Goal: Task Accomplishment & Management: Manage account settings

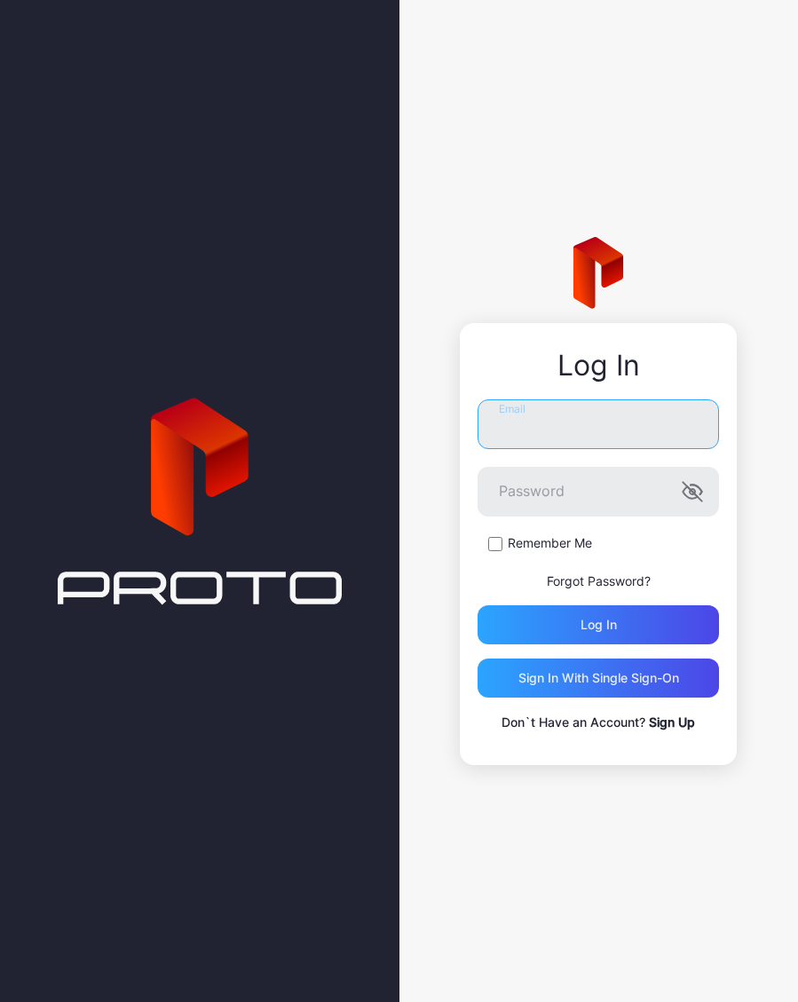
type input "**********"
click at [598, 624] on button "Log in" at bounding box center [597, 624] width 241 height 39
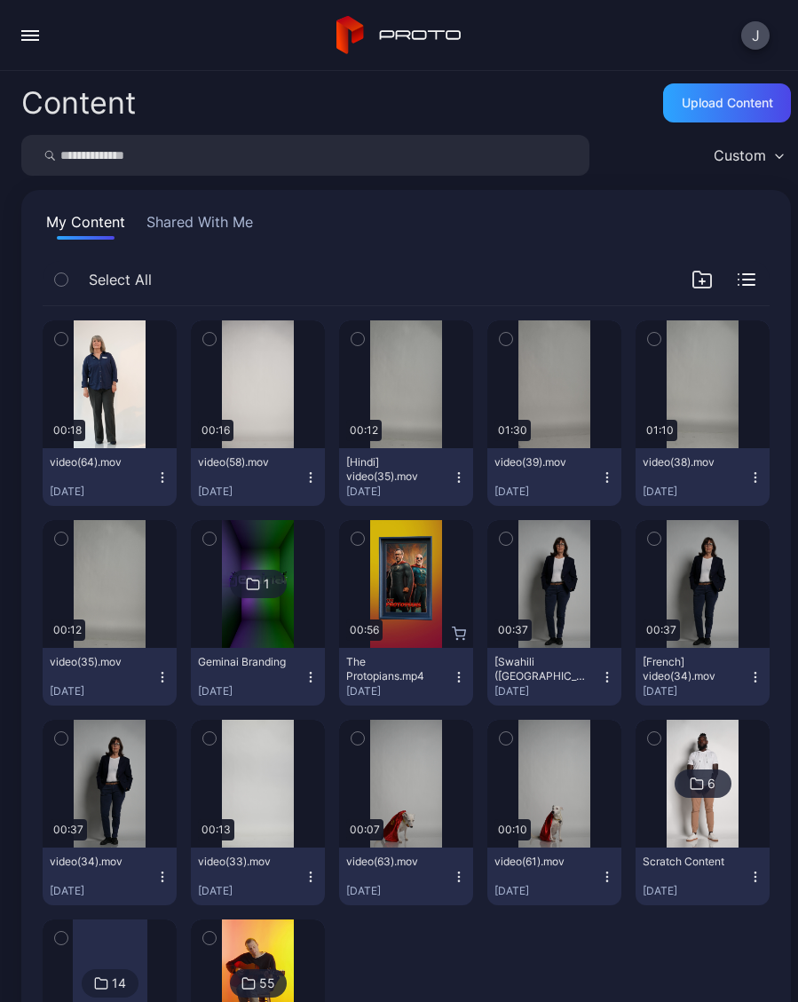
click at [0, 0] on div "Preview" at bounding box center [0, 0] width 0 height 0
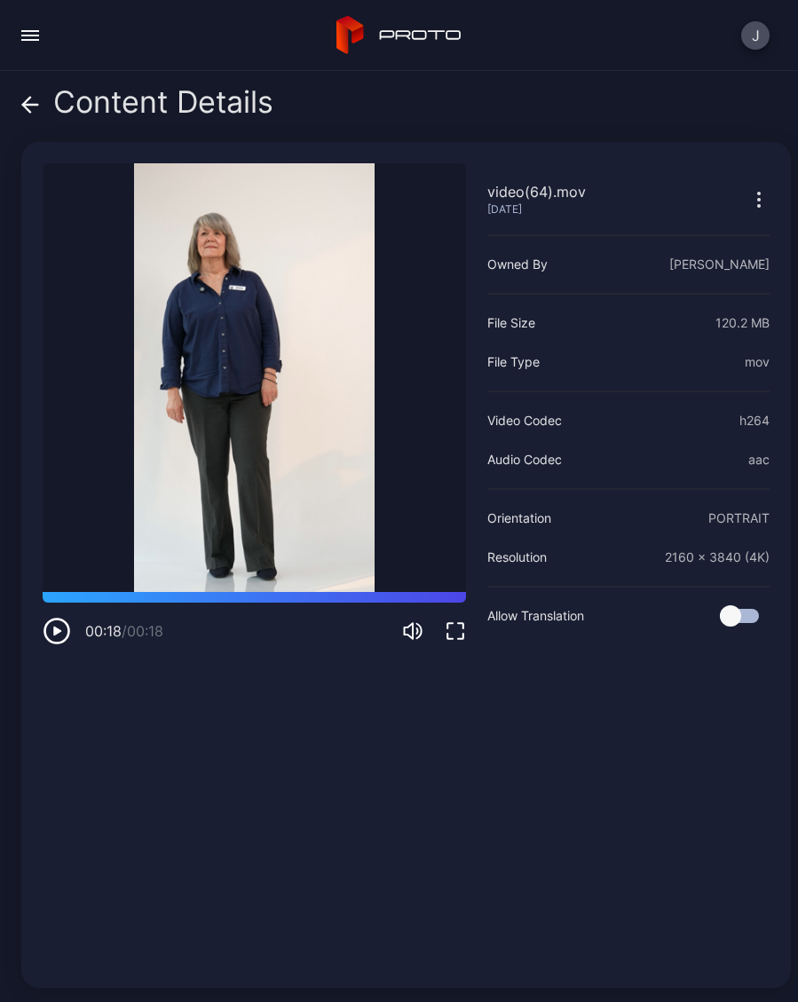
click at [38, 631] on div "video(64).mov Sep 6, 2025 Sorry, your browser doesn‘t support embedded videos 0…" at bounding box center [405, 564] width 769 height 845
click at [51, 637] on icon "button" at bounding box center [57, 631] width 28 height 28
click at [31, 109] on icon at bounding box center [30, 105] width 18 height 18
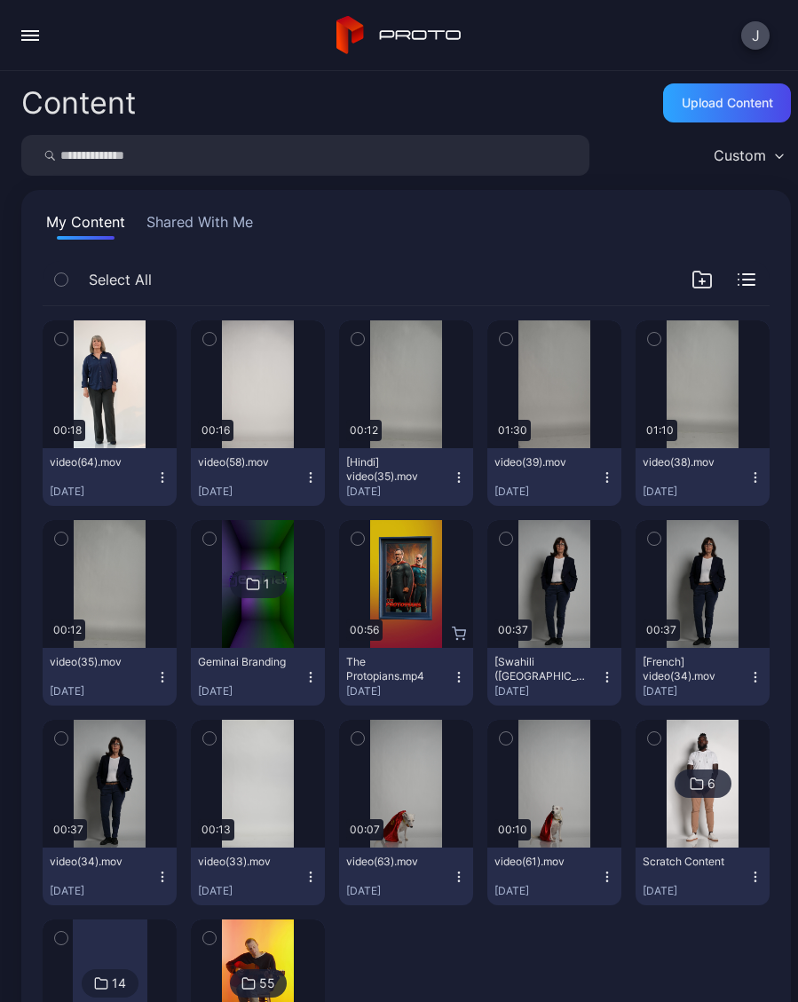
click at [167, 482] on icon "button" at bounding box center [162, 477] width 14 height 14
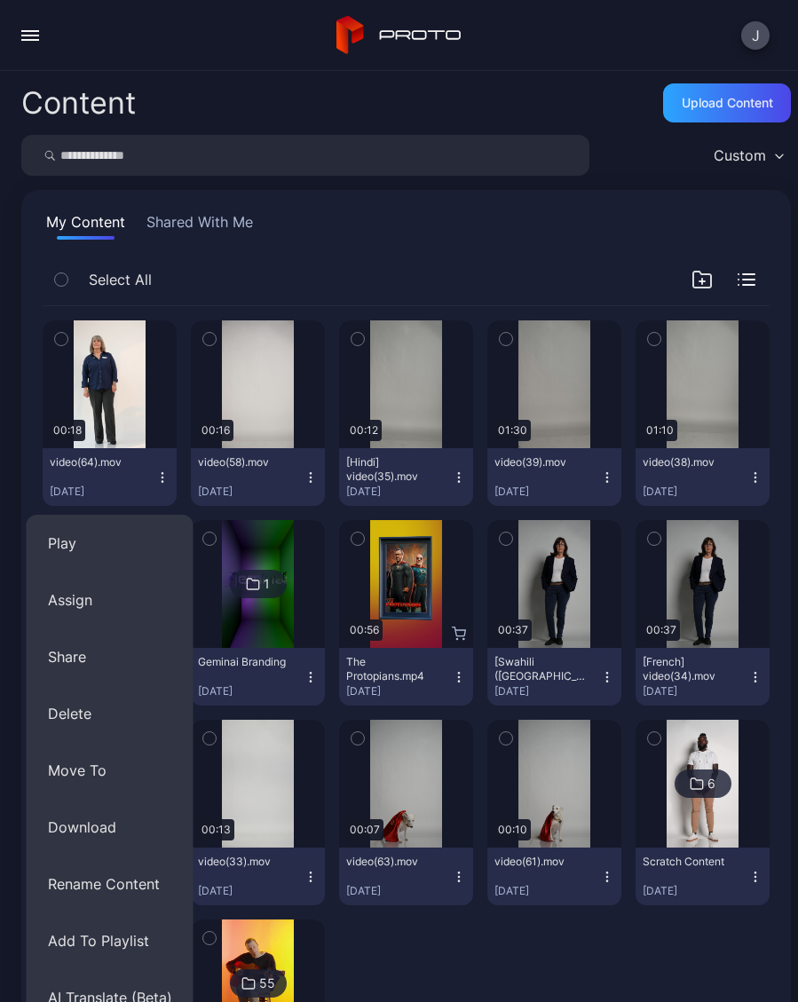
click at [158, 890] on button "Rename Content" at bounding box center [110, 883] width 167 height 57
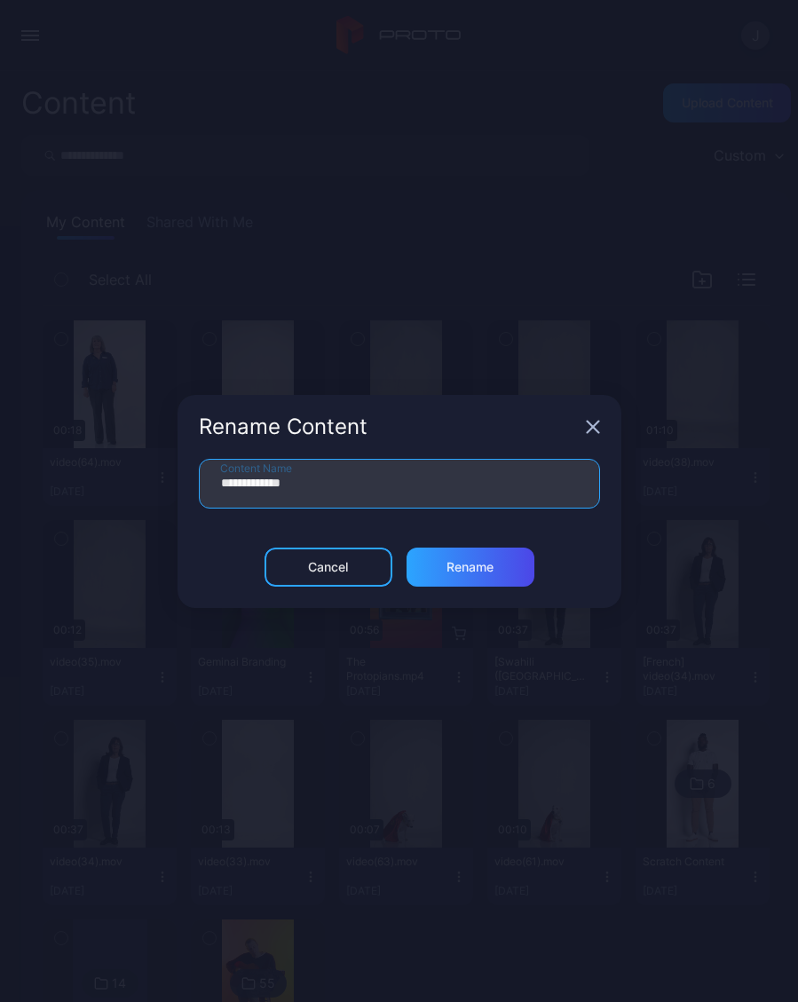
click at [335, 496] on input "**********" at bounding box center [399, 484] width 401 height 50
type input "*"
type input "*******"
click at [504, 572] on div "Rename" at bounding box center [470, 566] width 128 height 39
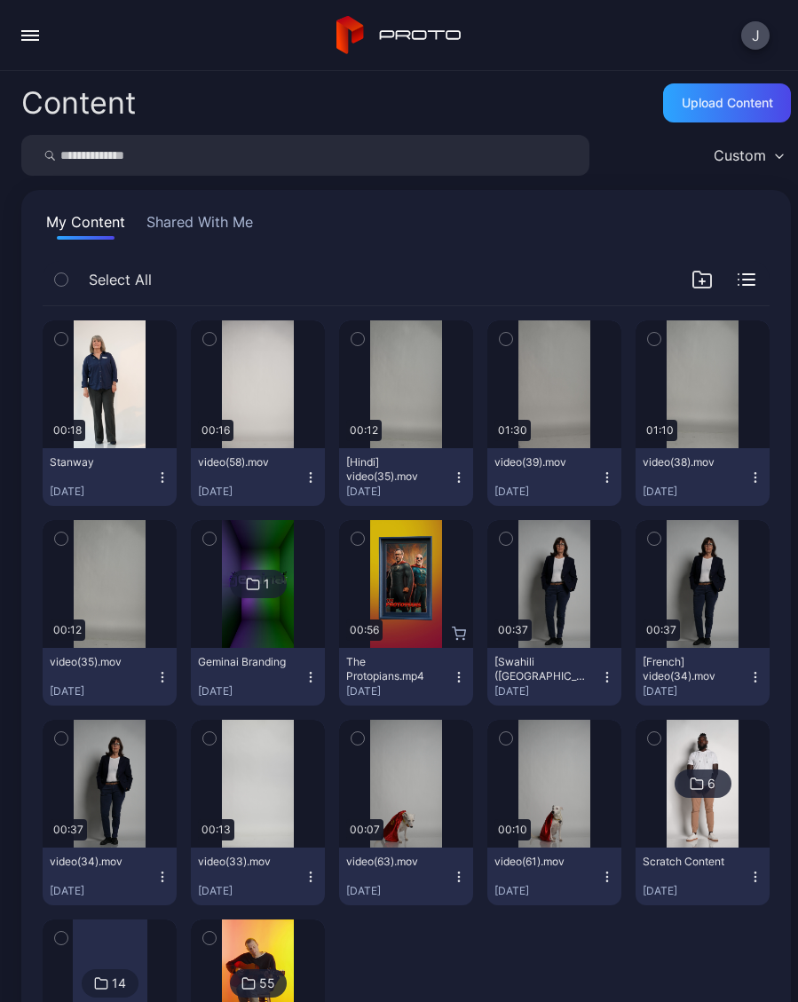
click at [35, 39] on div "button" at bounding box center [30, 40] width 18 height 2
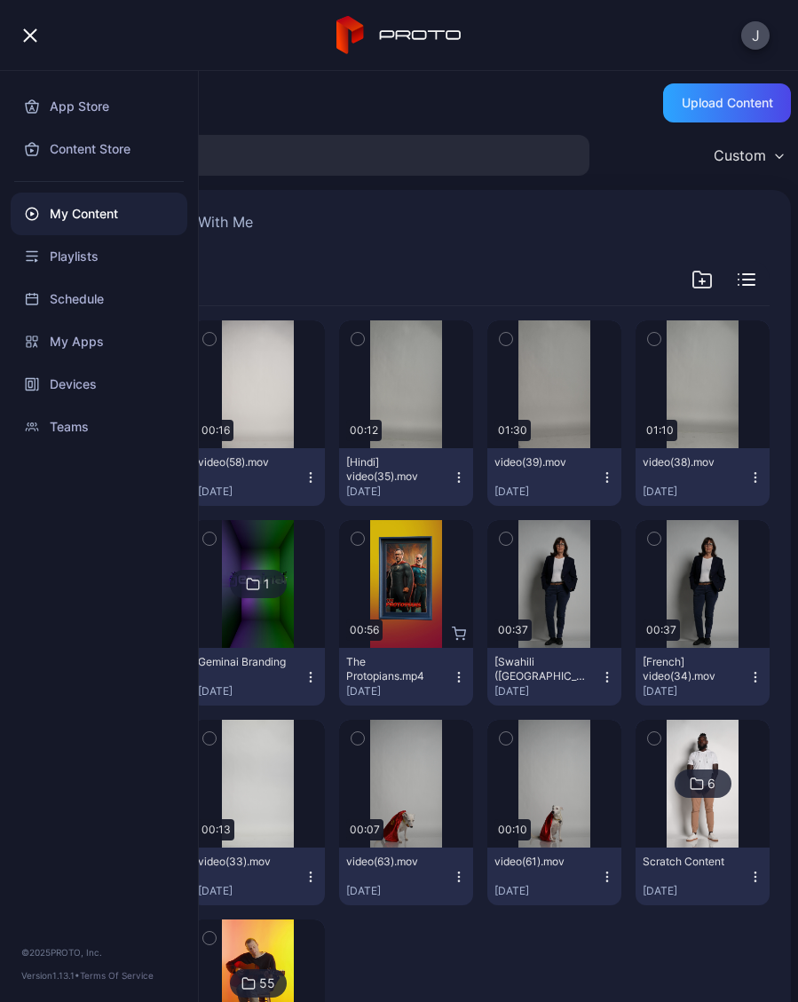
click at [102, 380] on div "Devices" at bounding box center [99, 384] width 177 height 43
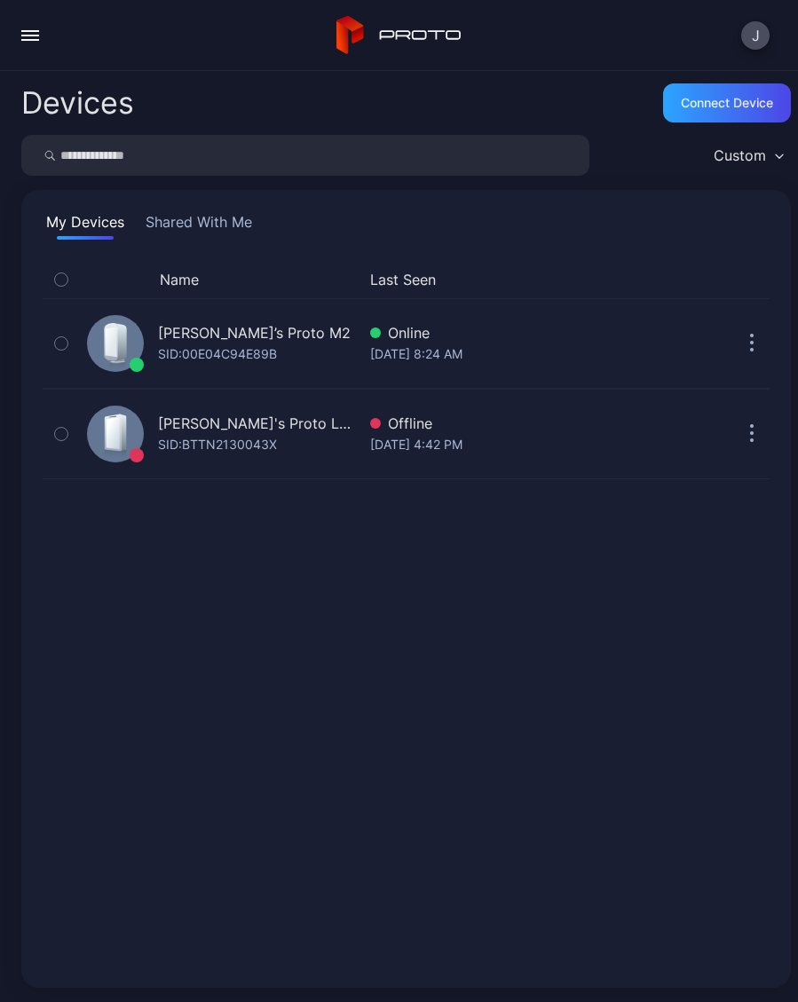
click at [269, 343] on div "SID: 00E04C94E89B" at bounding box center [217, 353] width 119 height 21
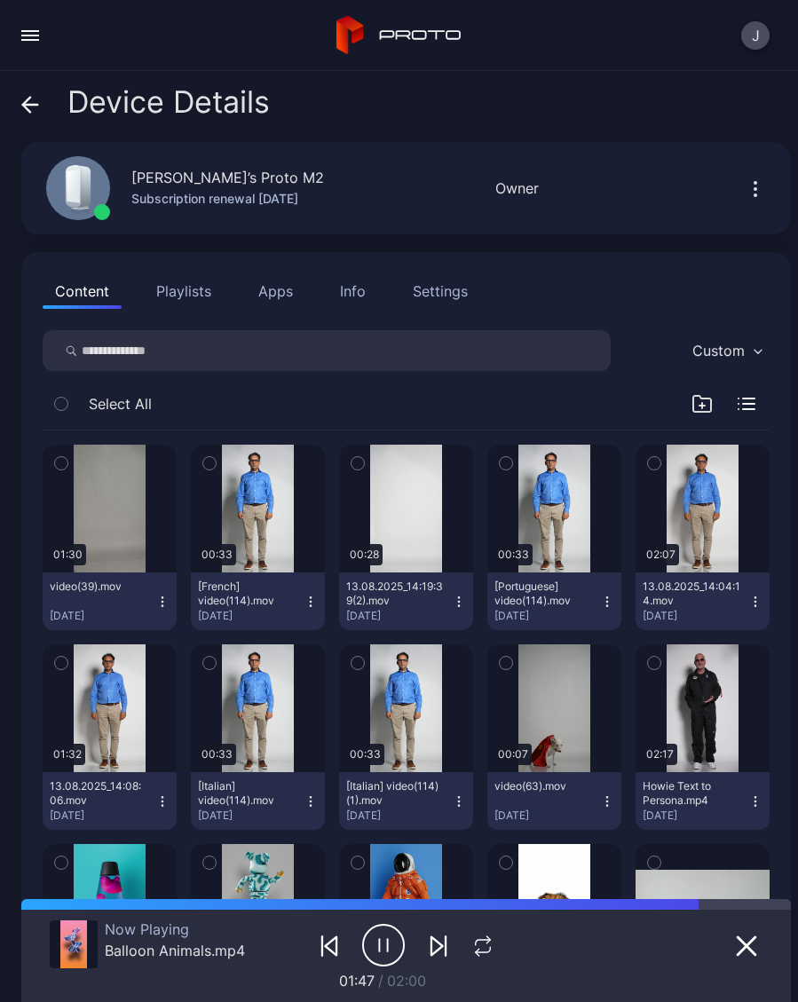
click at [176, 602] on button "video(39).mov Sep 4, 2025" at bounding box center [110, 601] width 134 height 58
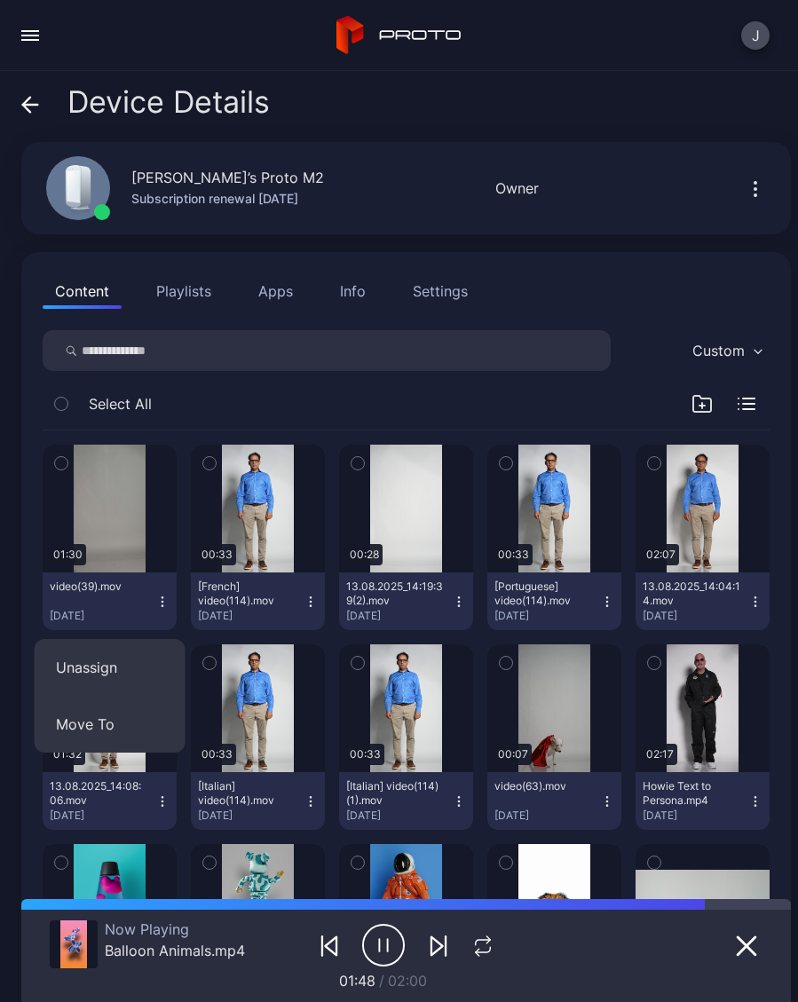
click at [143, 672] on button "Unassign" at bounding box center [110, 667] width 151 height 57
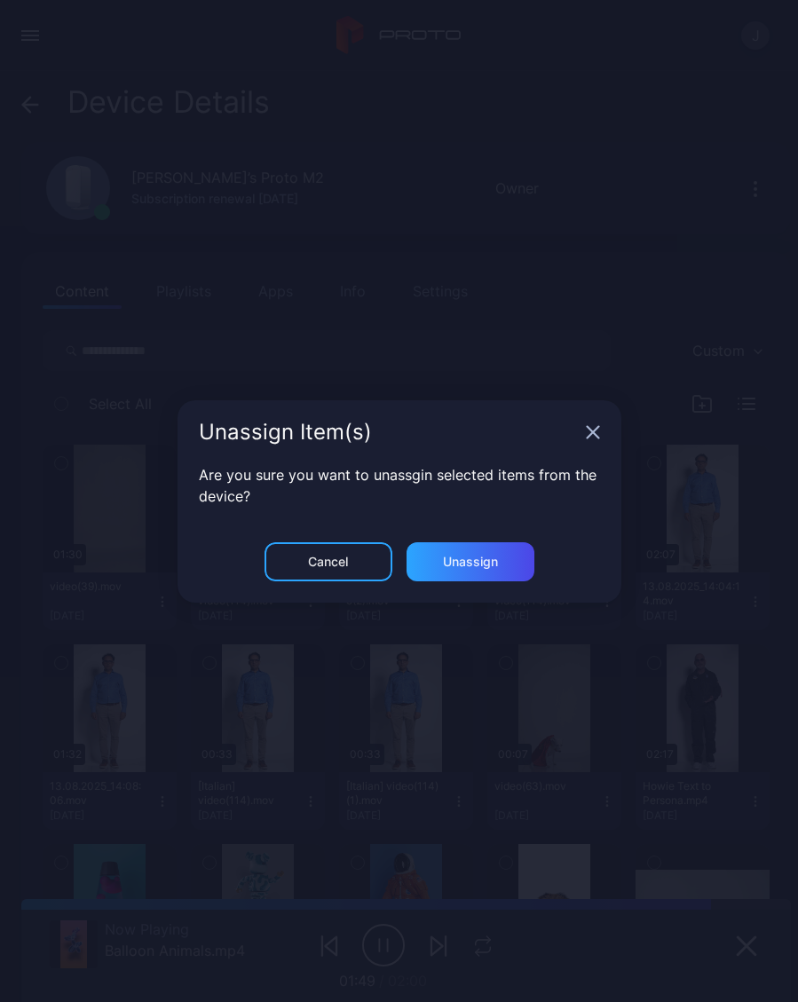
click at [491, 570] on div "Unassign" at bounding box center [470, 561] width 128 height 39
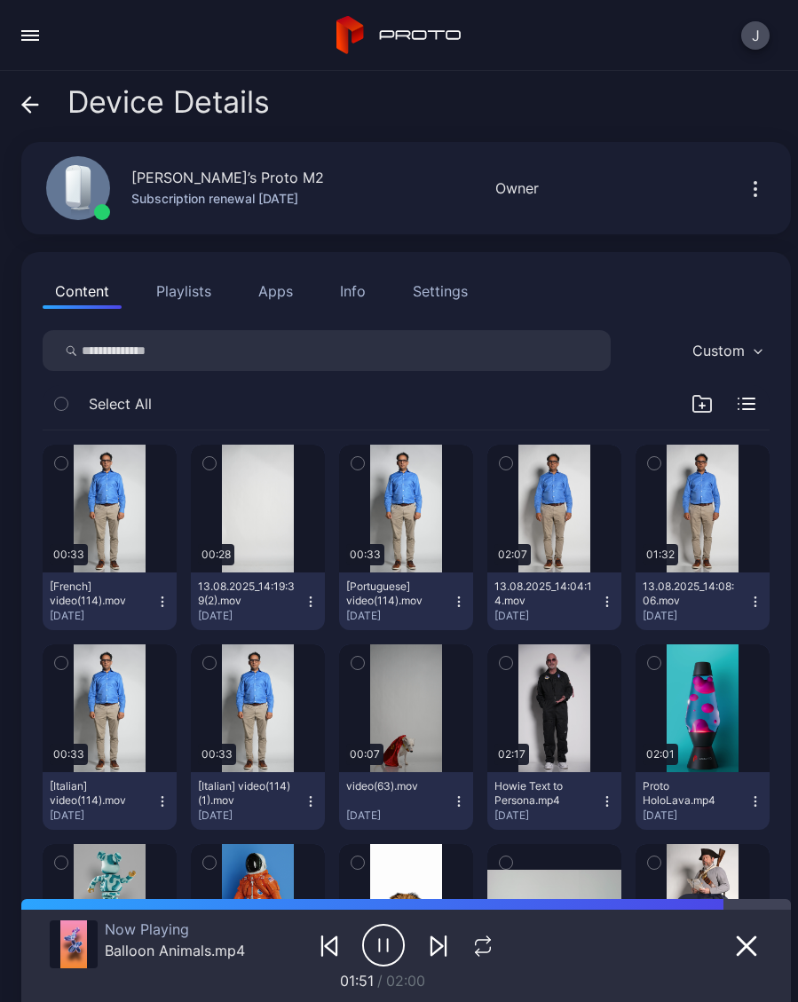
click at [166, 608] on icon "button" at bounding box center [162, 601] width 14 height 14
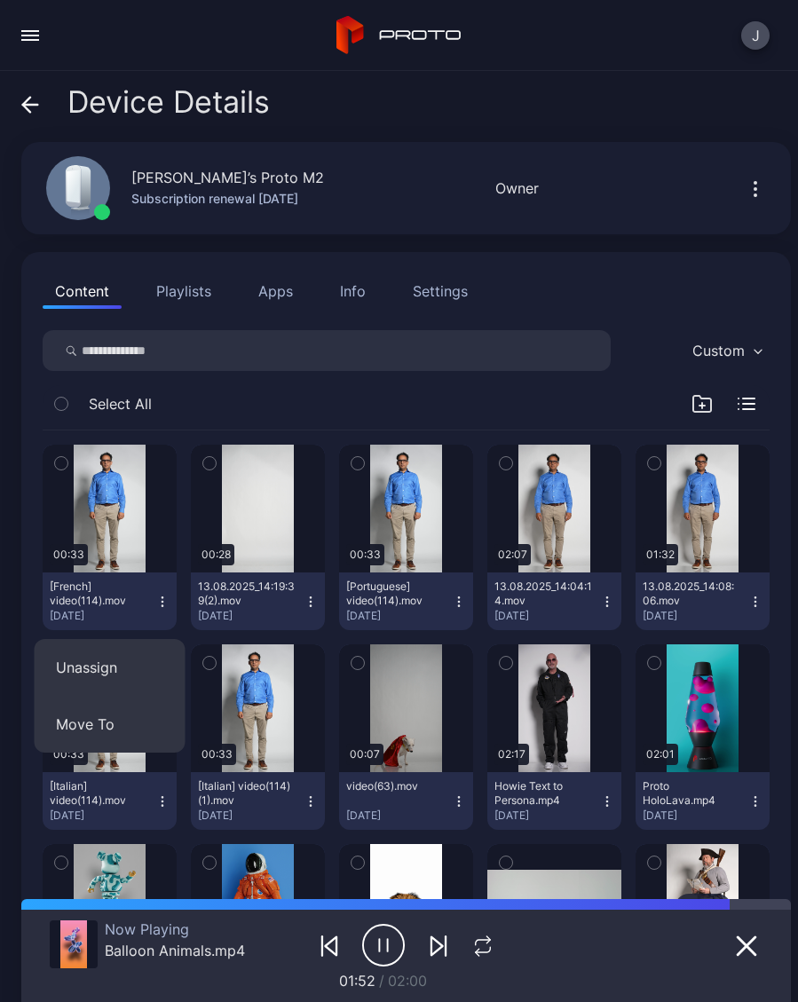
click at [120, 673] on button "Unassign" at bounding box center [110, 667] width 151 height 57
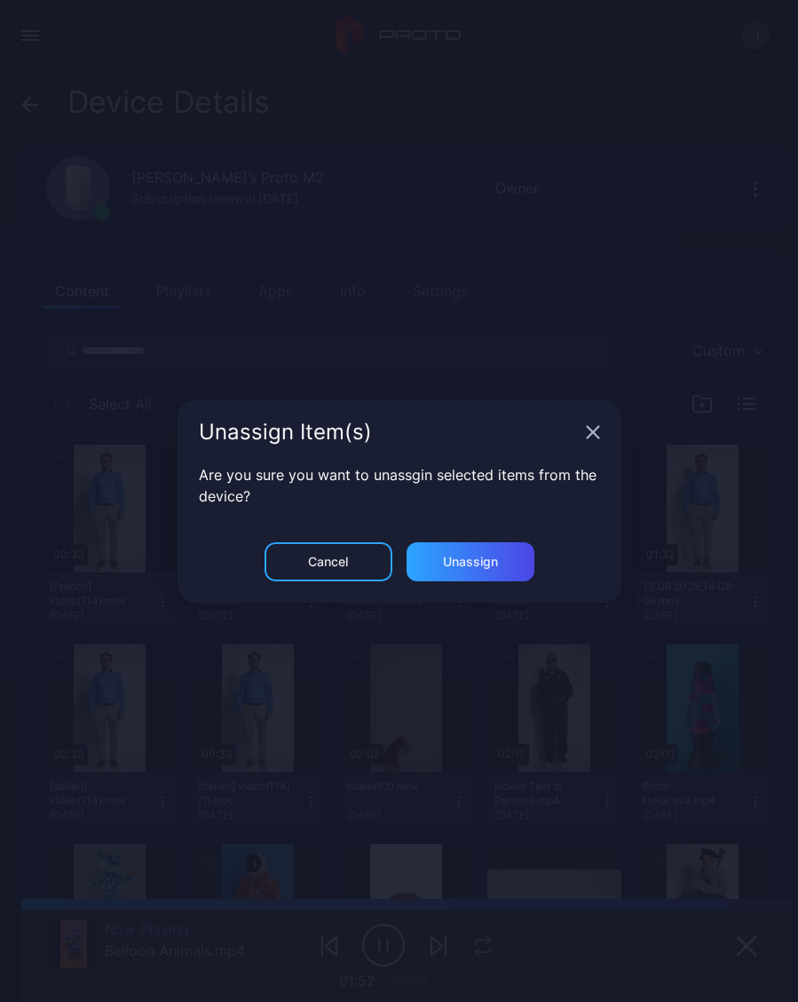
click at [497, 564] on div "Unassign" at bounding box center [470, 561] width 55 height 14
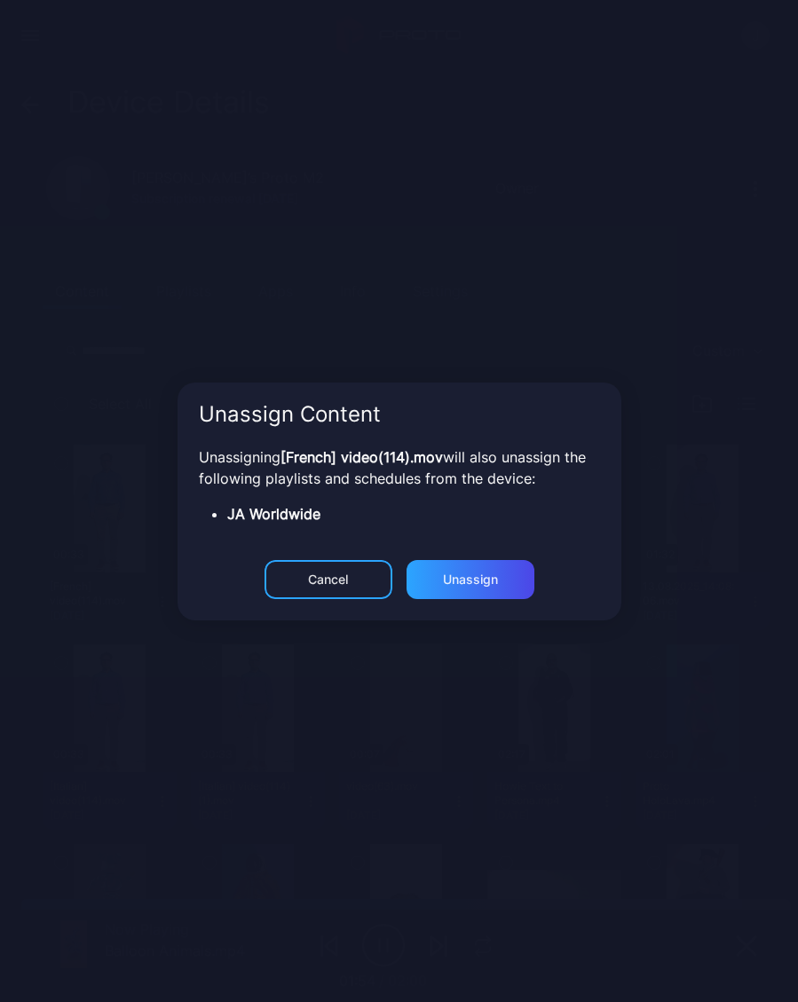
click at [499, 588] on div "Unassign" at bounding box center [470, 579] width 128 height 39
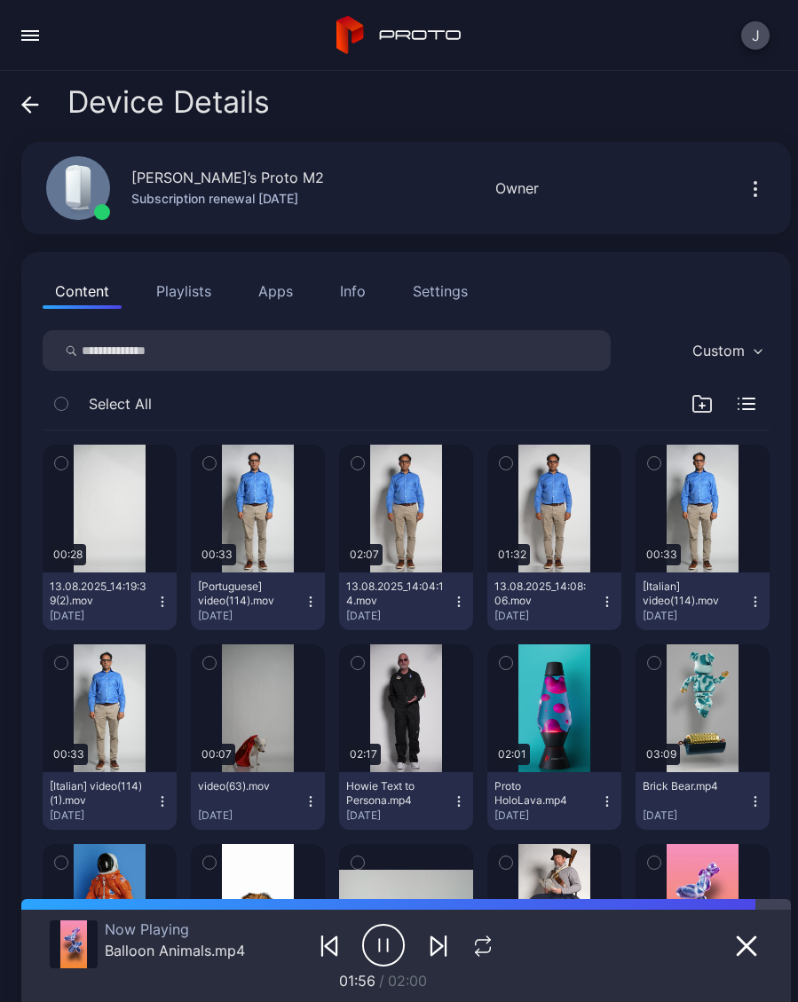
click at [169, 613] on button "13.08.2025_14:19:39(2).mov Aug 19, 2025" at bounding box center [110, 601] width 134 height 58
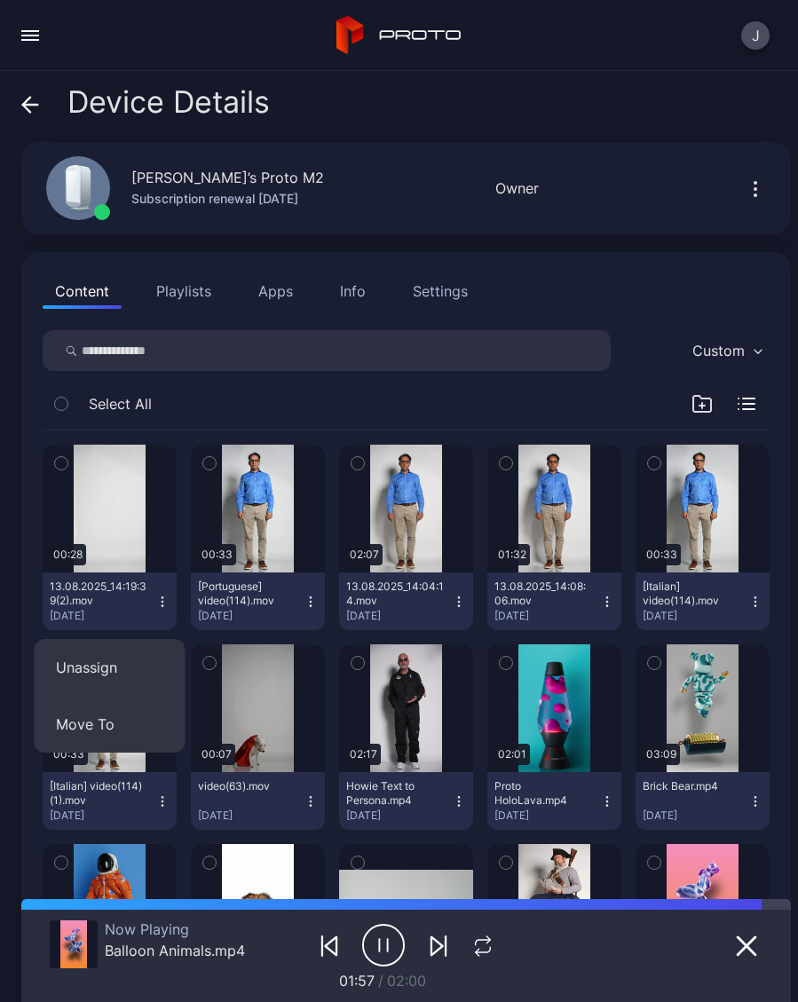
click at [134, 677] on button "Unassign" at bounding box center [110, 667] width 151 height 57
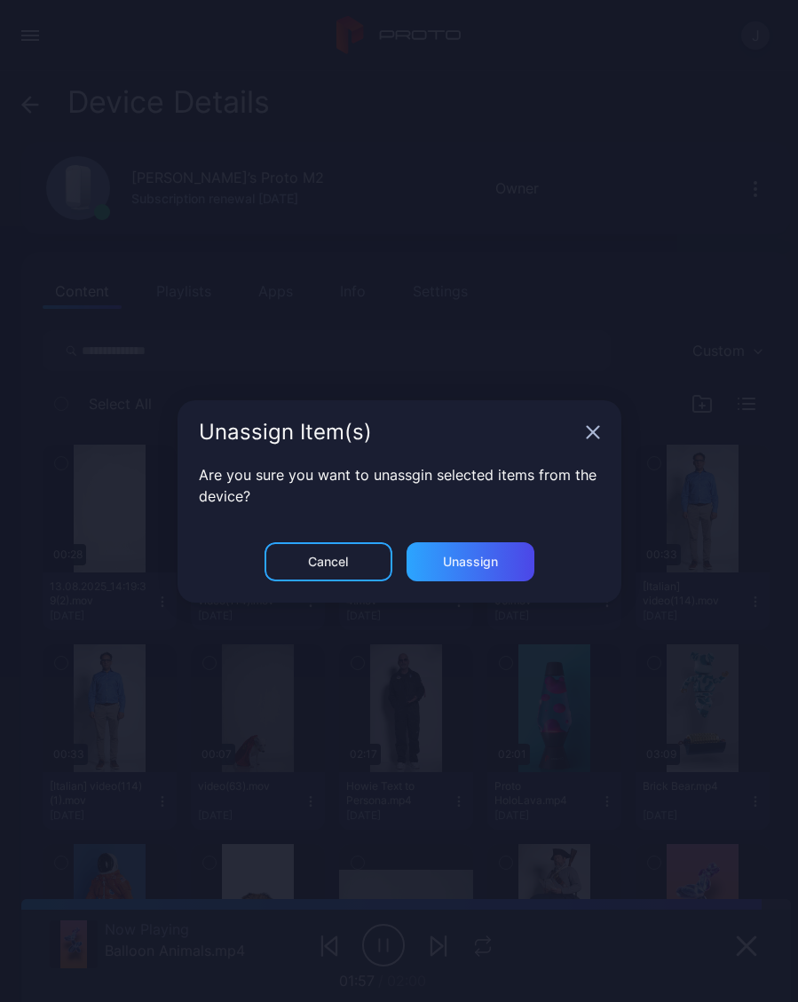
click at [488, 578] on div "Unassign" at bounding box center [470, 561] width 128 height 39
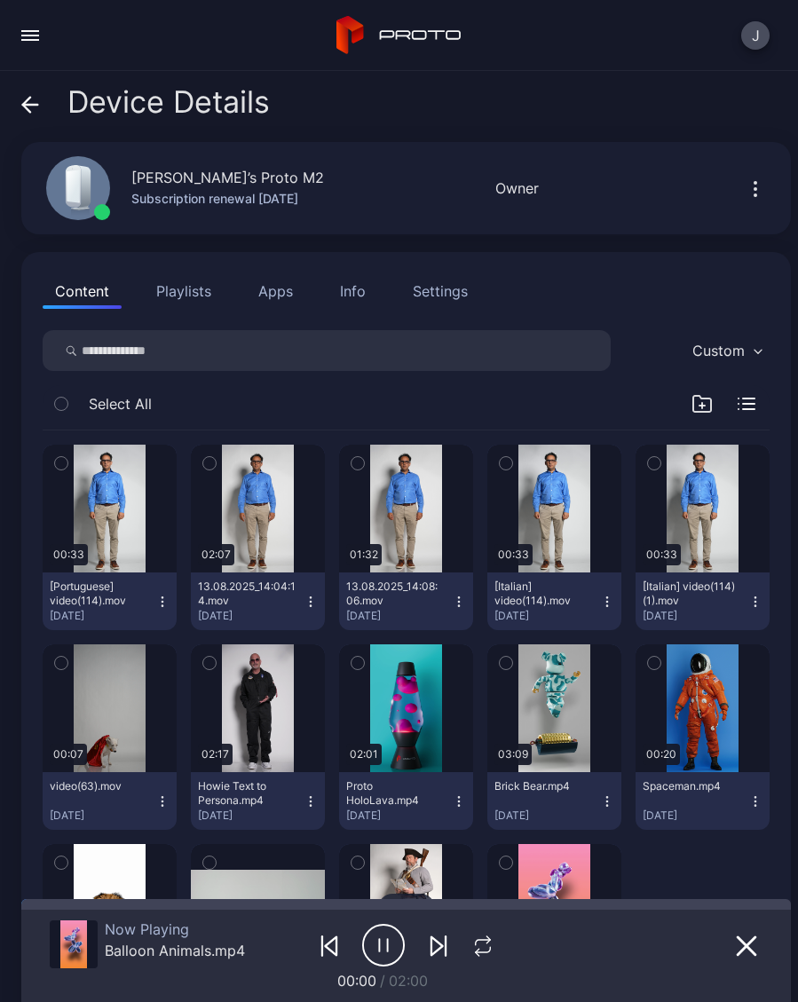
click at [166, 606] on icon "button" at bounding box center [162, 601] width 14 height 14
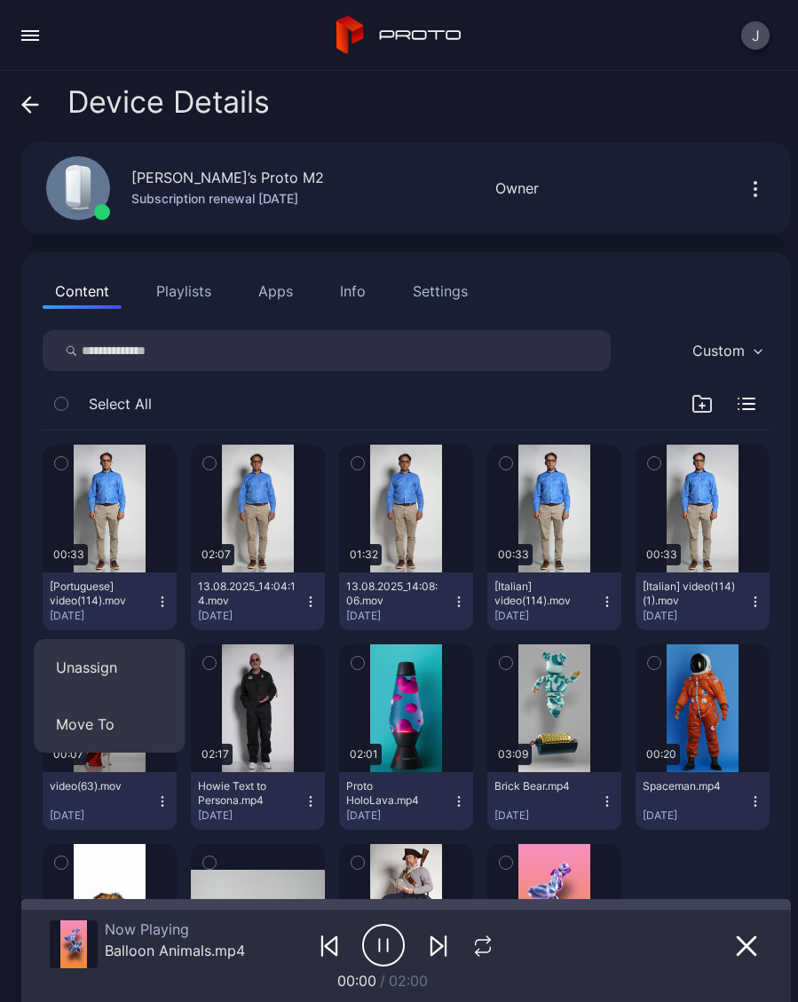
click at [122, 677] on button "Unassign" at bounding box center [110, 667] width 151 height 57
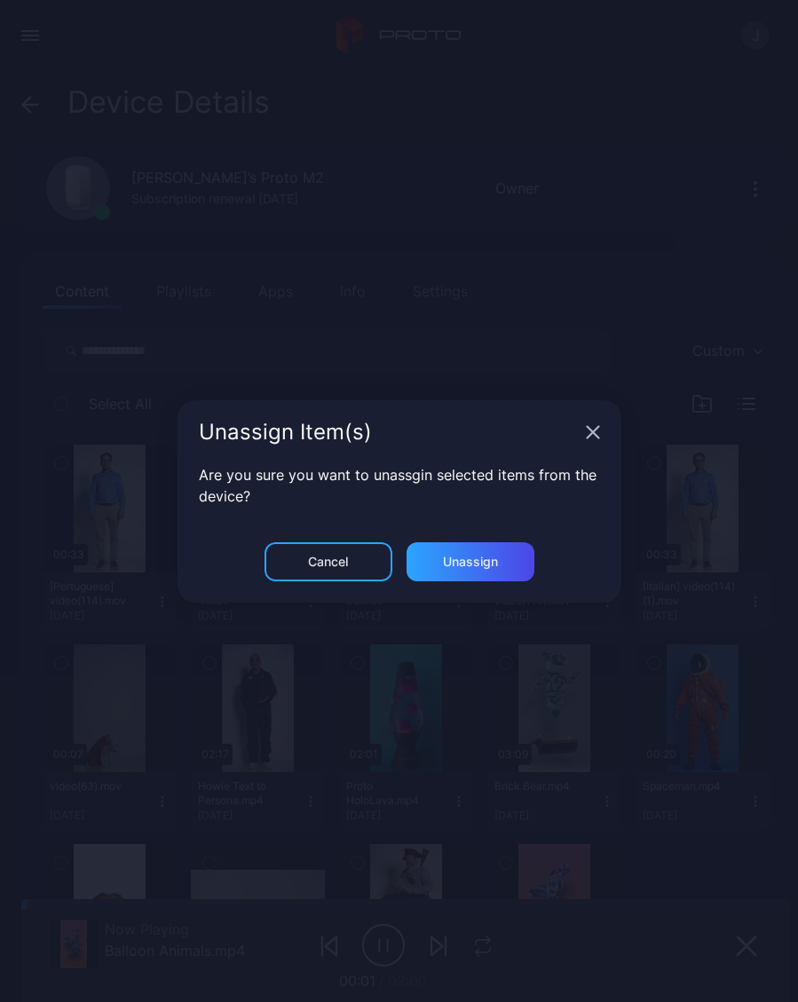
click at [506, 578] on div "Unassign" at bounding box center [470, 561] width 128 height 39
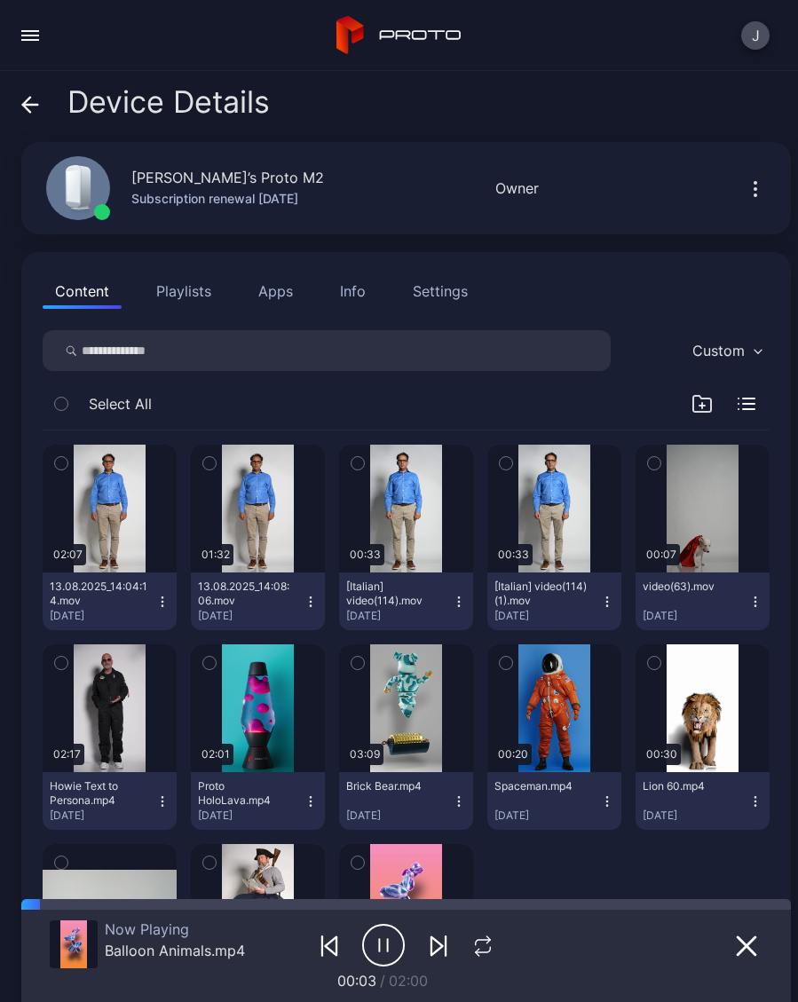
click at [171, 609] on button "13.08.2025_14:04:14.mov Aug 19, 2025" at bounding box center [110, 601] width 134 height 58
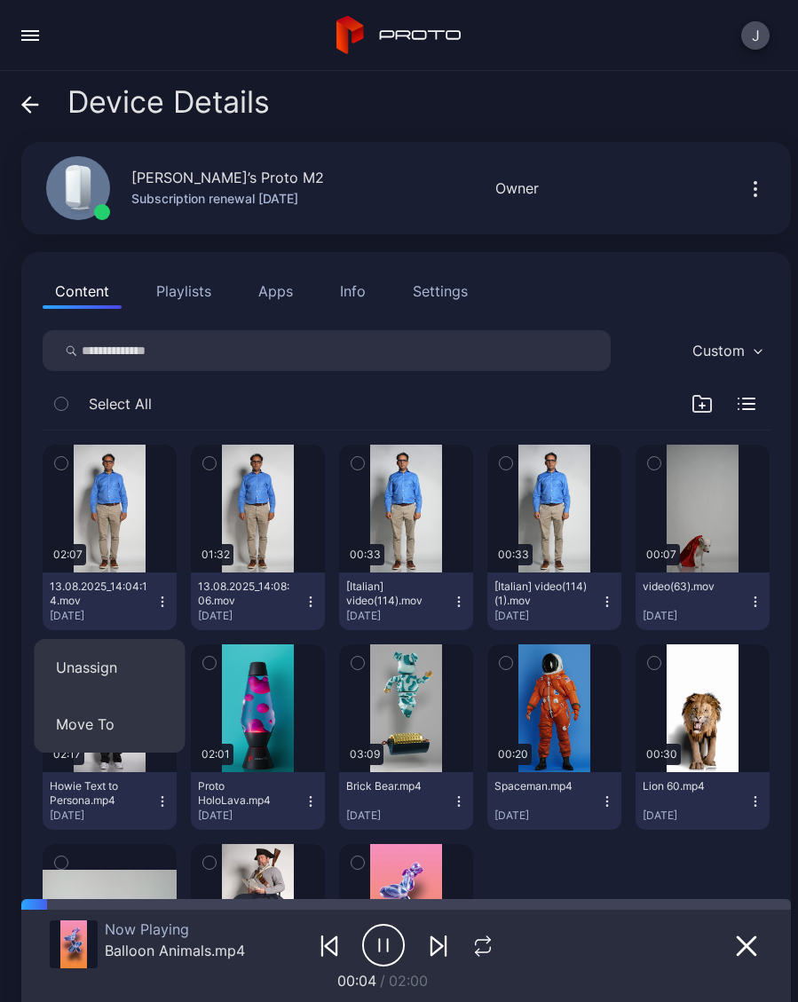
click at [122, 676] on button "Unassign" at bounding box center [110, 667] width 151 height 57
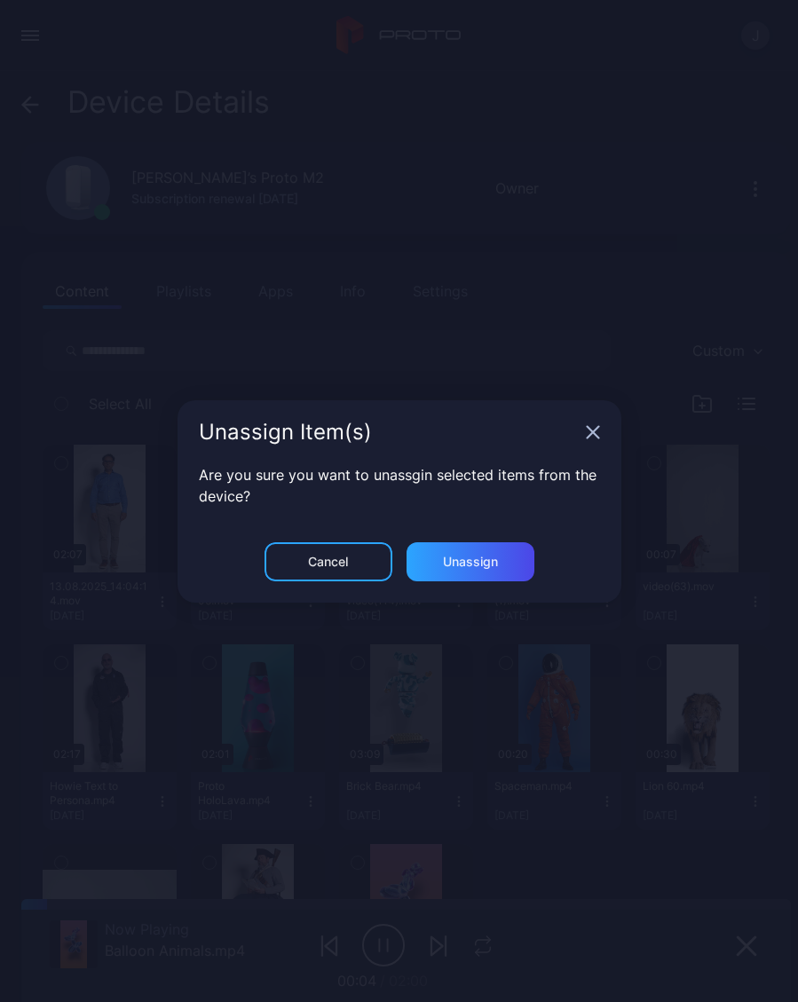
click at [499, 571] on div "Unassign" at bounding box center [470, 561] width 128 height 39
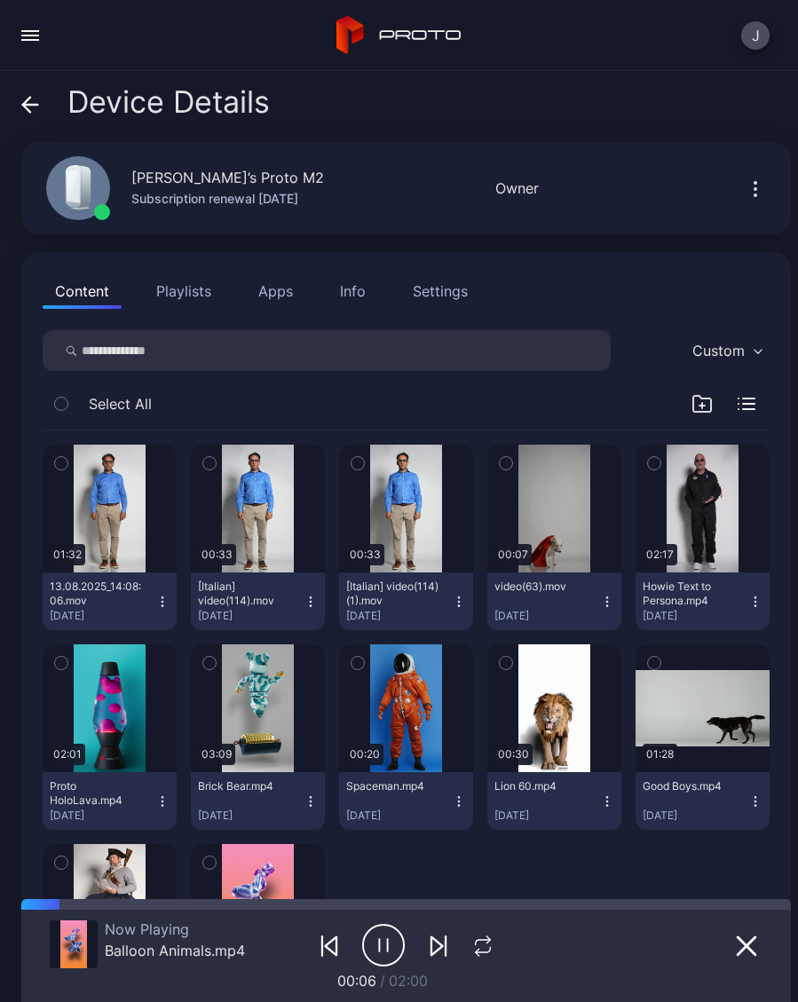
click at [174, 607] on button "13.08.2025_14:08:06.mov Aug 19, 2025" at bounding box center [110, 601] width 134 height 58
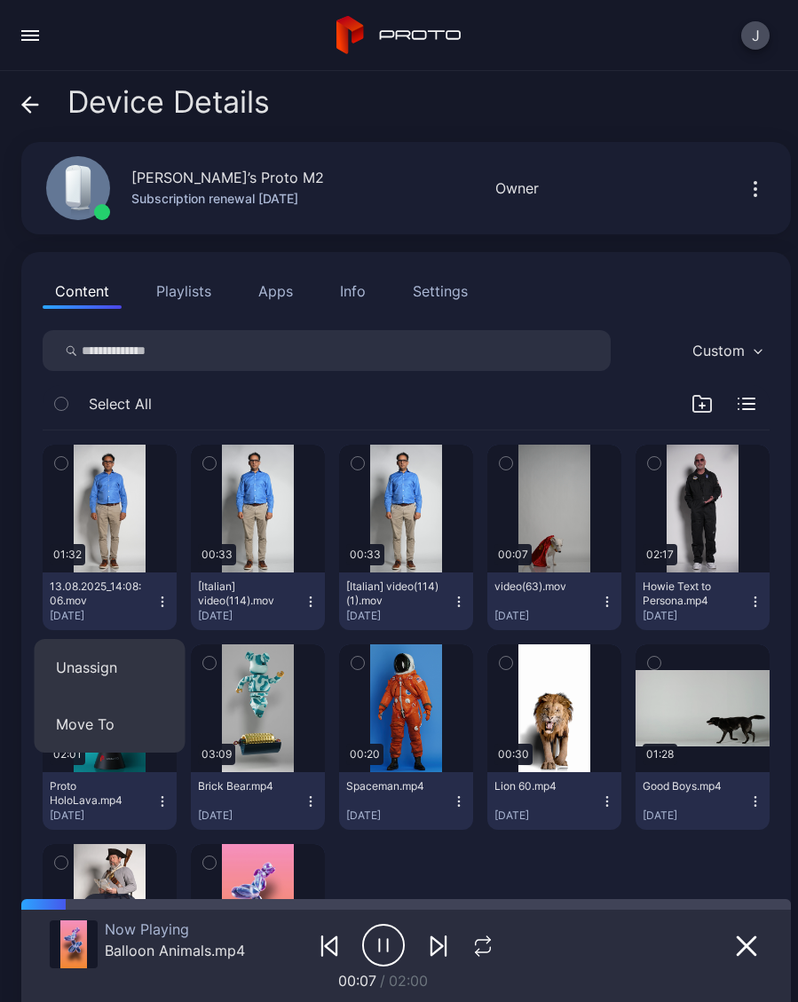
click at [132, 672] on button "Unassign" at bounding box center [110, 667] width 151 height 57
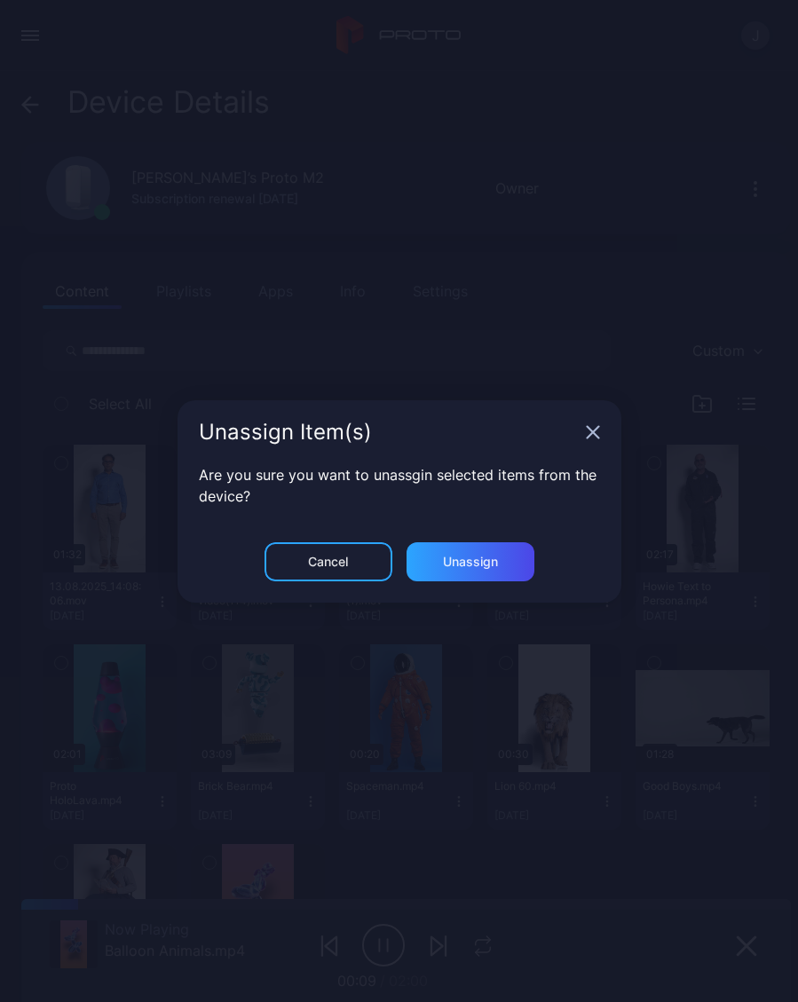
click at [492, 564] on div "Unassign" at bounding box center [470, 561] width 55 height 14
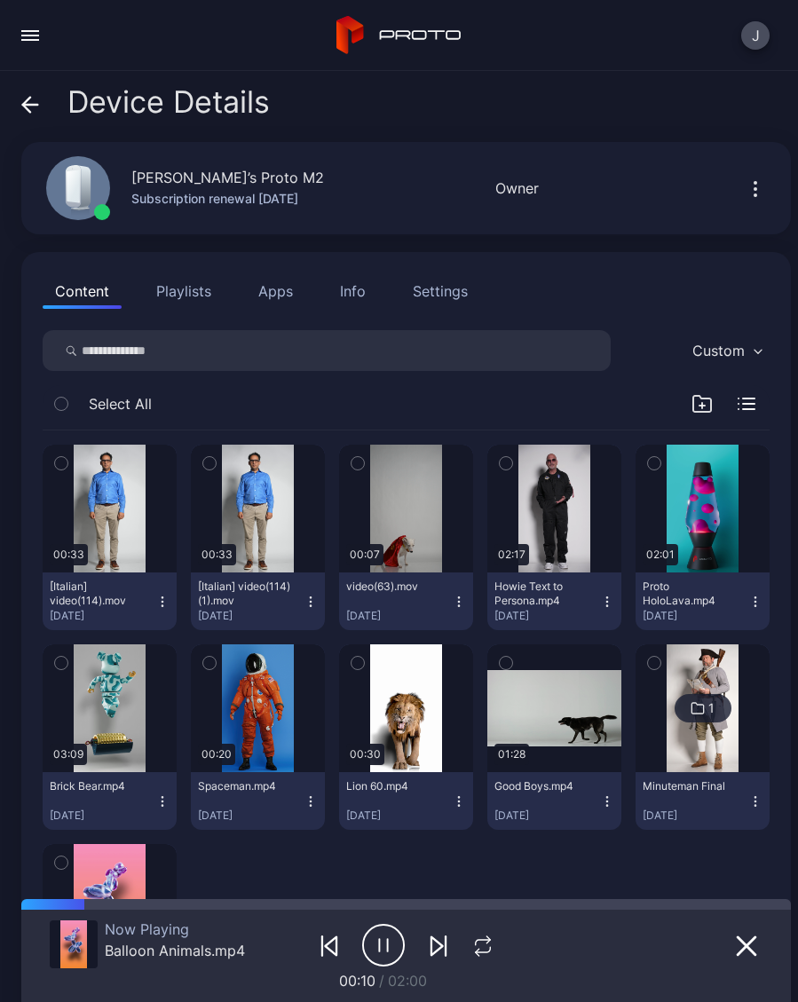
click at [175, 607] on button "[Italian] video(114).mov Jul 17, 2025" at bounding box center [110, 601] width 134 height 58
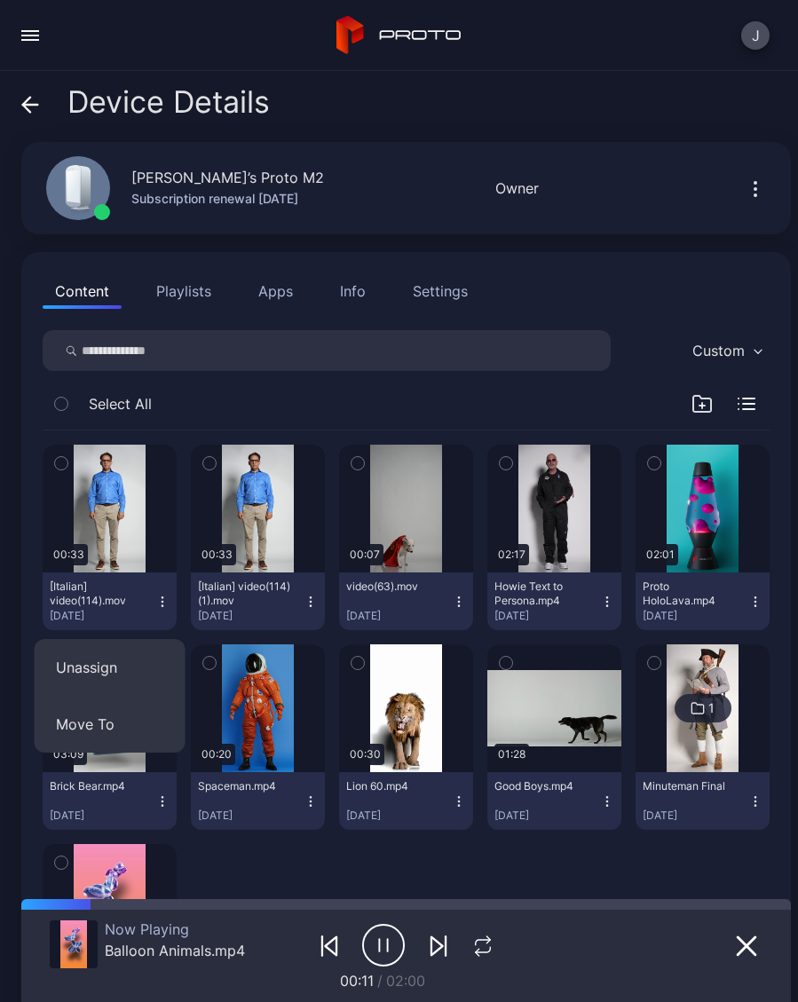
click at [115, 672] on button "Unassign" at bounding box center [110, 667] width 151 height 57
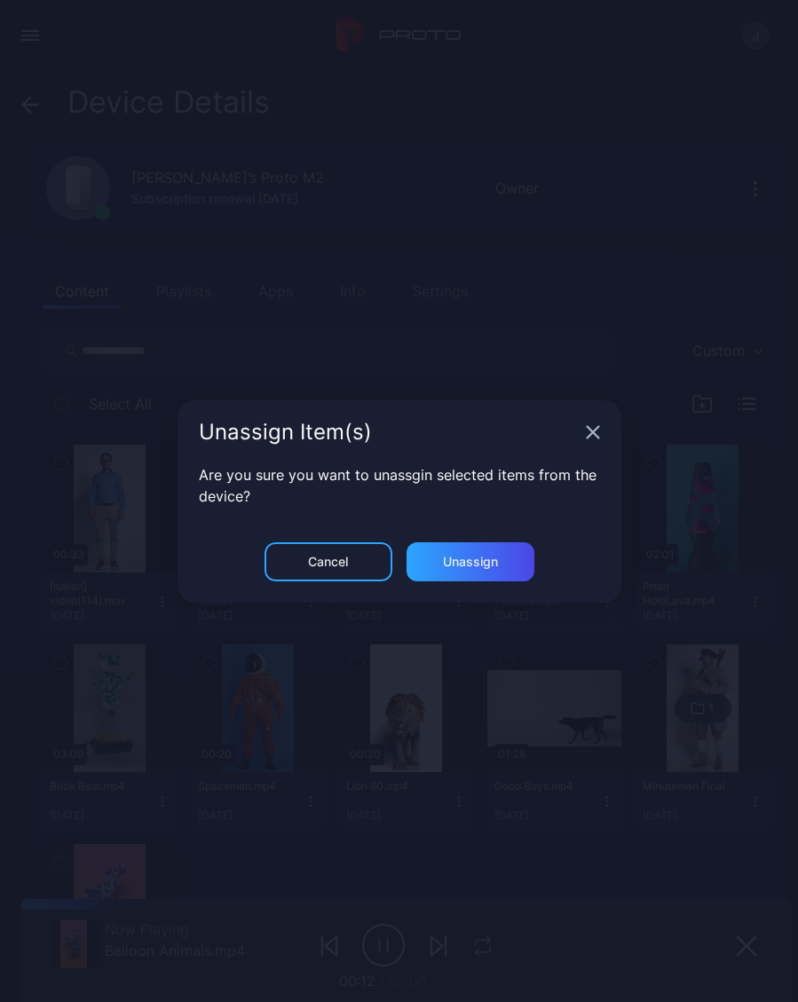
click at [494, 562] on div "Unassign" at bounding box center [470, 561] width 55 height 14
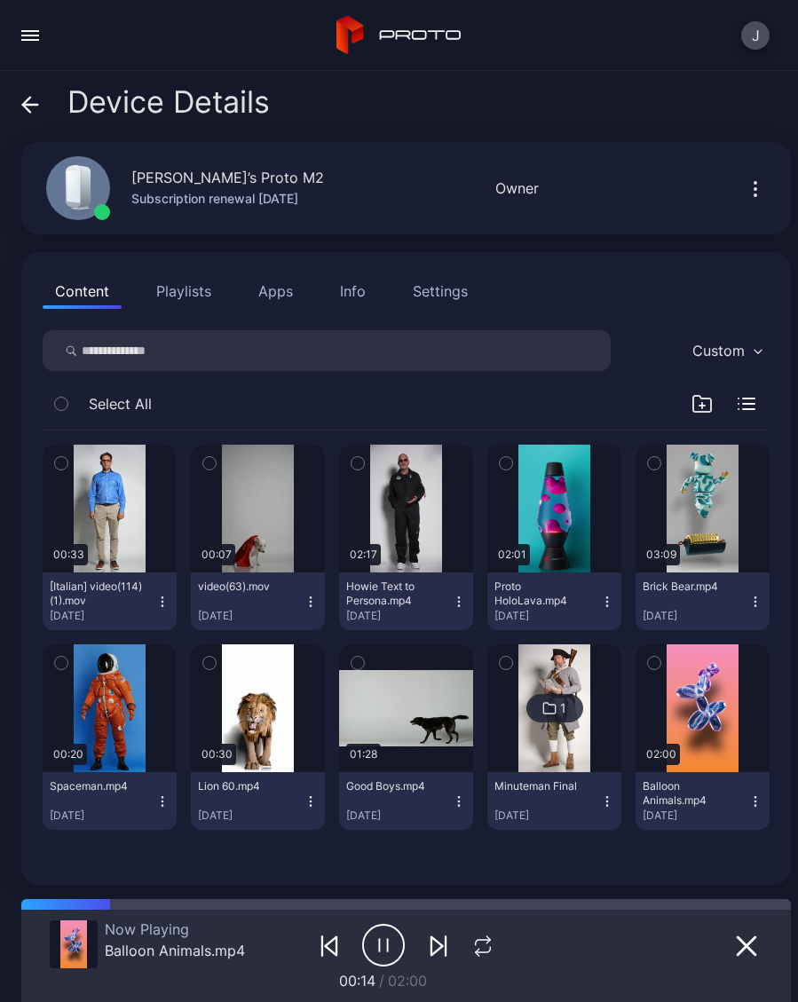
click at [164, 611] on button "[Italian] video(114)(1).mov Jul 26, 2025" at bounding box center [110, 601] width 134 height 58
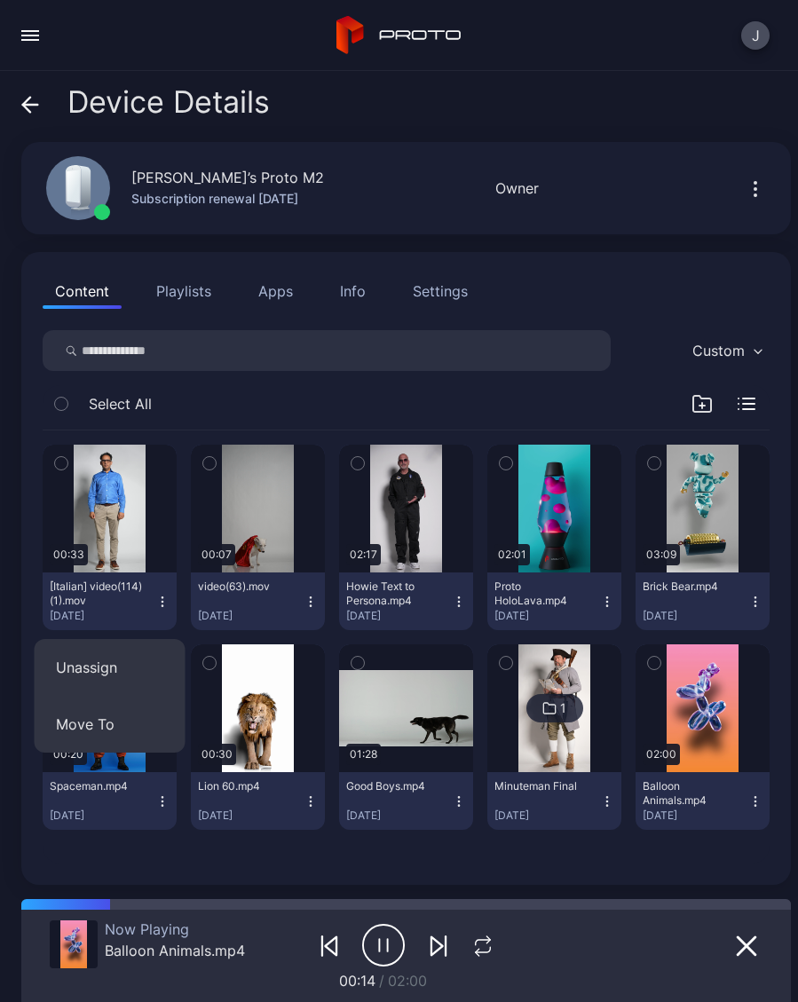
click at [112, 669] on button "Unassign" at bounding box center [110, 667] width 151 height 57
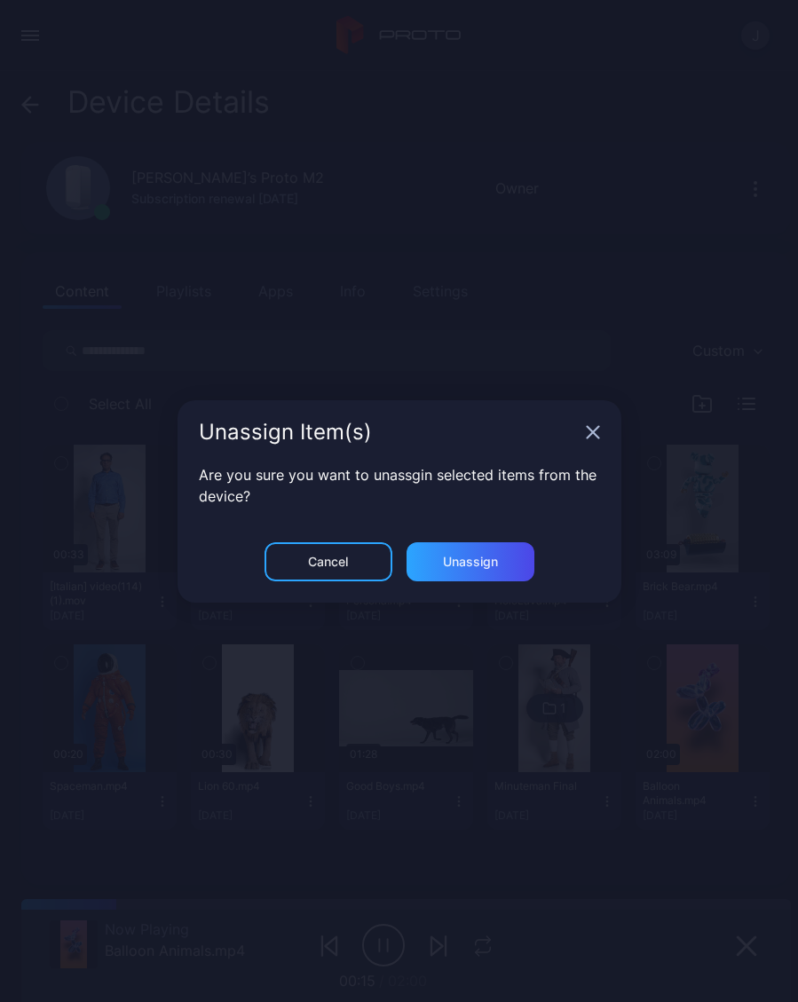
click at [497, 574] on div "Unassign" at bounding box center [470, 561] width 128 height 39
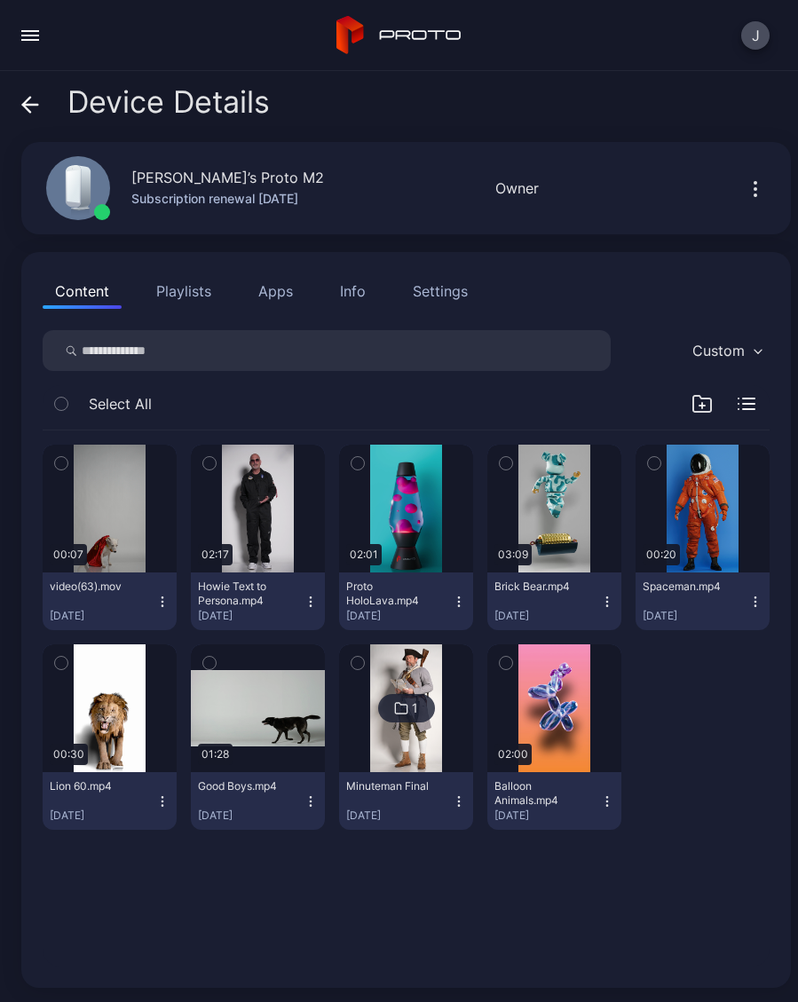
click at [322, 804] on button "Good Boys.mp4 Nov 13, 2024" at bounding box center [258, 801] width 134 height 58
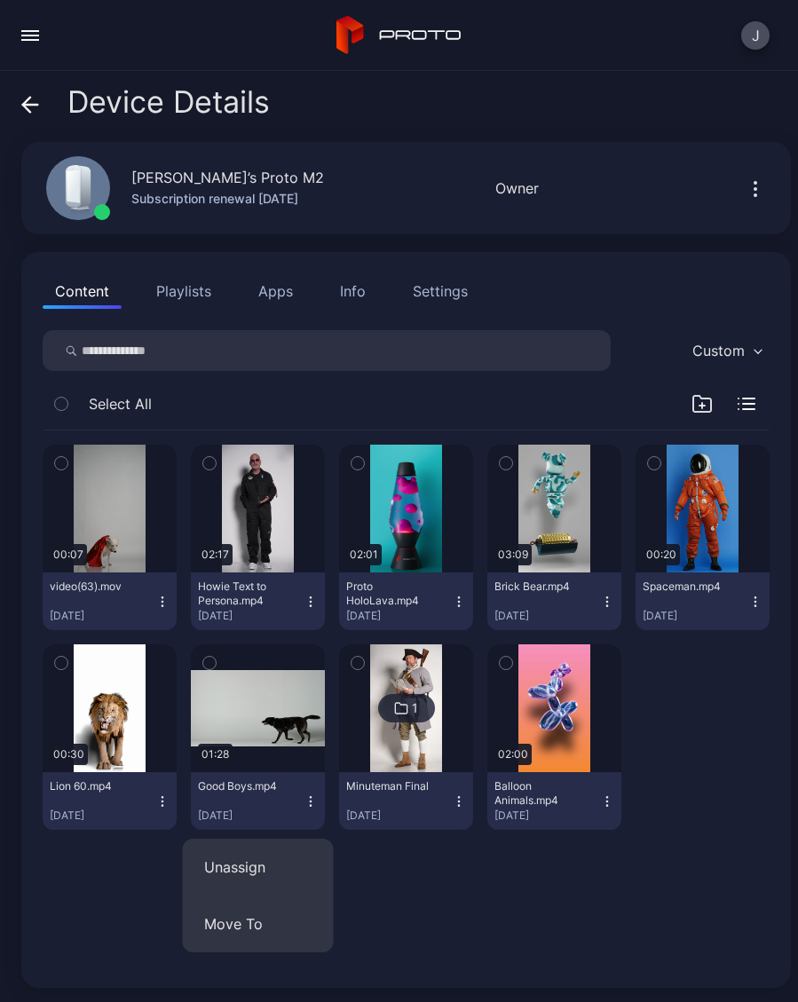
click at [268, 869] on button "Unassign" at bounding box center [258, 866] width 151 height 57
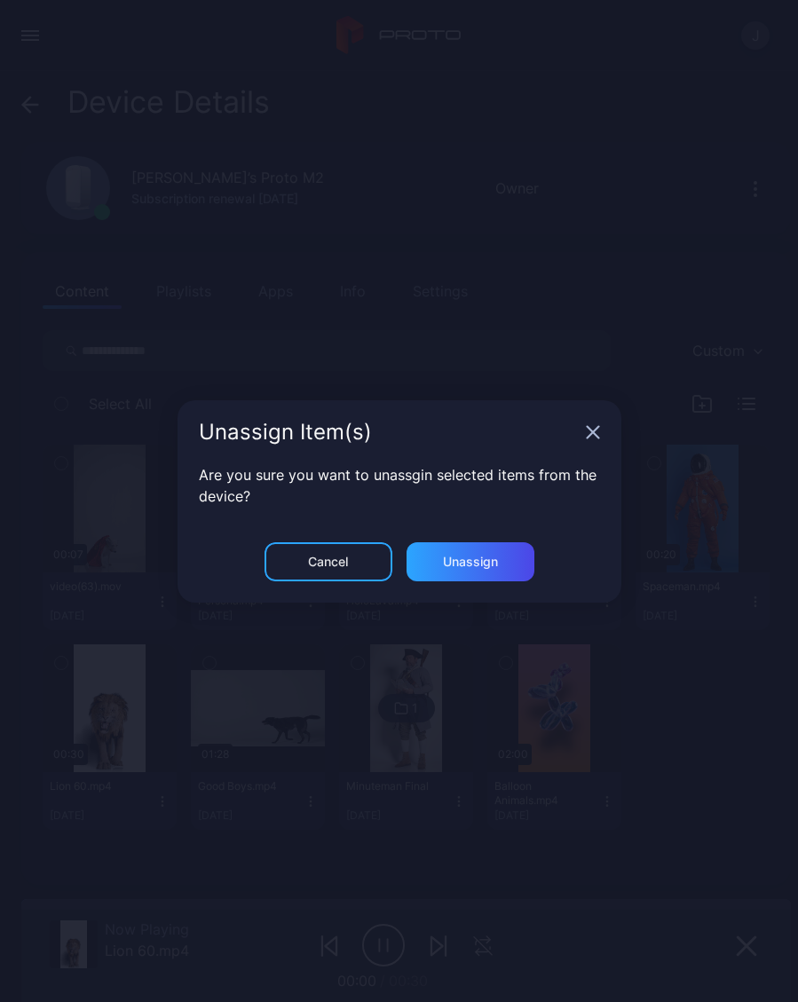
click at [508, 569] on div "Unassign" at bounding box center [470, 561] width 128 height 39
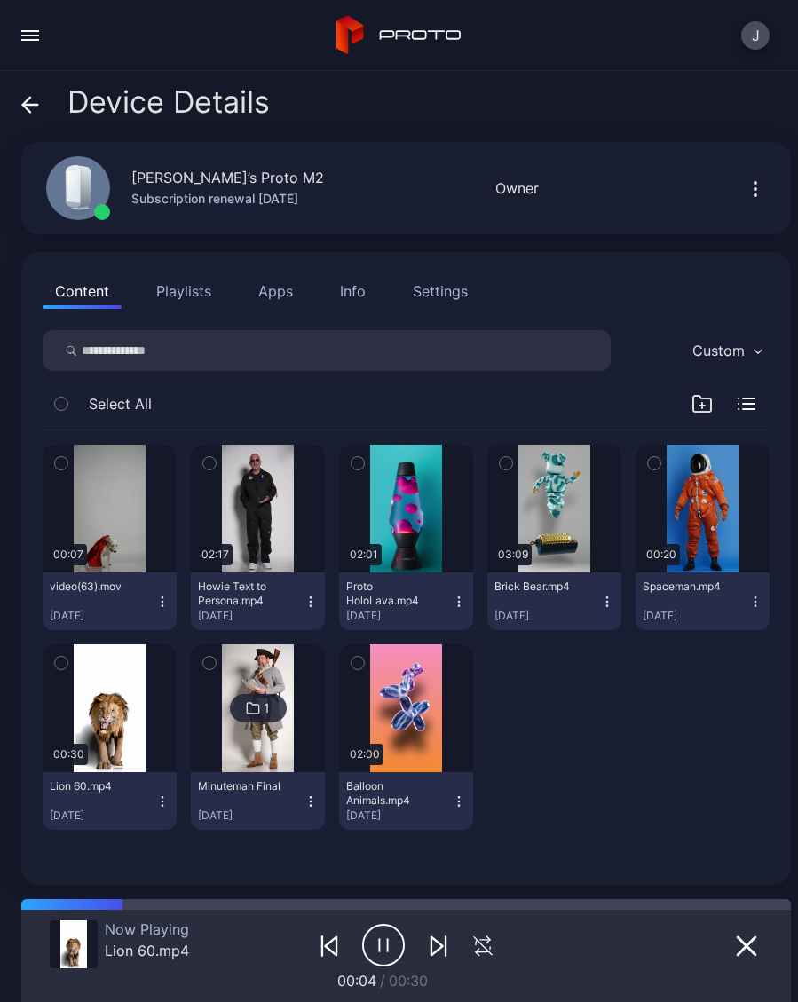
click at [30, 112] on icon at bounding box center [26, 104] width 7 height 15
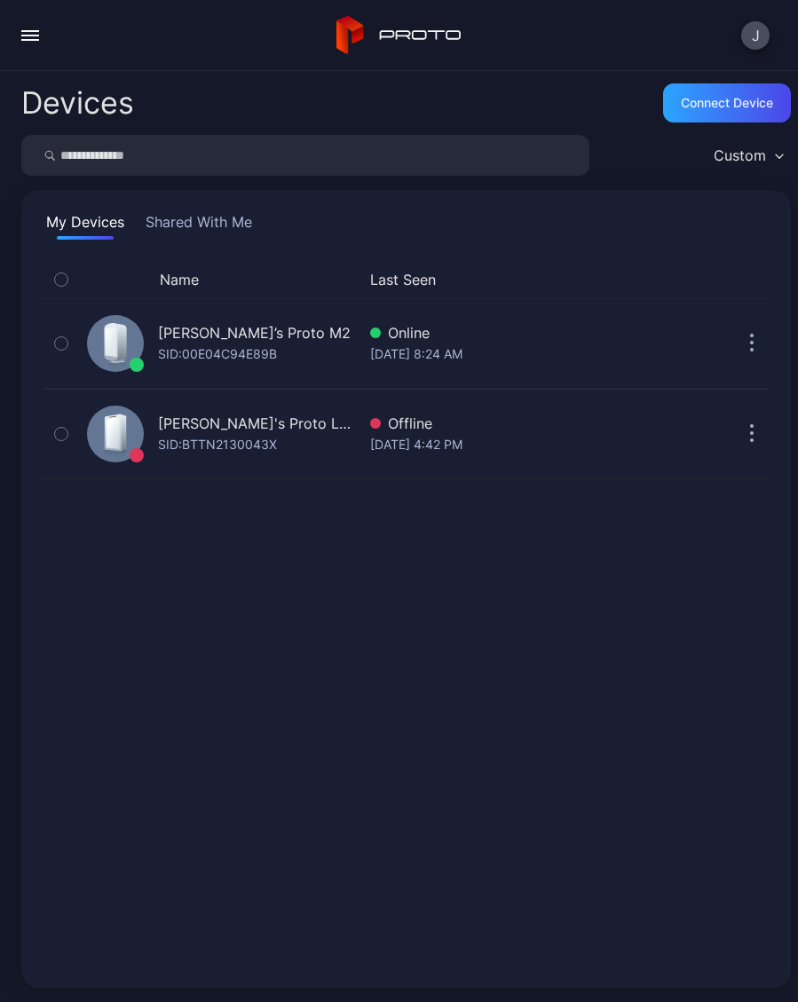
click at [32, 44] on button "button" at bounding box center [29, 35] width 35 height 35
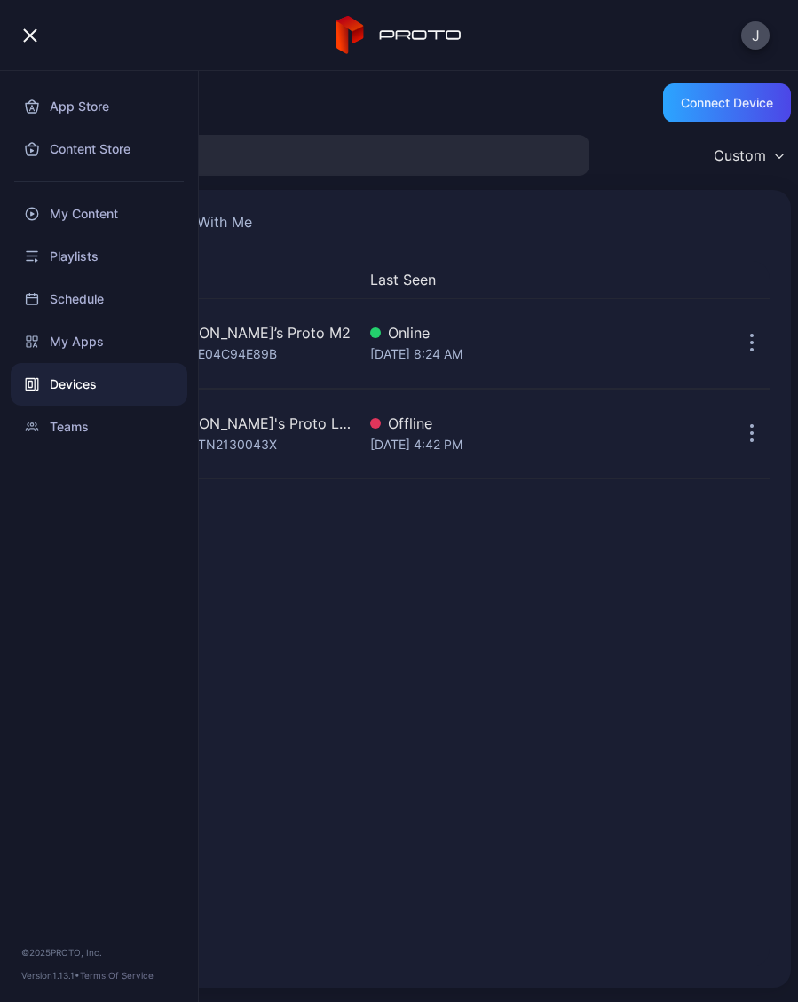
click at [117, 218] on div "My Content" at bounding box center [99, 214] width 177 height 43
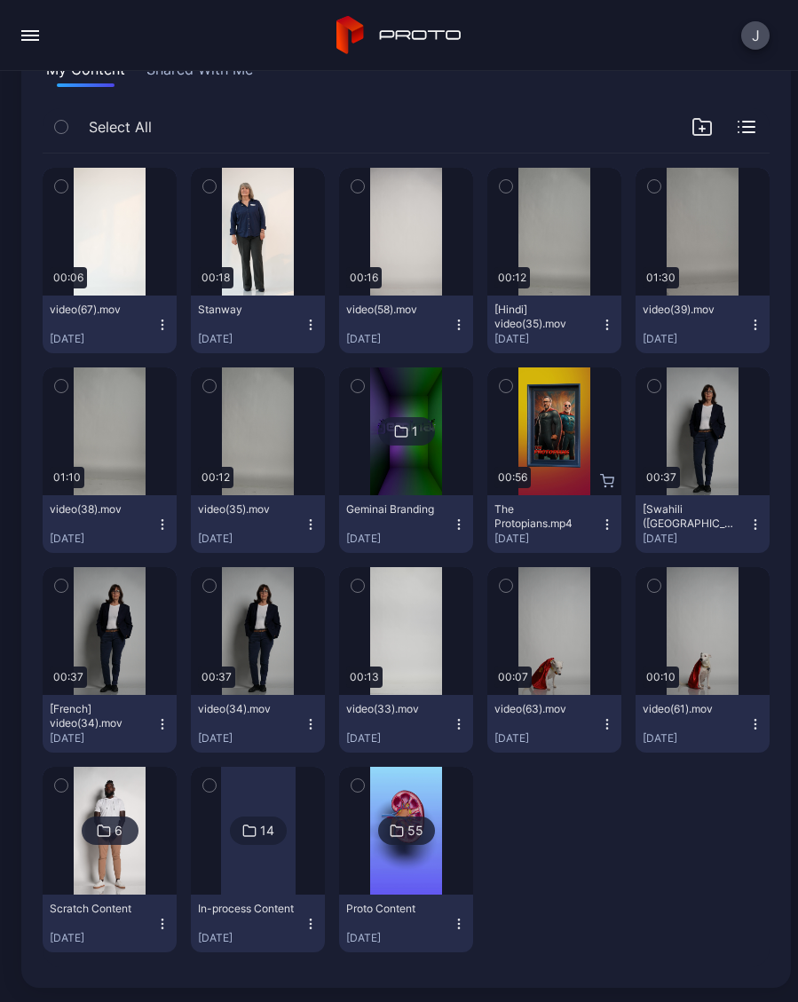
scroll to position [153, 0]
click at [165, 728] on icon "button" at bounding box center [162, 724] width 14 height 14
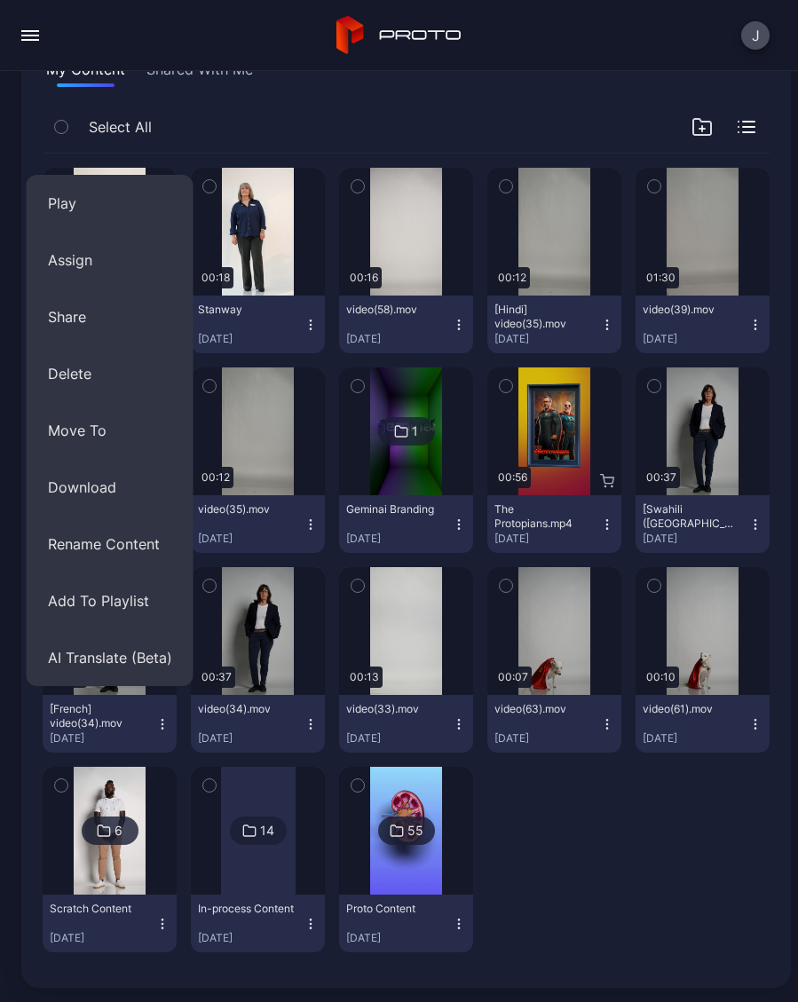
click at [108, 265] on button "Assign" at bounding box center [110, 260] width 167 height 57
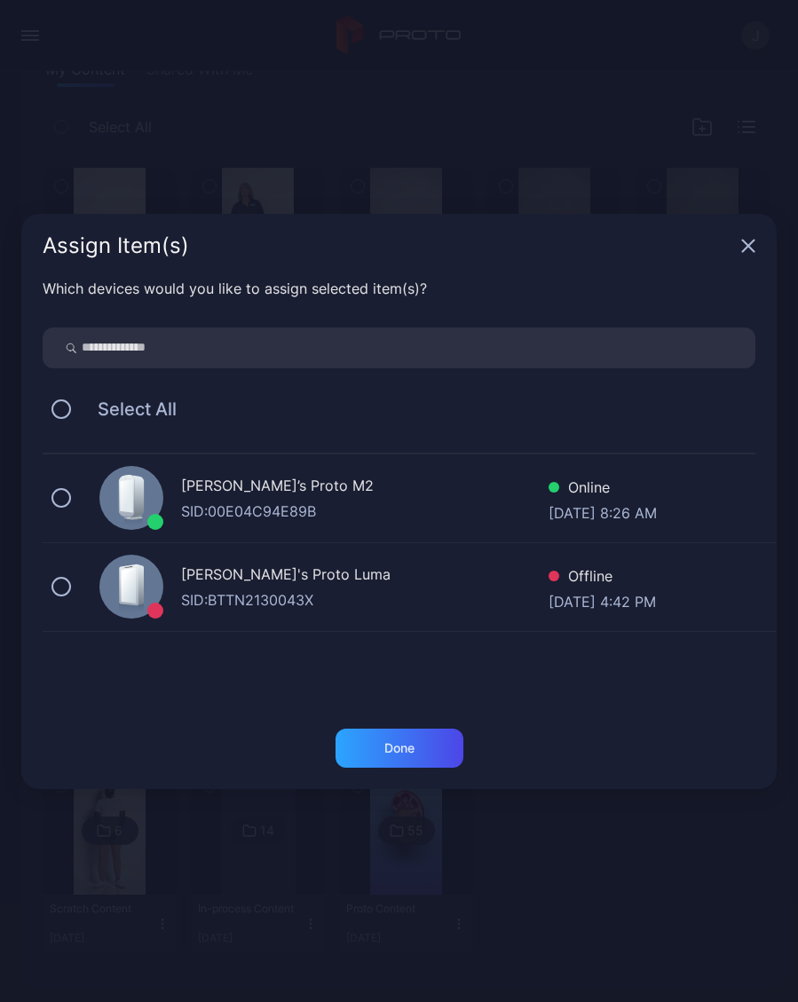
click at [68, 491] on button at bounding box center [61, 498] width 20 height 20
click at [429, 749] on div "Done" at bounding box center [399, 747] width 128 height 39
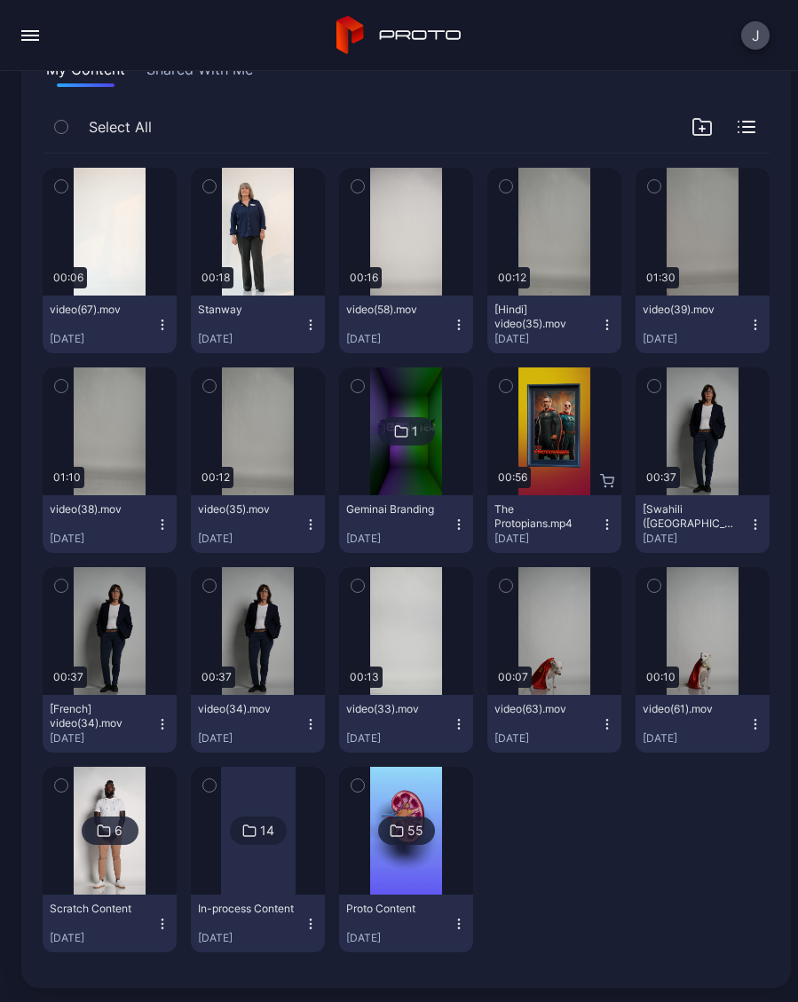
click at [578, 846] on div at bounding box center [554, 859] width 134 height 185
click at [617, 896] on div at bounding box center [554, 859] width 134 height 185
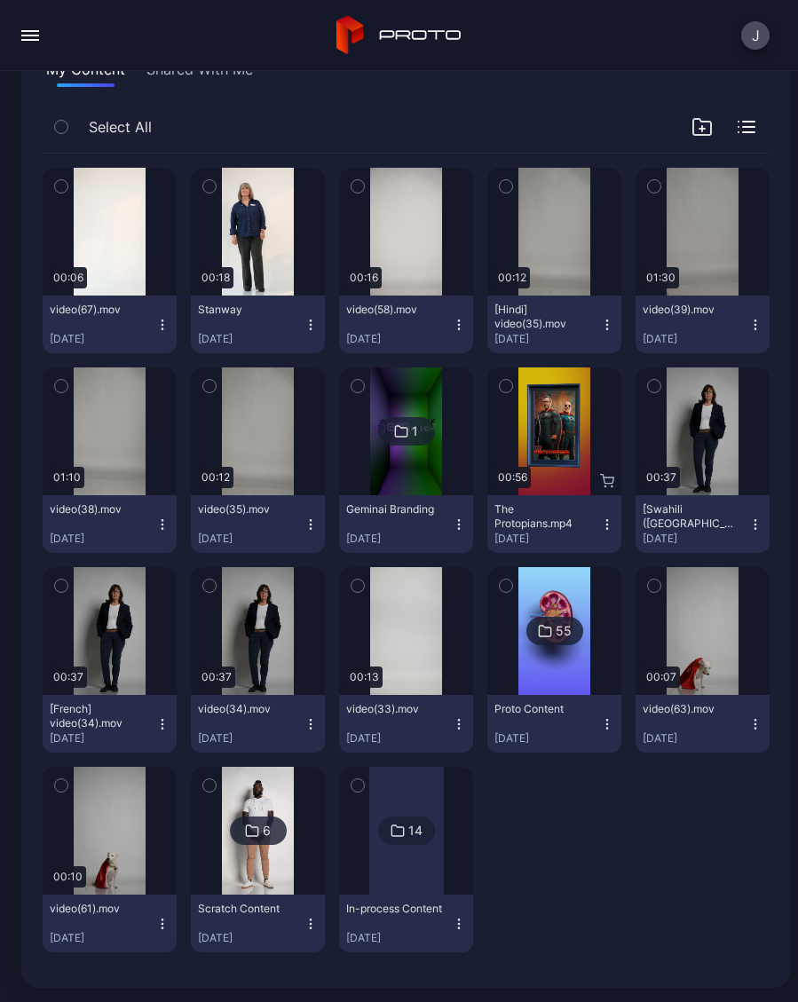
click at [275, 800] on img at bounding box center [258, 831] width 72 height 128
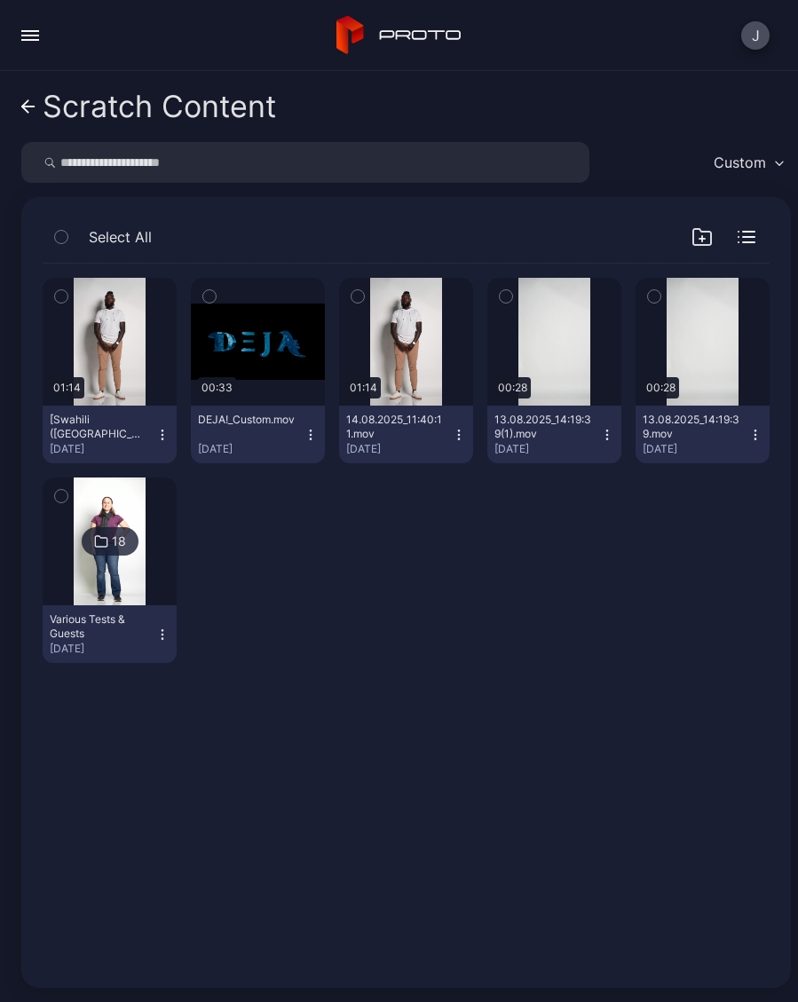
click at [35, 115] on link "Scratch Content" at bounding box center [148, 106] width 255 height 43
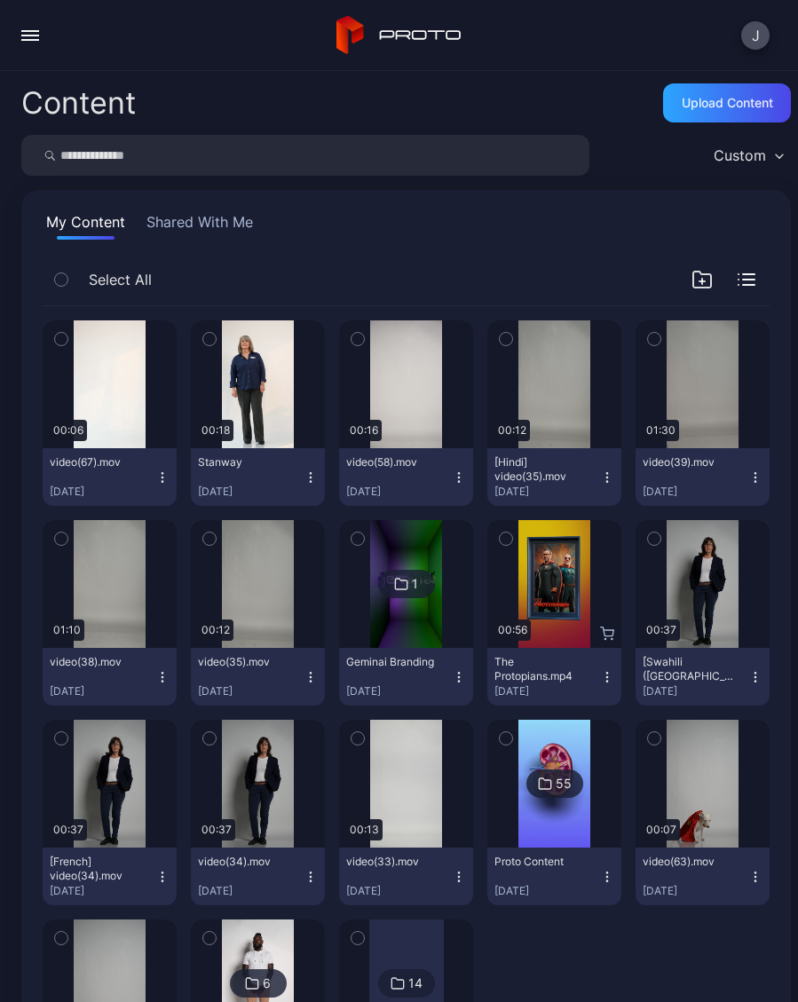
scroll to position [153, 0]
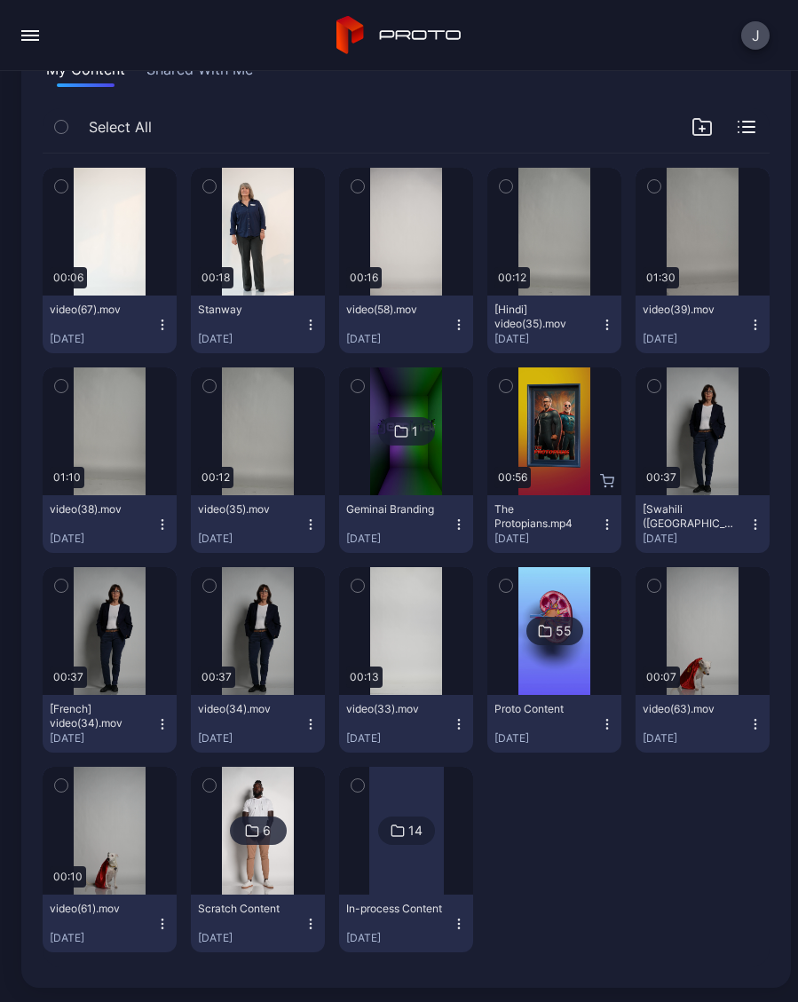
click at [414, 872] on div at bounding box center [406, 831] width 75 height 128
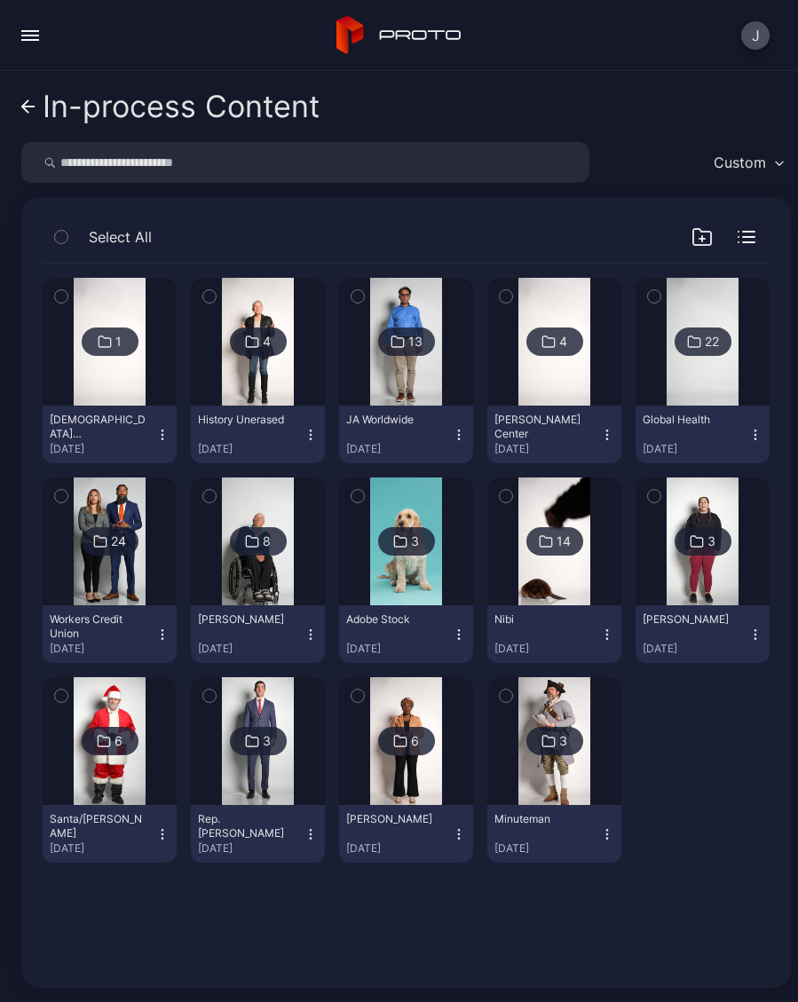
click at [315, 439] on icon "button" at bounding box center [310, 435] width 14 height 14
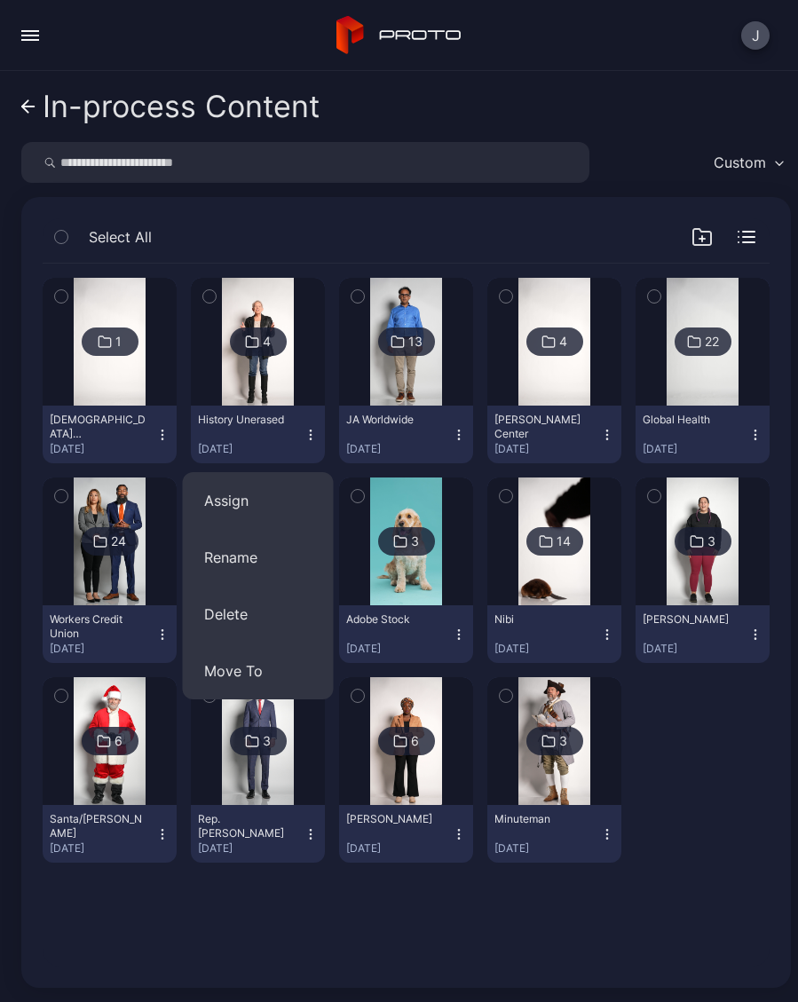
click at [256, 506] on button "Assign" at bounding box center [258, 500] width 151 height 57
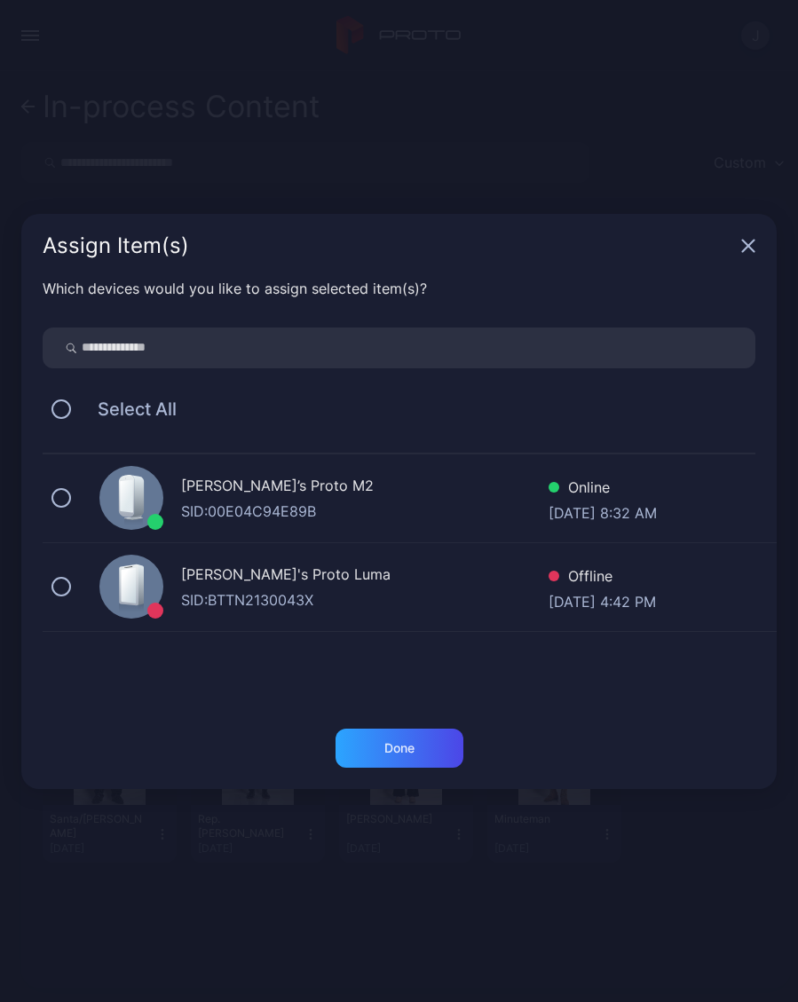
click at [70, 498] on button at bounding box center [61, 498] width 20 height 20
click at [407, 751] on div "Done" at bounding box center [399, 748] width 30 height 14
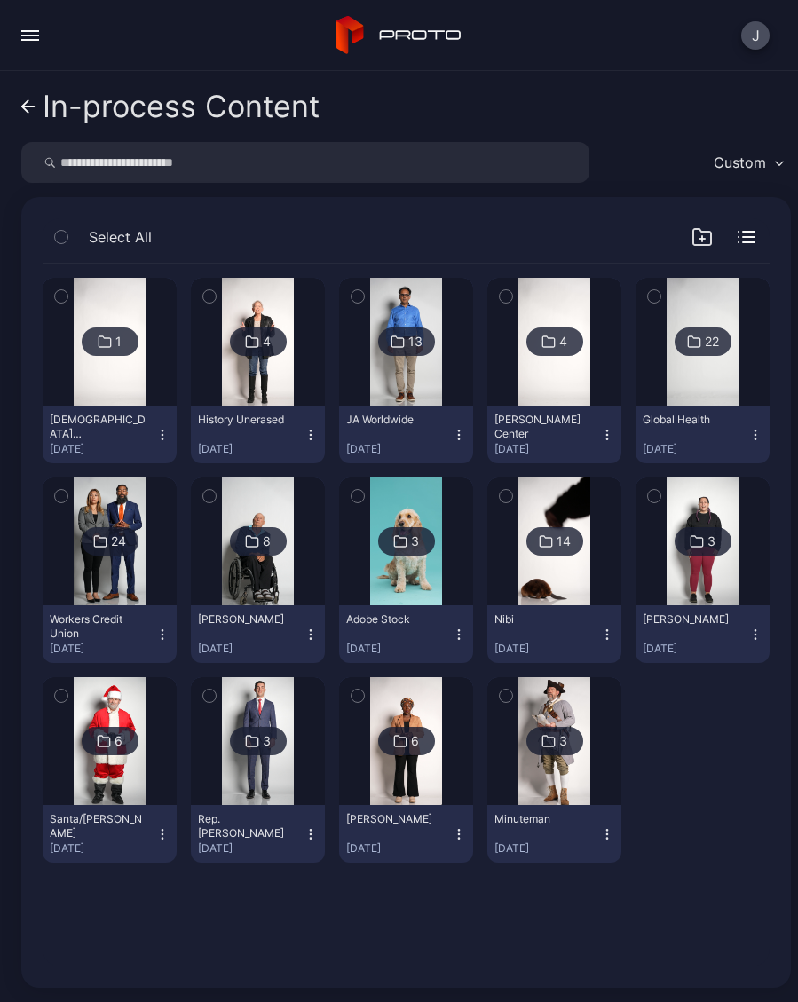
click at [425, 781] on img at bounding box center [406, 741] width 72 height 128
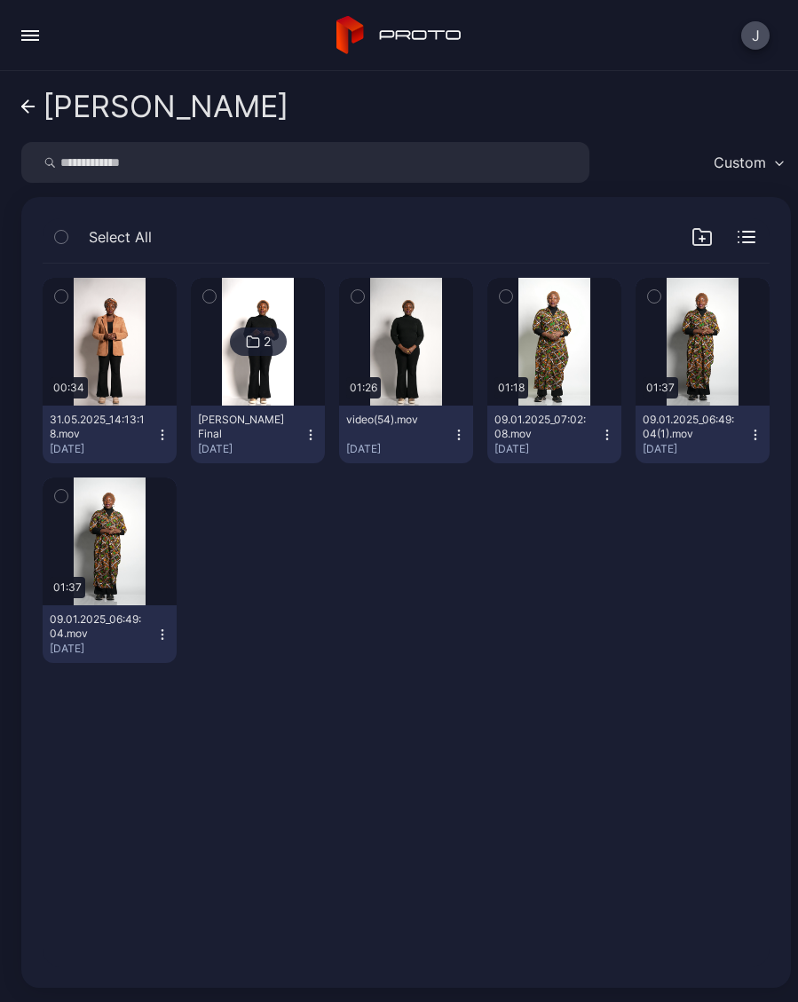
click at [34, 111] on icon at bounding box center [28, 106] width 14 height 15
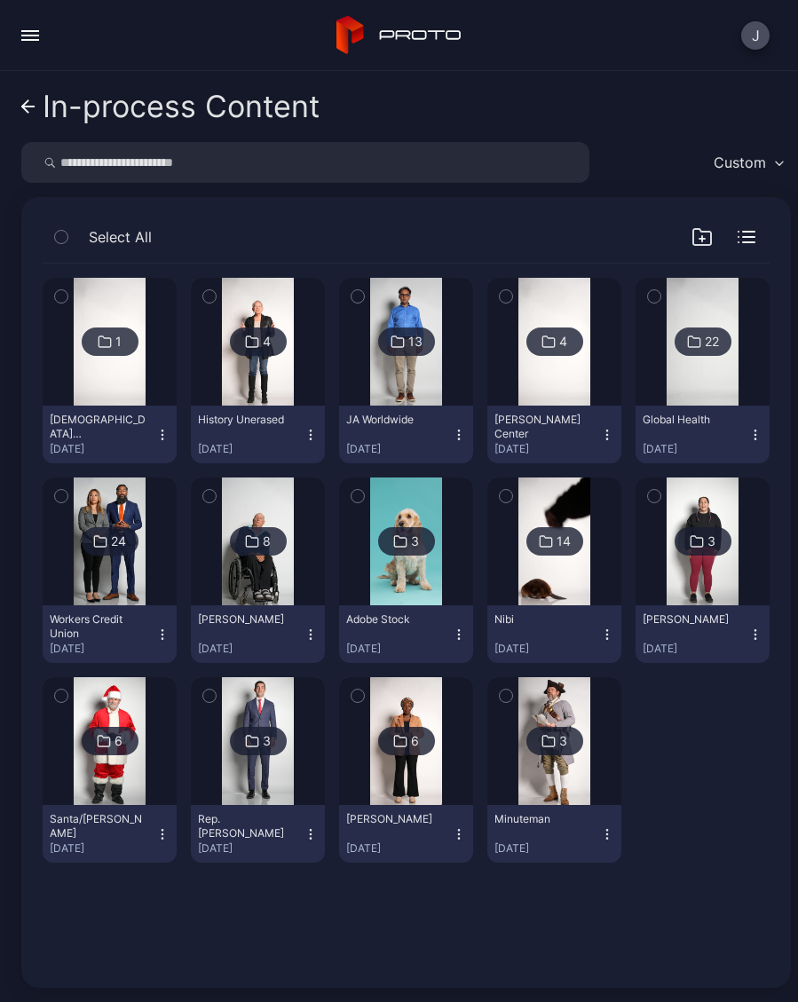
click at [700, 383] on img at bounding box center [702, 342] width 72 height 128
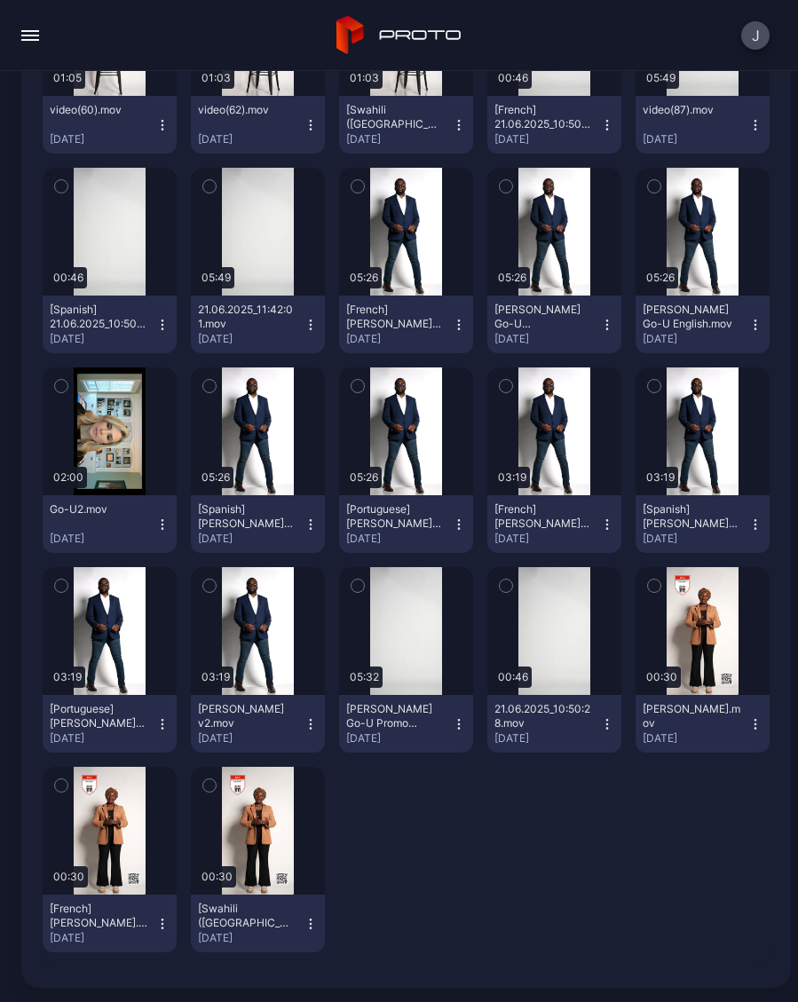
scroll to position [310, 0]
click at [768, 723] on button "Vivian_GHC_English.mov Jun 2, 2025" at bounding box center [702, 724] width 134 height 58
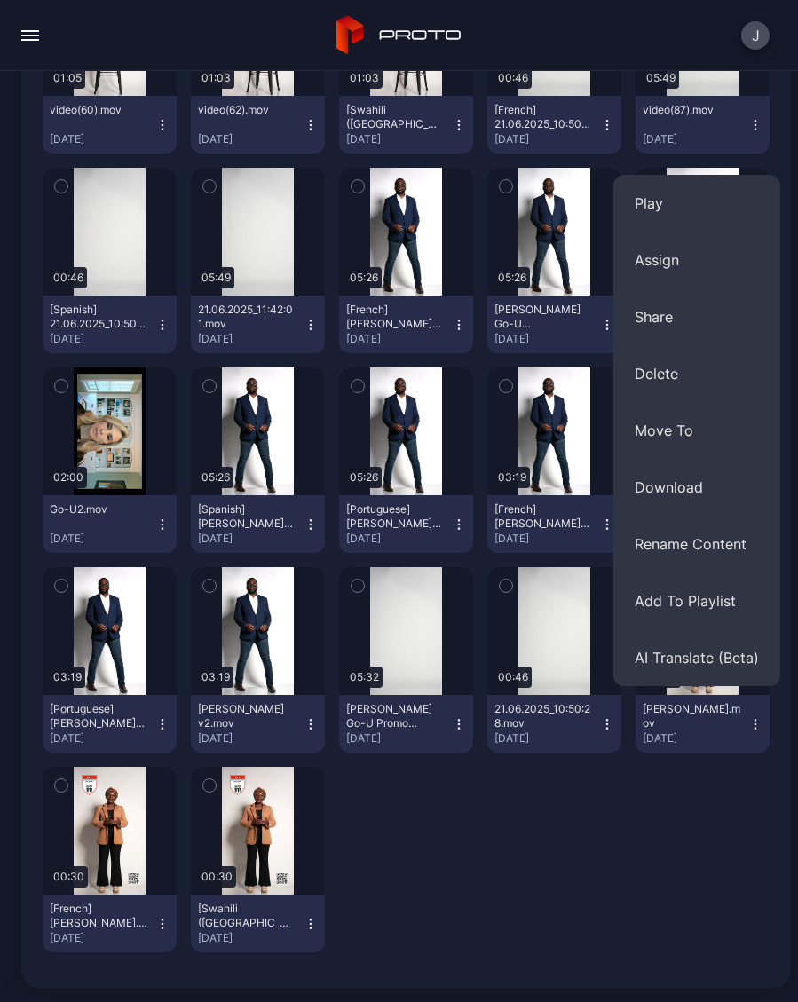
click at [665, 267] on button "Assign" at bounding box center [696, 260] width 167 height 57
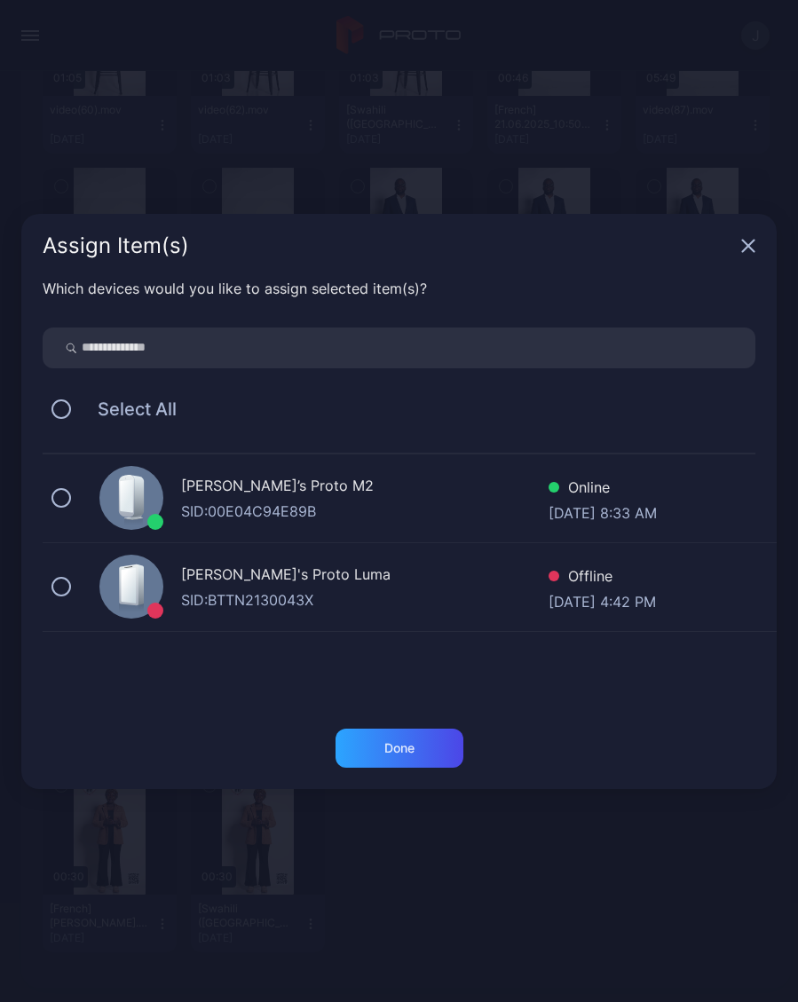
click at [69, 501] on button at bounding box center [61, 498] width 20 height 20
click at [412, 756] on div "Done" at bounding box center [399, 747] width 128 height 39
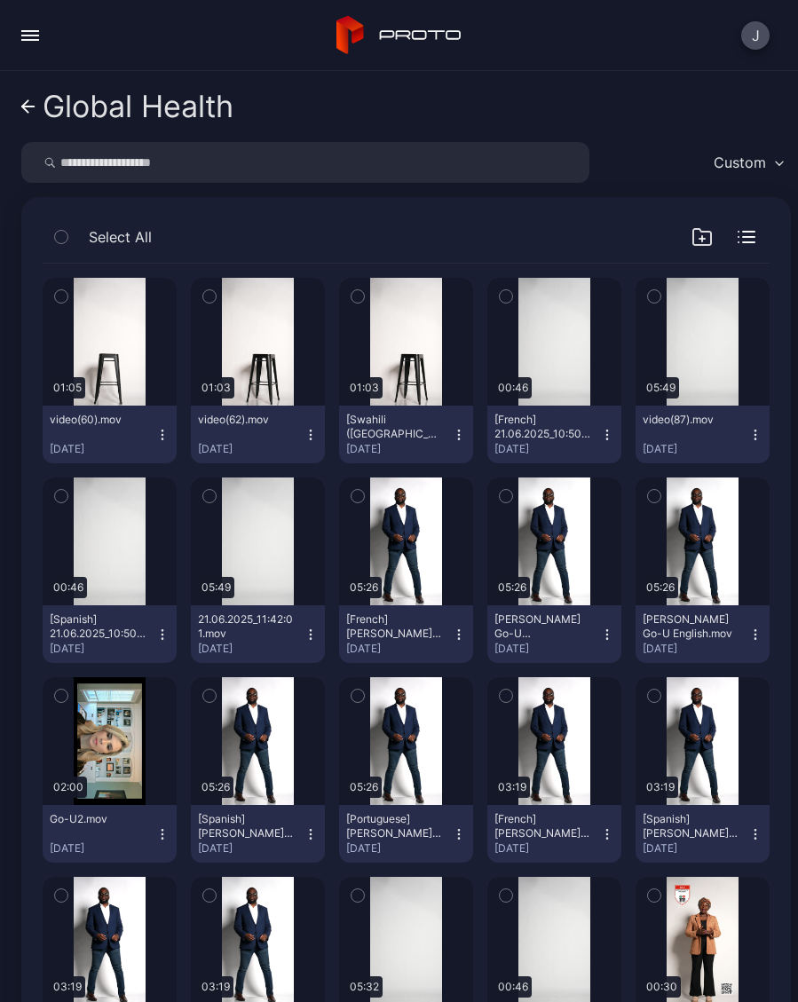
scroll to position [0, 0]
click at [29, 113] on icon at bounding box center [28, 106] width 14 height 15
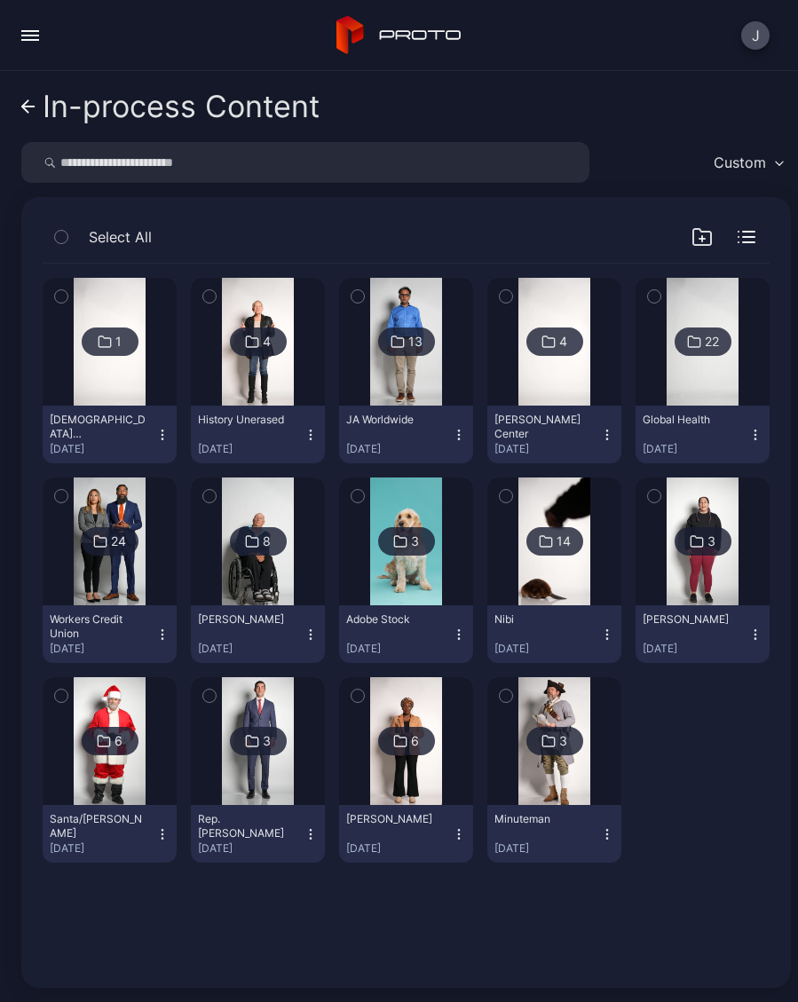
click at [29, 114] on link "In-process Content" at bounding box center [170, 106] width 298 height 43
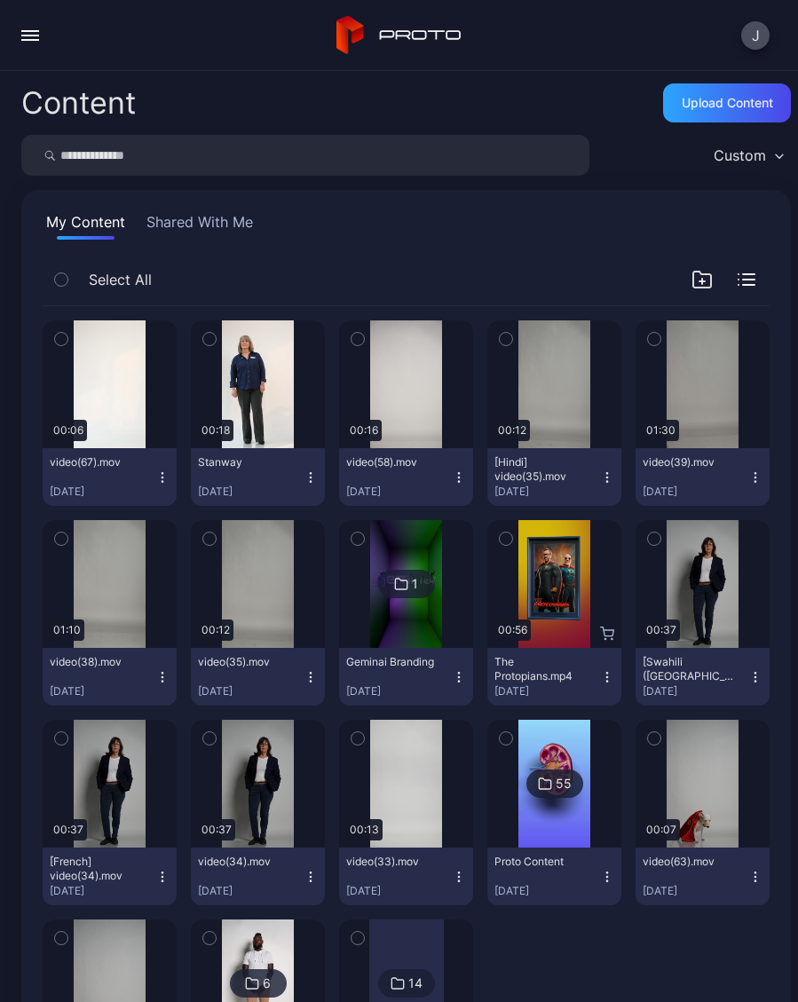
click at [40, 40] on button "button" at bounding box center [29, 35] width 35 height 35
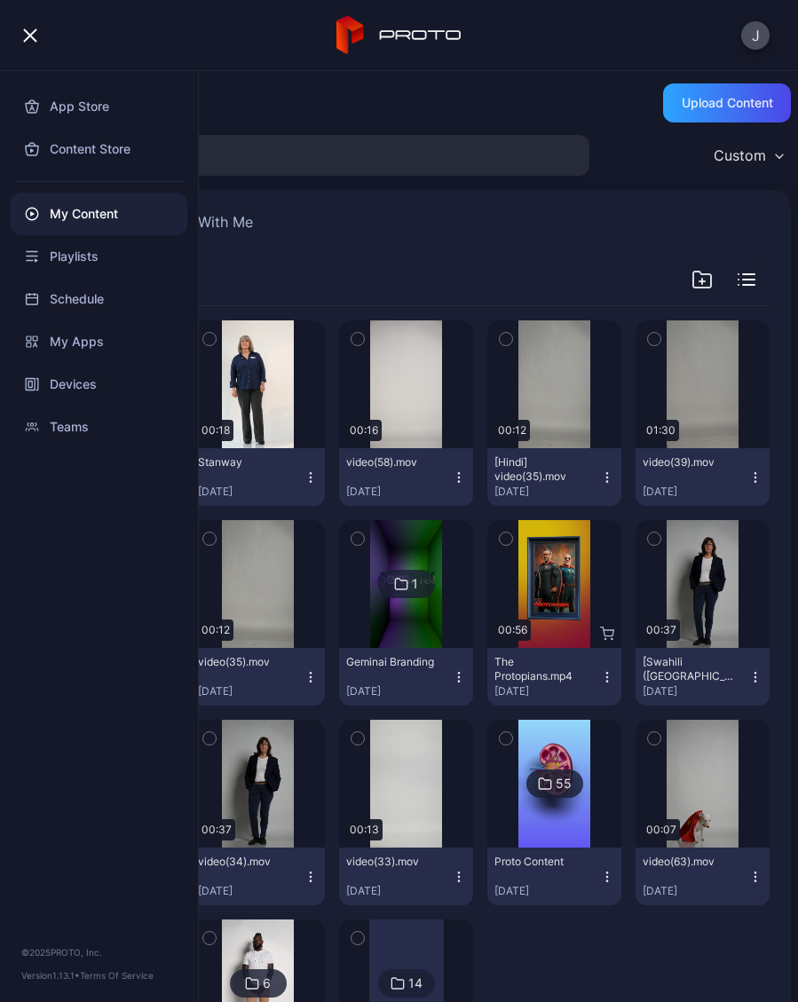
click at [106, 391] on div "Devices" at bounding box center [99, 384] width 177 height 43
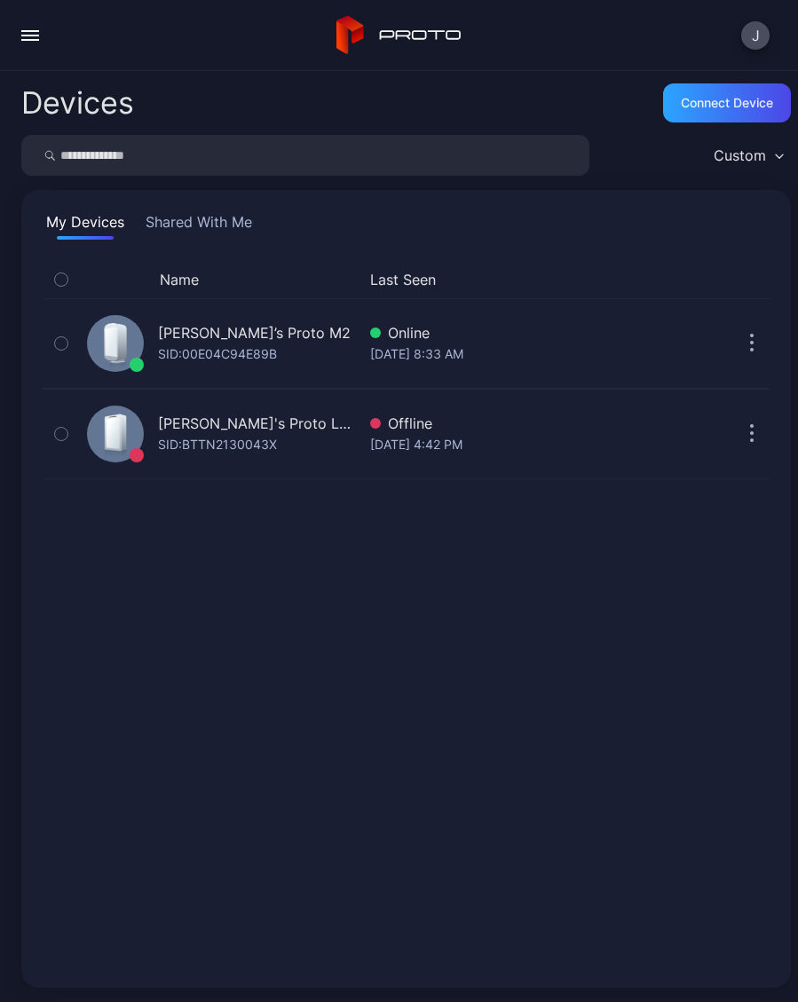
click at [247, 344] on div "SID: 00E04C94E89B" at bounding box center [217, 353] width 119 height 21
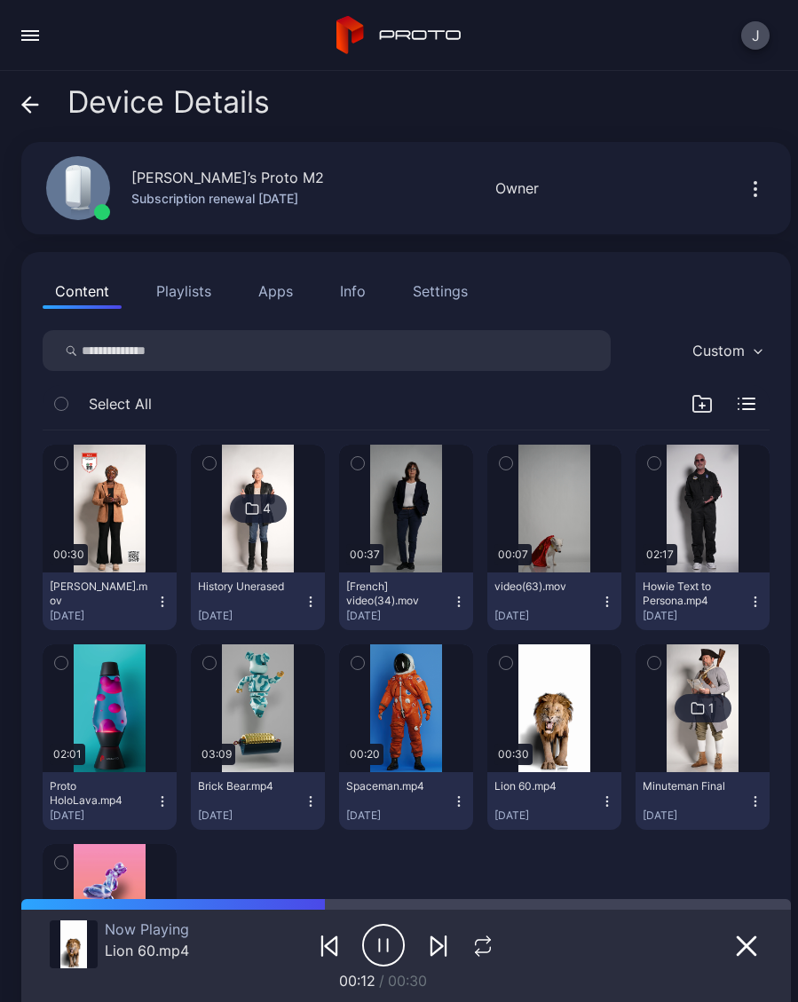
click at [315, 608] on icon "button" at bounding box center [310, 601] width 14 height 14
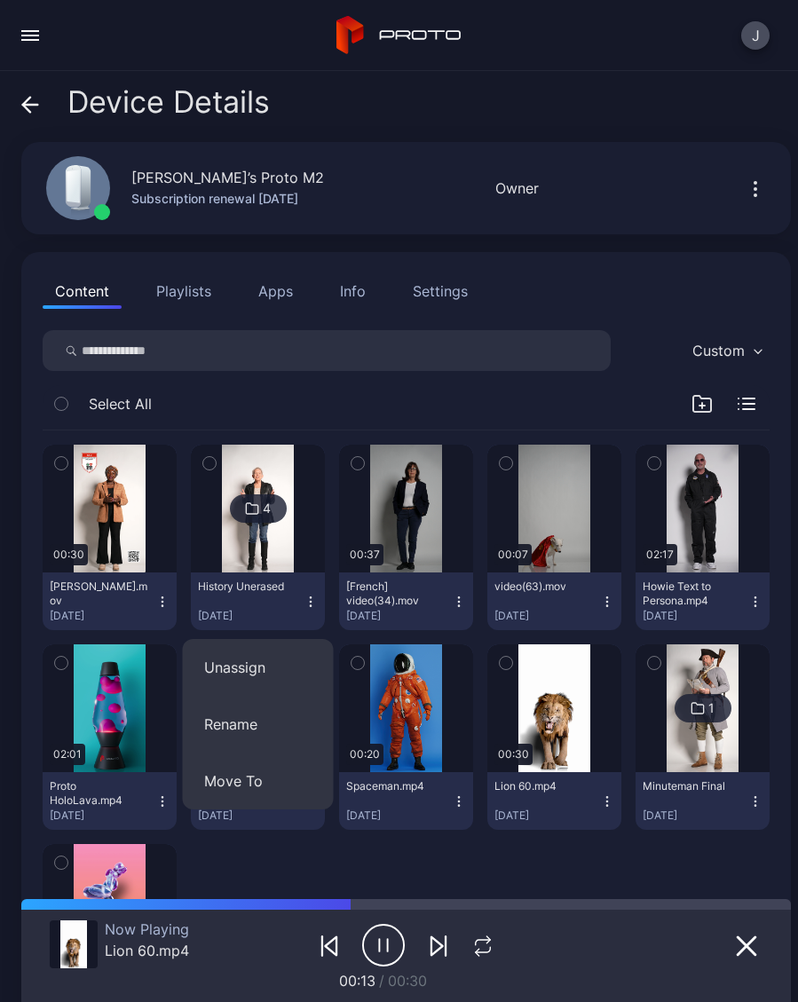
click at [275, 665] on button "Unassign" at bounding box center [258, 667] width 151 height 57
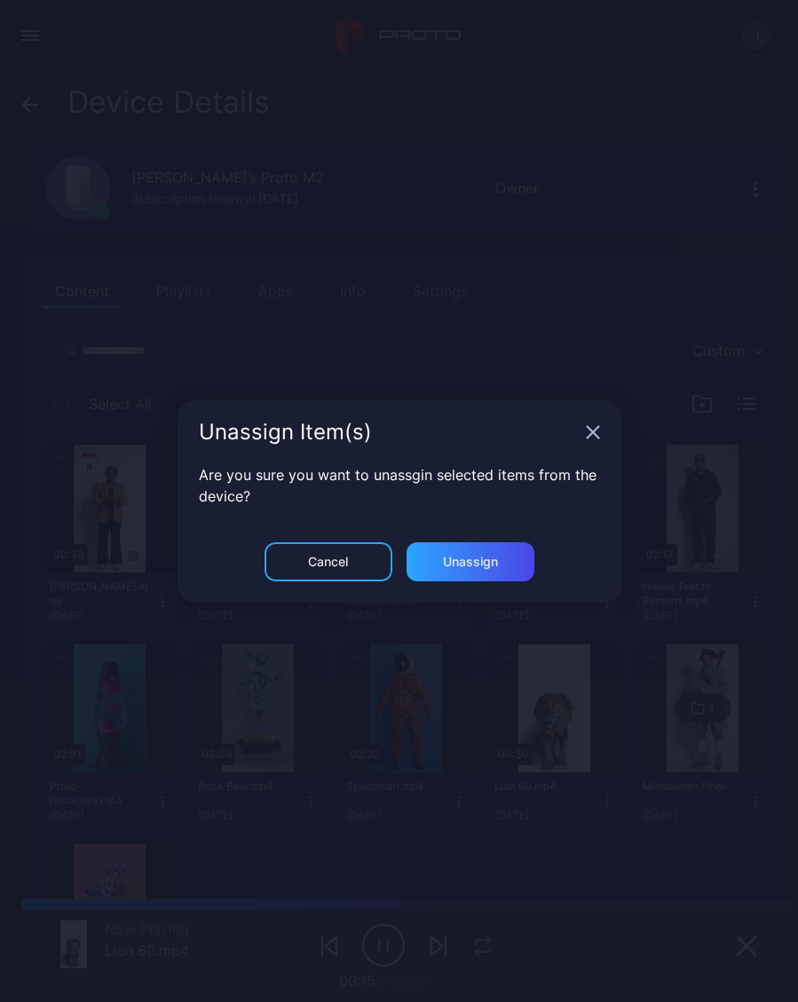
click at [508, 559] on div "Unassign" at bounding box center [470, 561] width 128 height 39
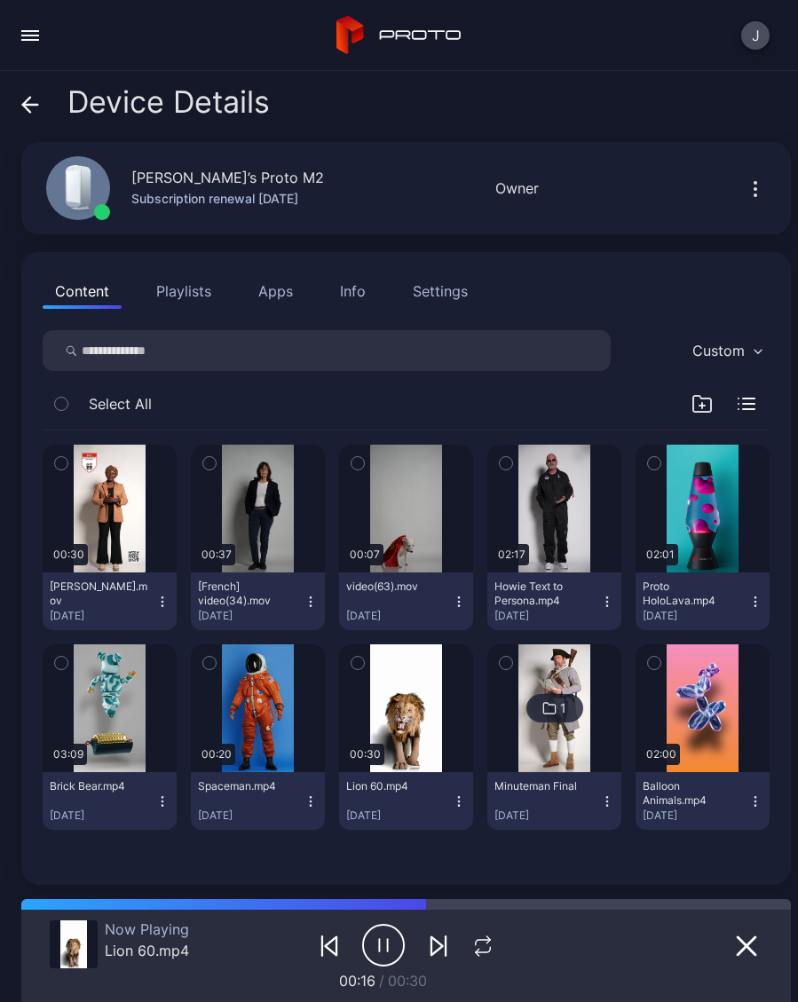
click at [45, 114] on div "Device Details" at bounding box center [145, 106] width 248 height 43
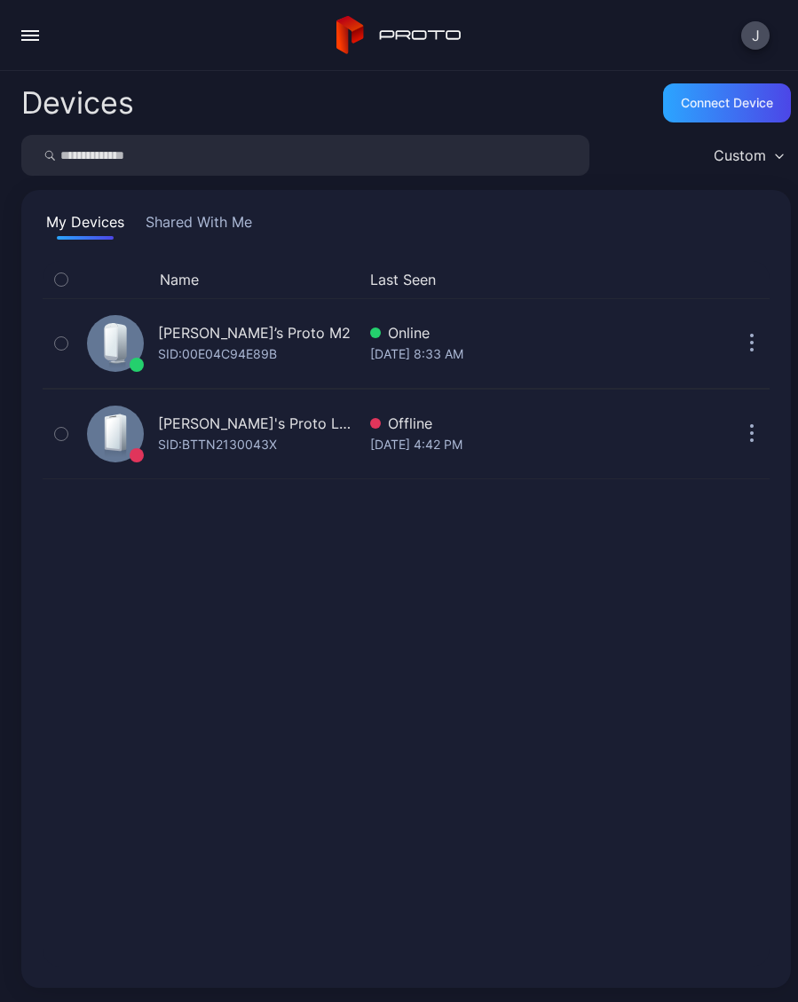
click at [33, 46] on button "button" at bounding box center [29, 35] width 35 height 35
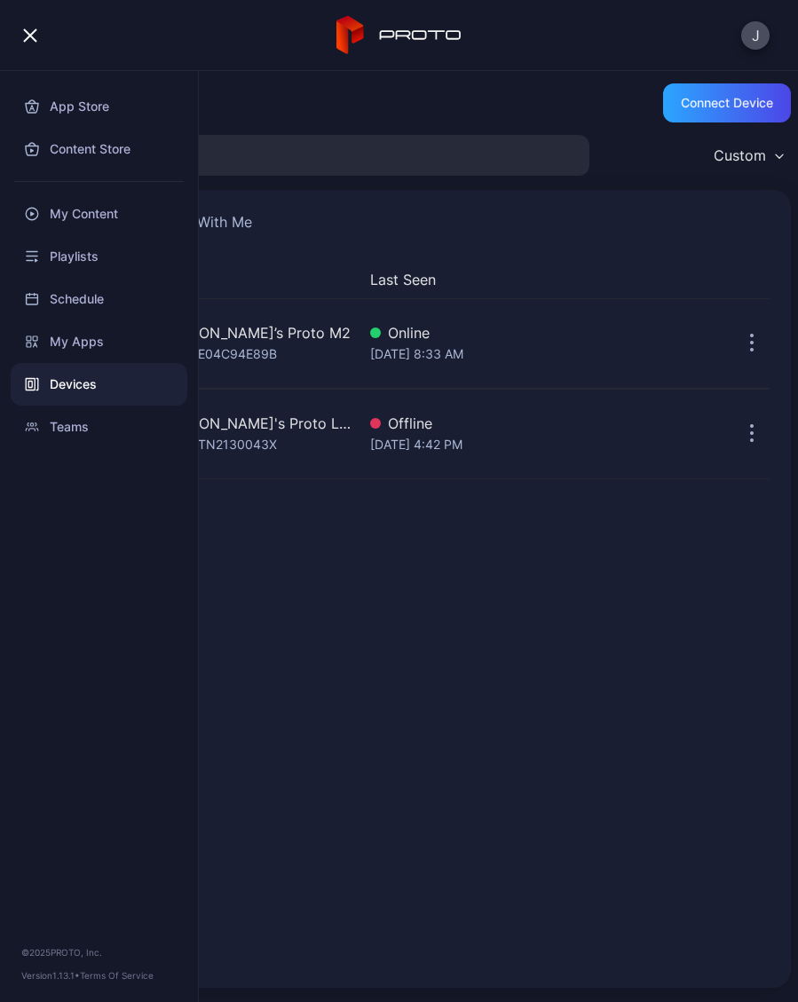
click at [107, 220] on div "My Content" at bounding box center [99, 214] width 177 height 43
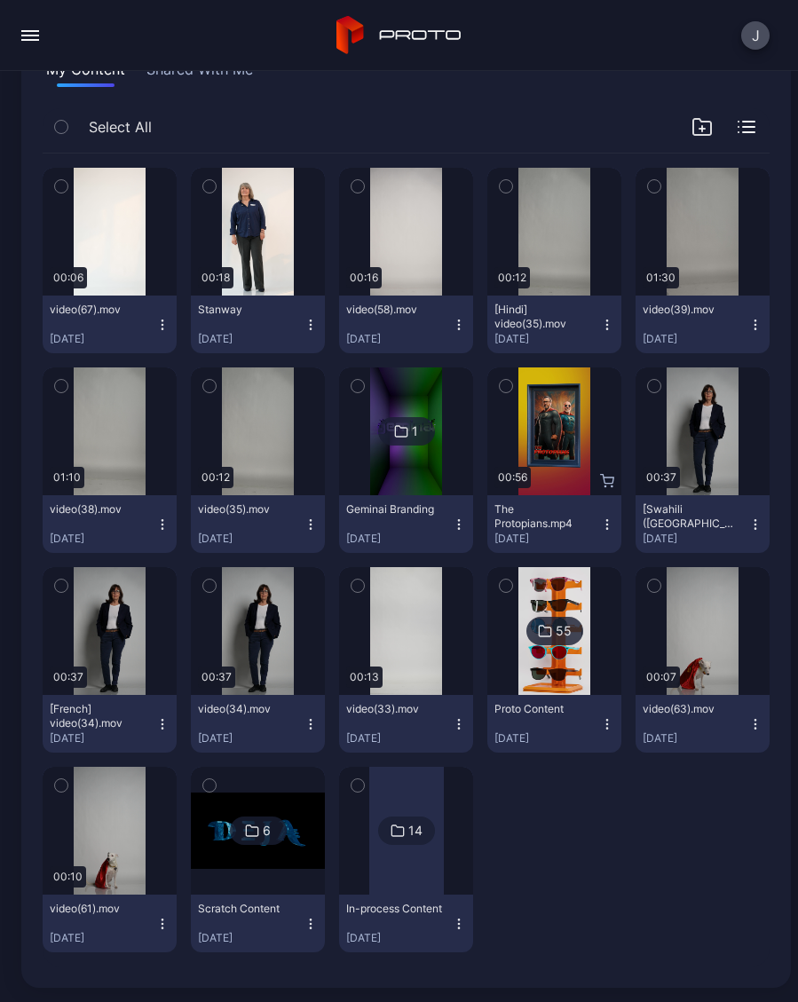
scroll to position [153, 0]
click at [413, 870] on div at bounding box center [406, 831] width 75 height 128
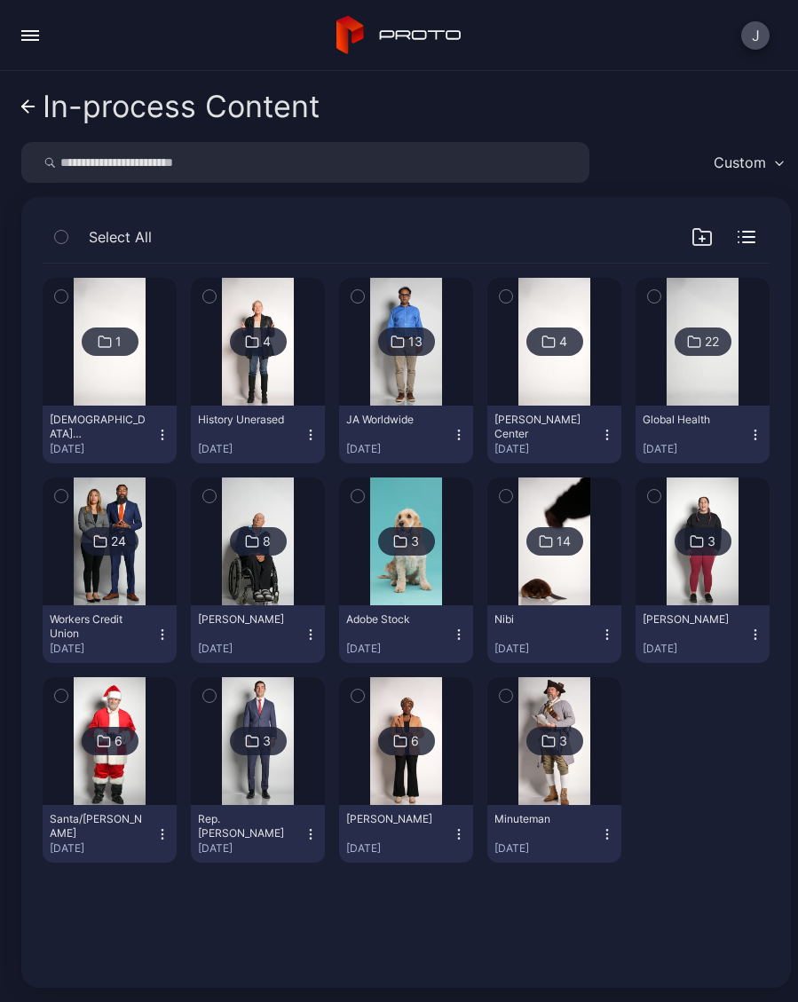
click at [317, 444] on button "History Unerased Aug 14, 2025" at bounding box center [258, 434] width 134 height 58
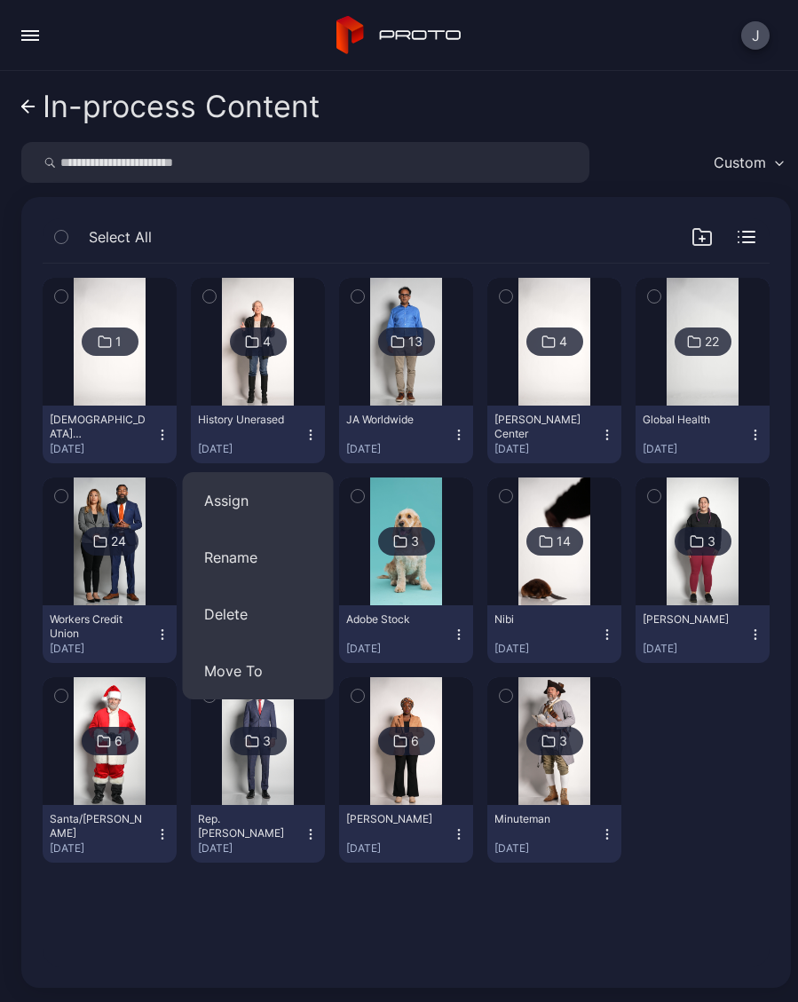
click at [268, 384] on img at bounding box center [258, 342] width 72 height 128
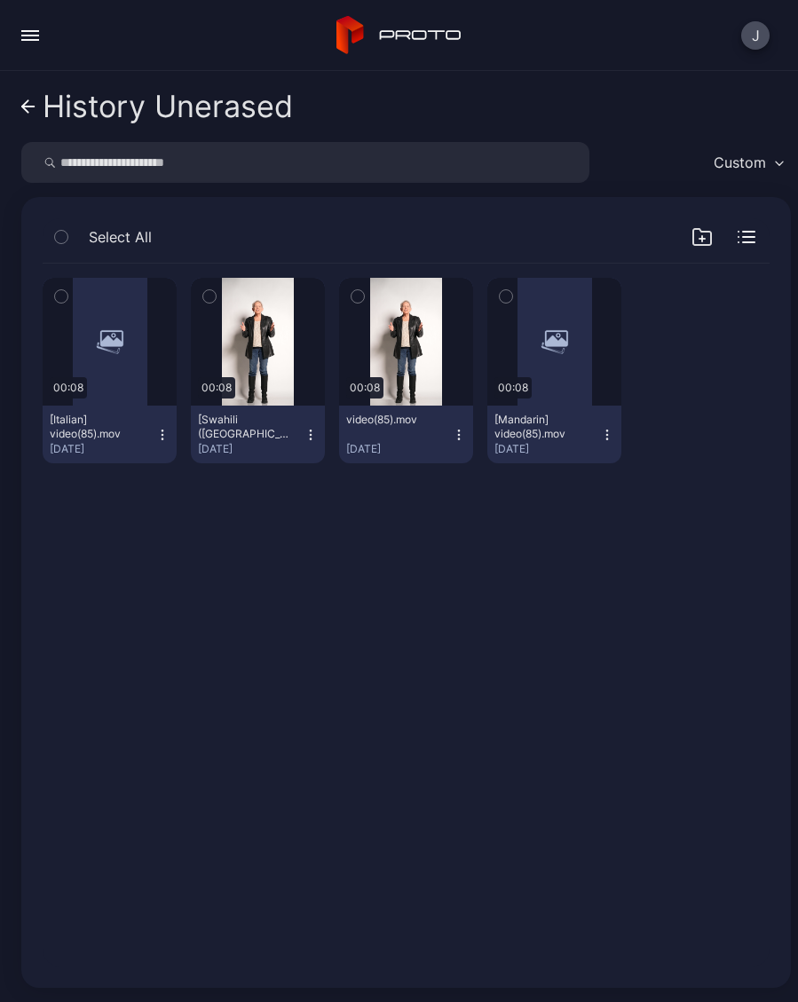
click at [267, 383] on div "Preview" at bounding box center [258, 342] width 134 height 128
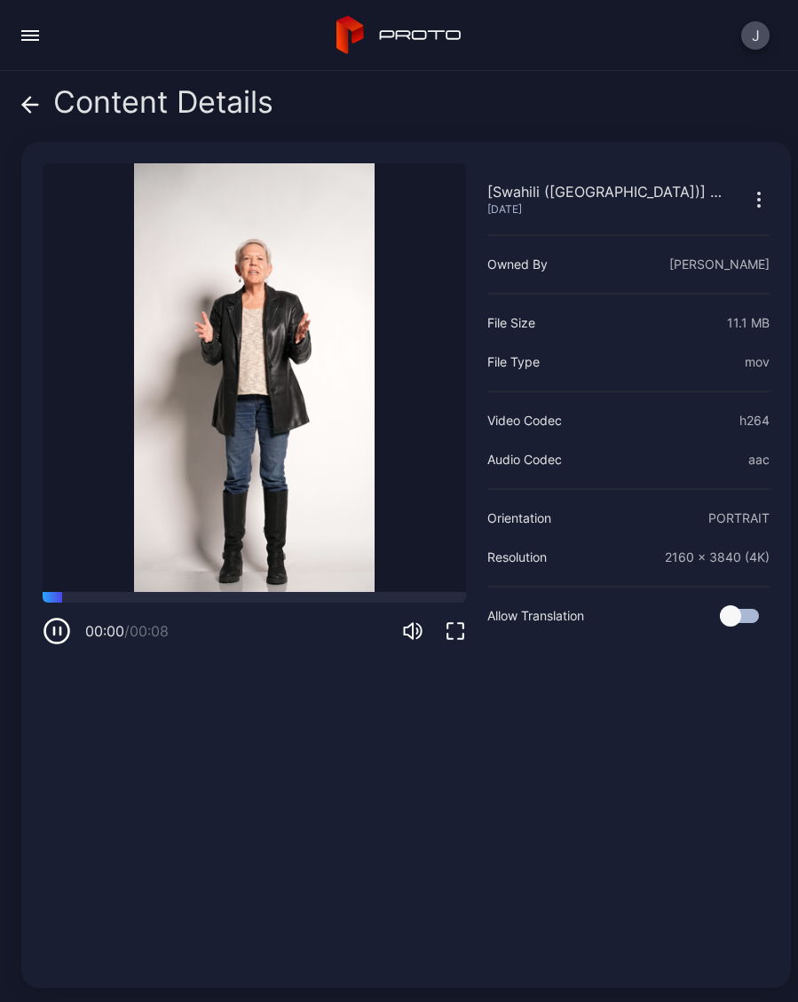
click at [36, 114] on span at bounding box center [30, 102] width 18 height 34
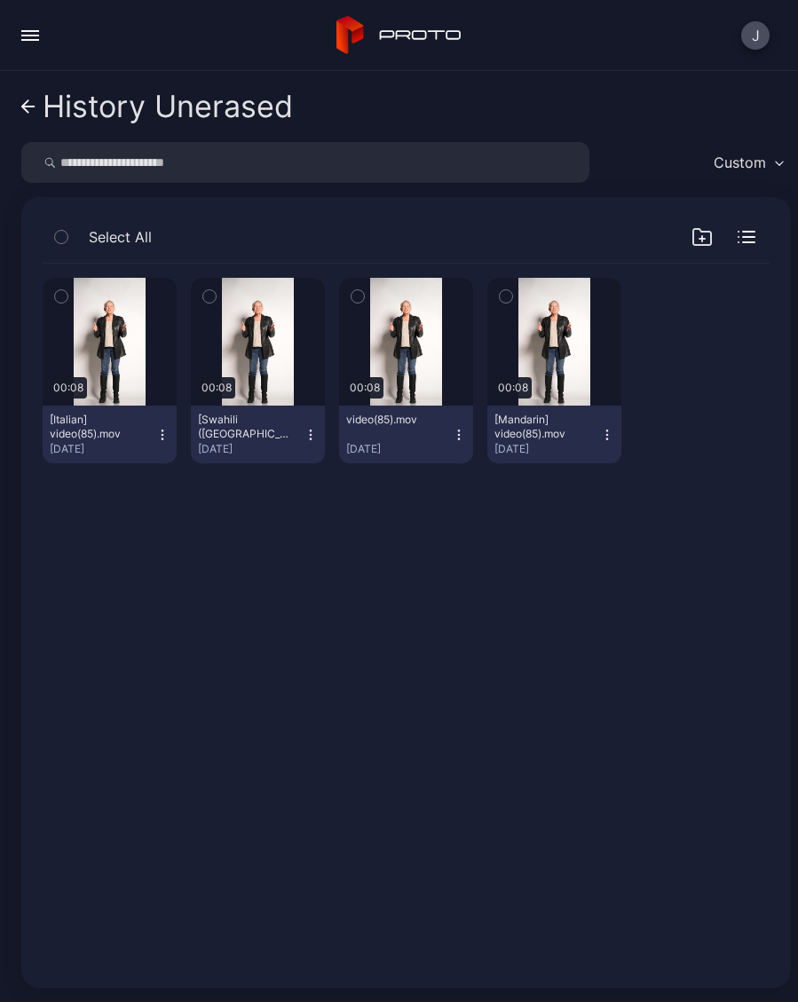
click at [459, 436] on icon "button" at bounding box center [459, 435] width 14 height 14
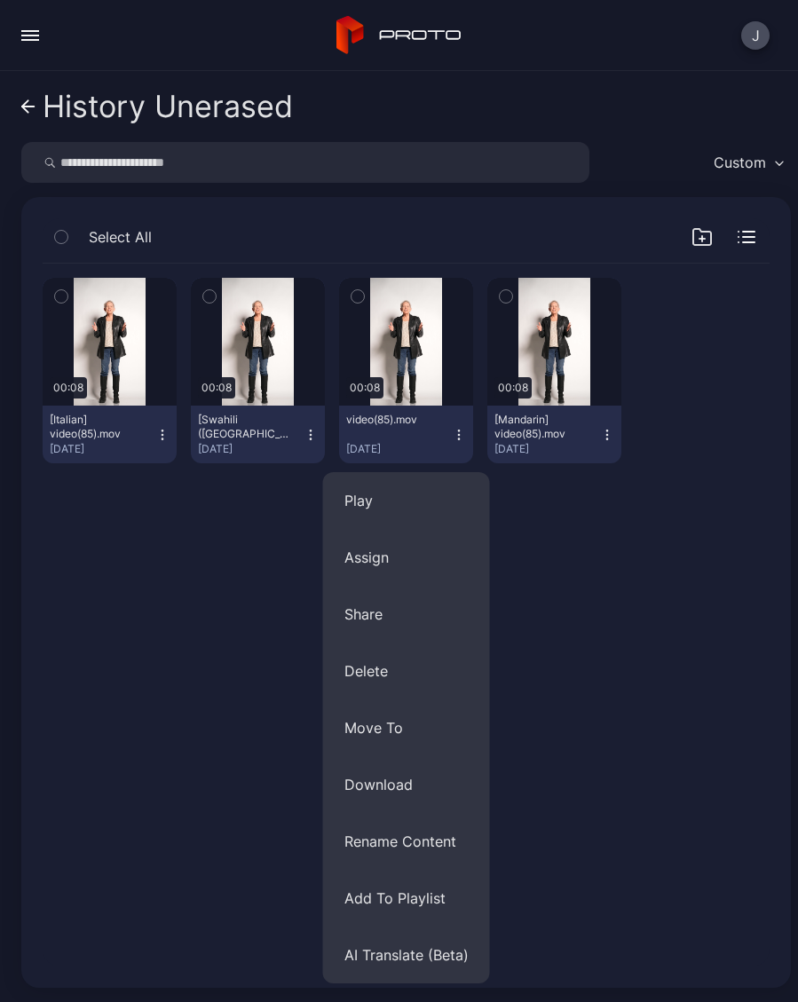
click at [396, 565] on button "Assign" at bounding box center [406, 557] width 167 height 57
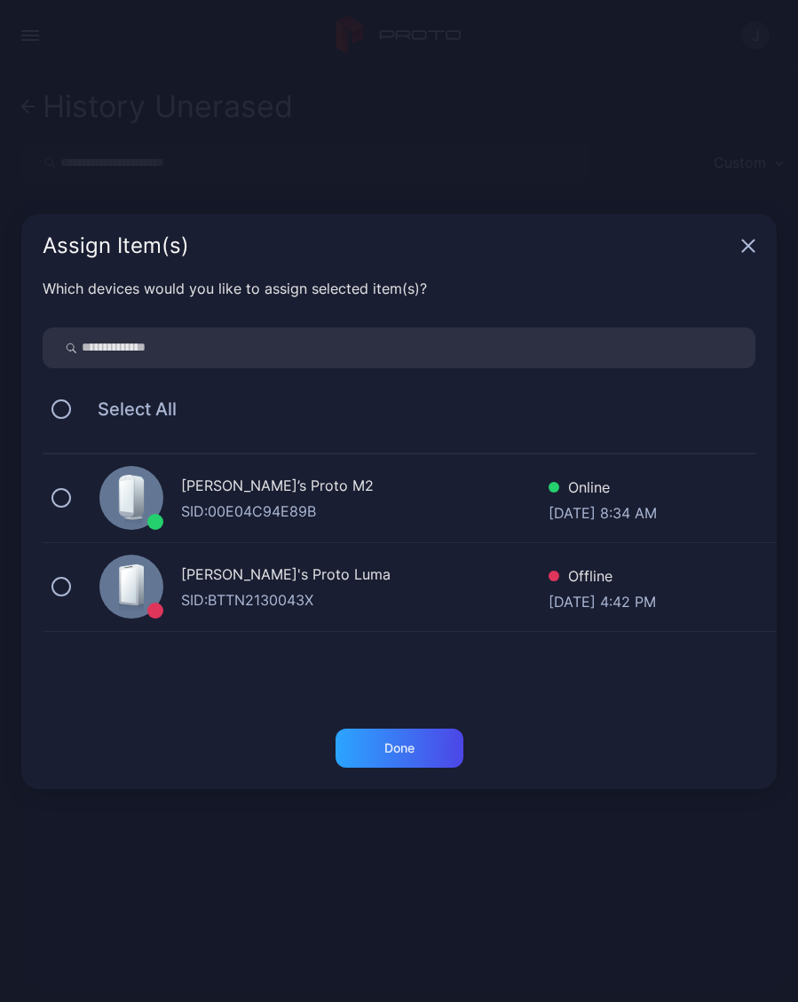
click at [67, 499] on button at bounding box center [61, 498] width 20 height 20
click at [420, 751] on div "Done" at bounding box center [399, 747] width 128 height 39
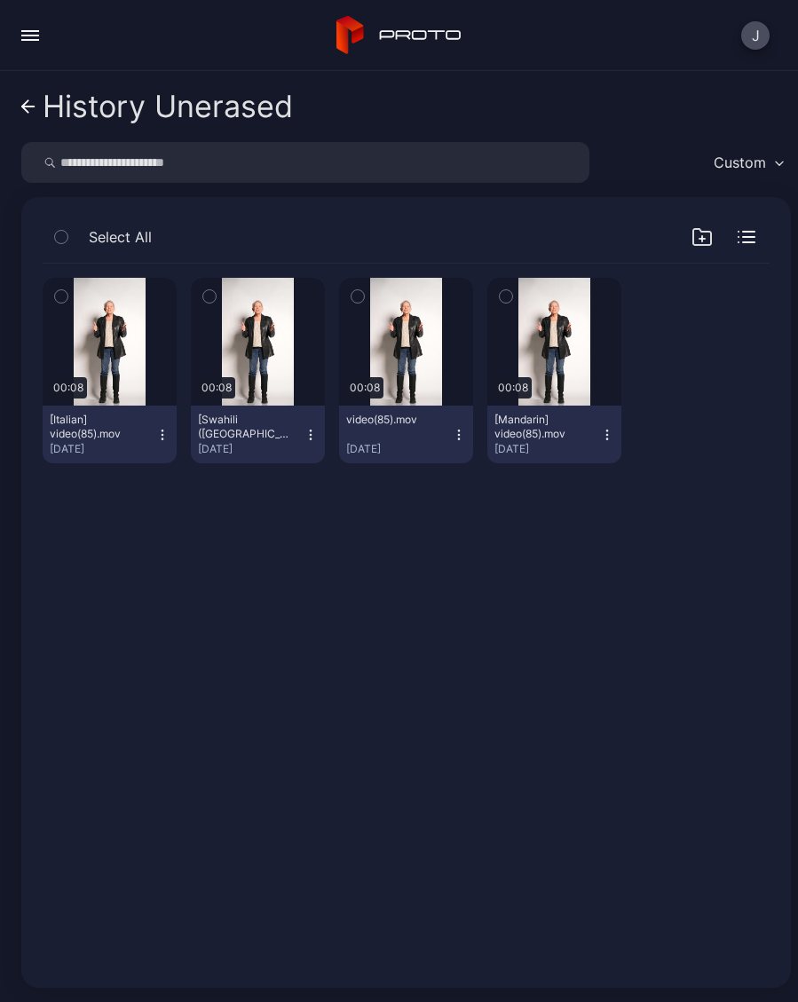
click at [43, 119] on div "History Unerased" at bounding box center [168, 107] width 250 height 34
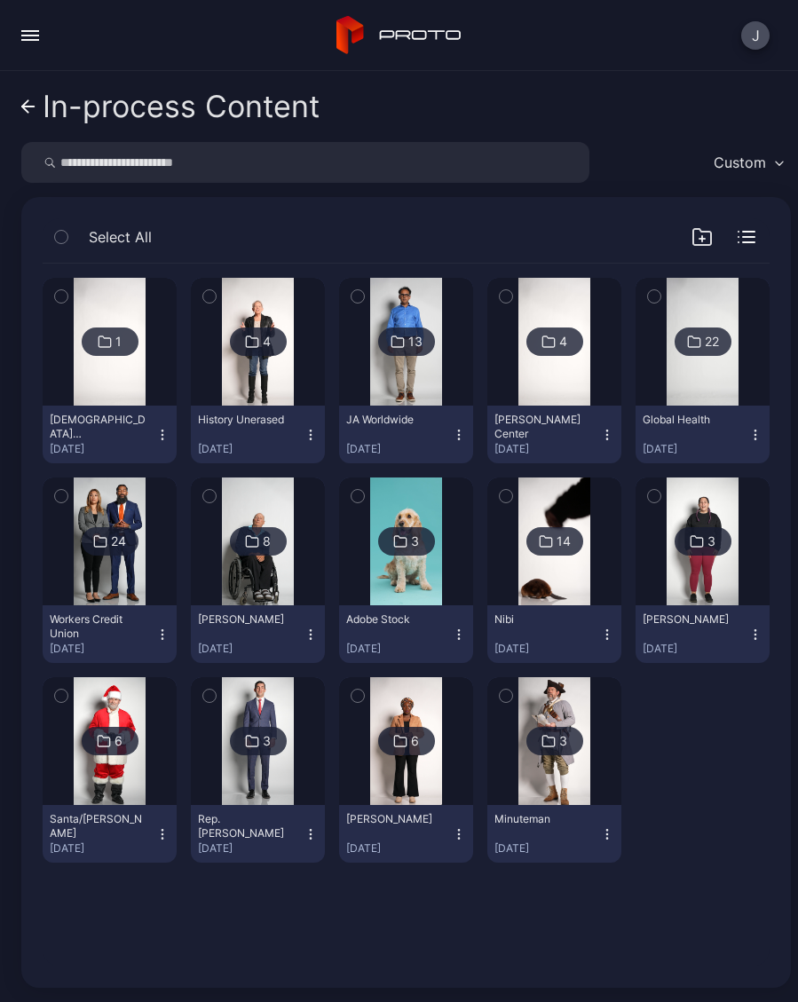
click at [36, 115] on link "In-process Content" at bounding box center [170, 106] width 298 height 43
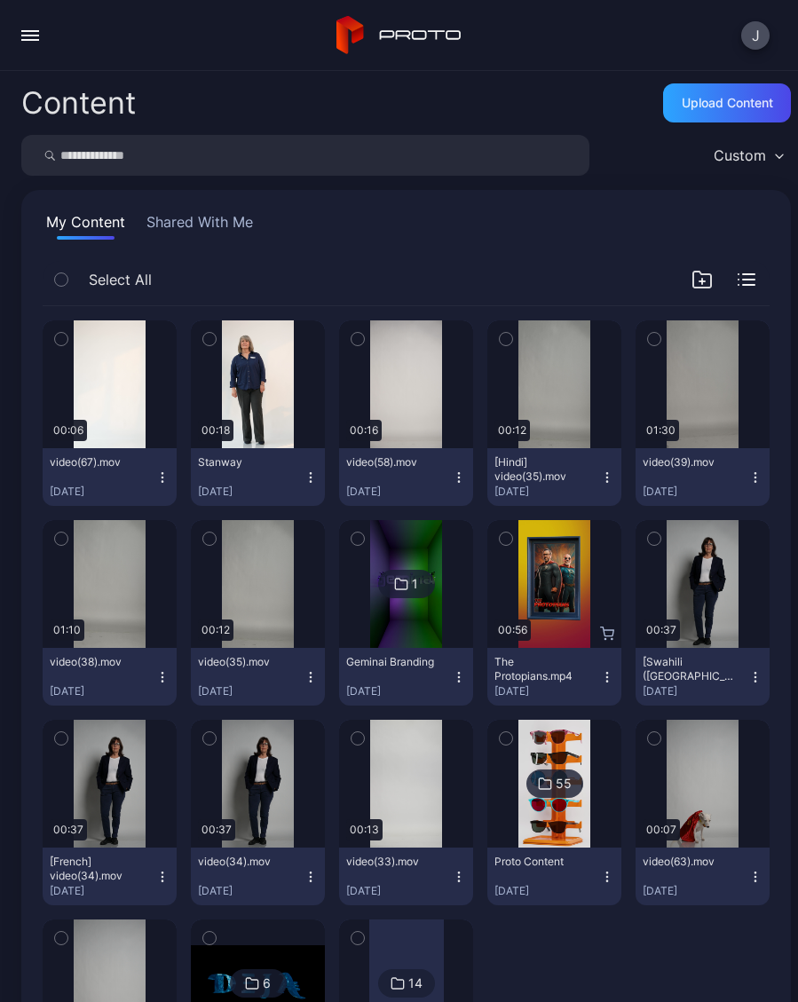
scroll to position [153, 0]
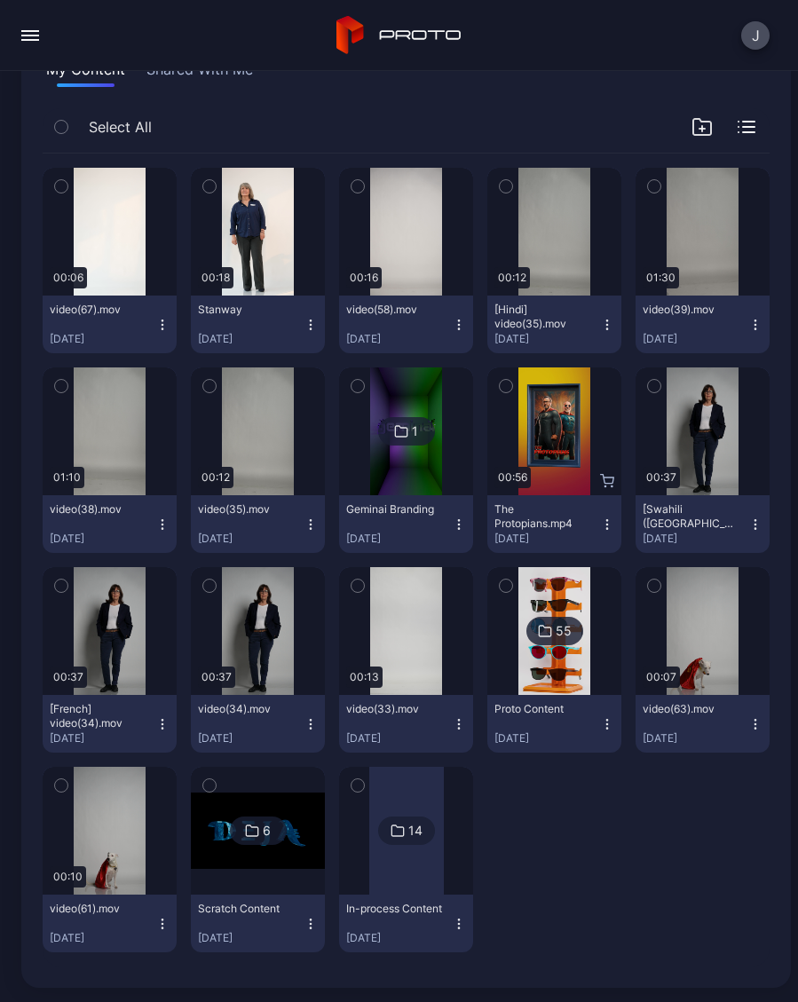
click at [558, 670] on img at bounding box center [554, 631] width 72 height 128
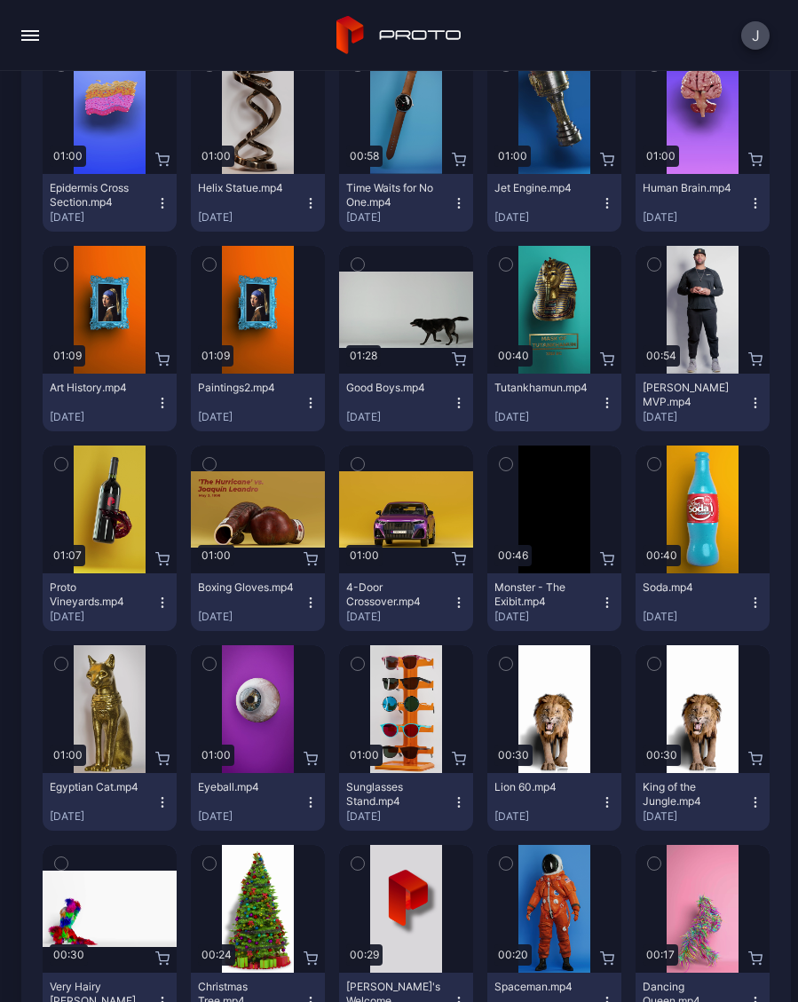
scroll to position [1430, 0]
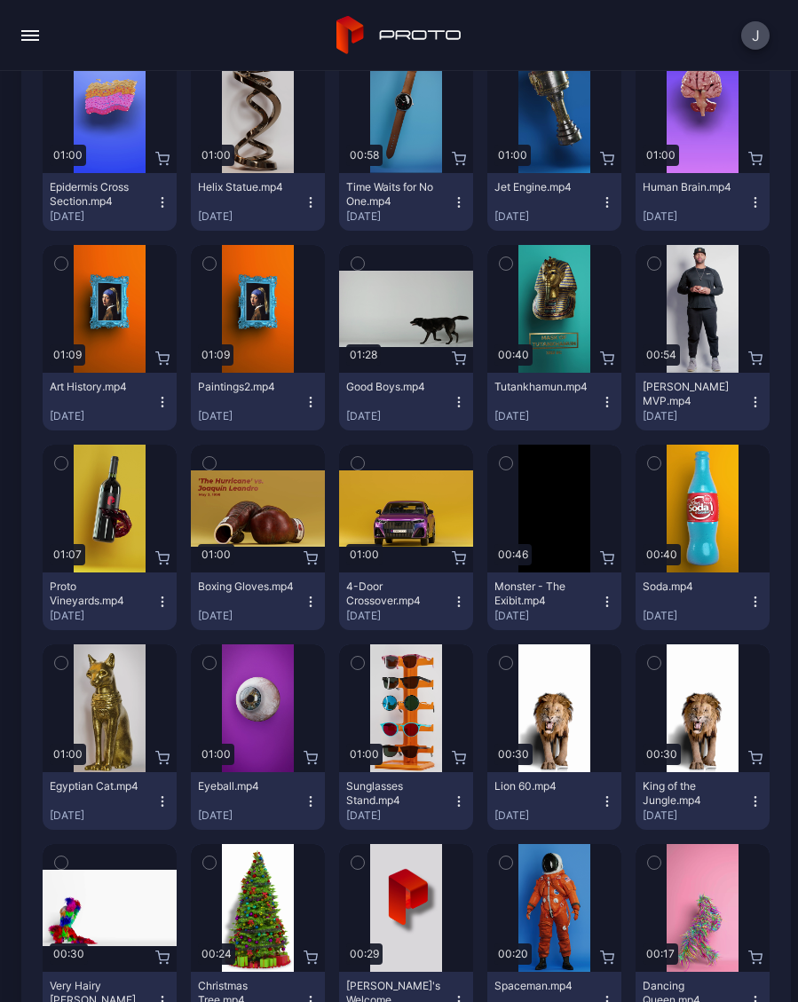
click at [28, 48] on button "button" at bounding box center [29, 35] width 35 height 35
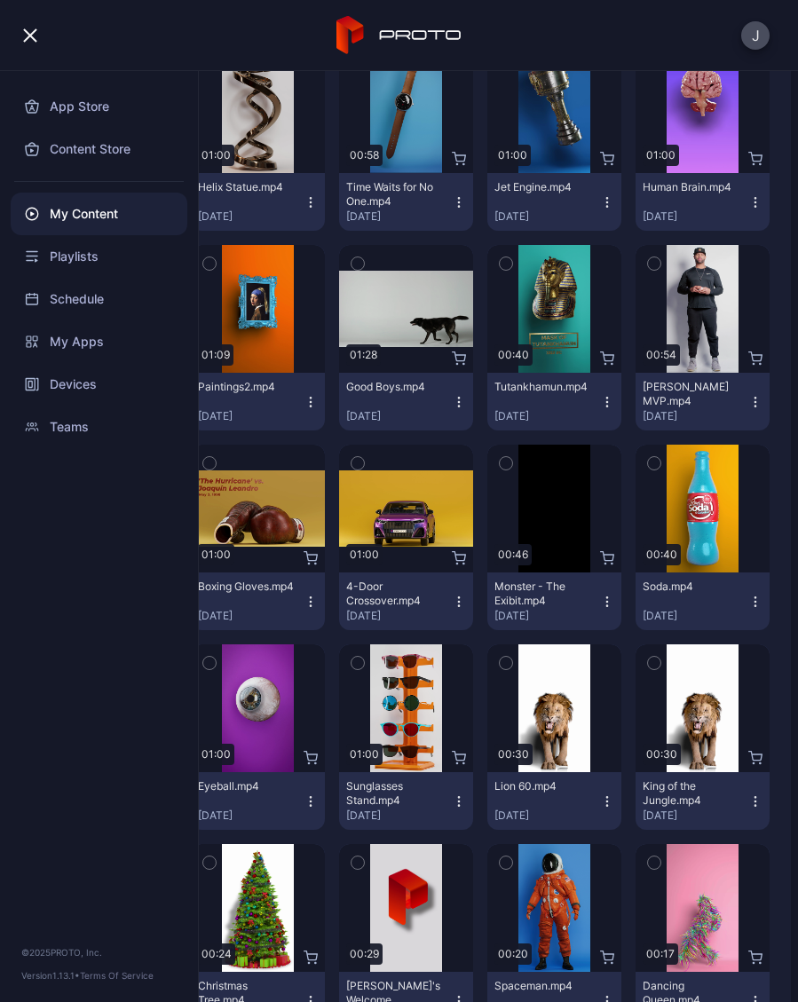
click at [108, 387] on div "Devices" at bounding box center [99, 384] width 177 height 43
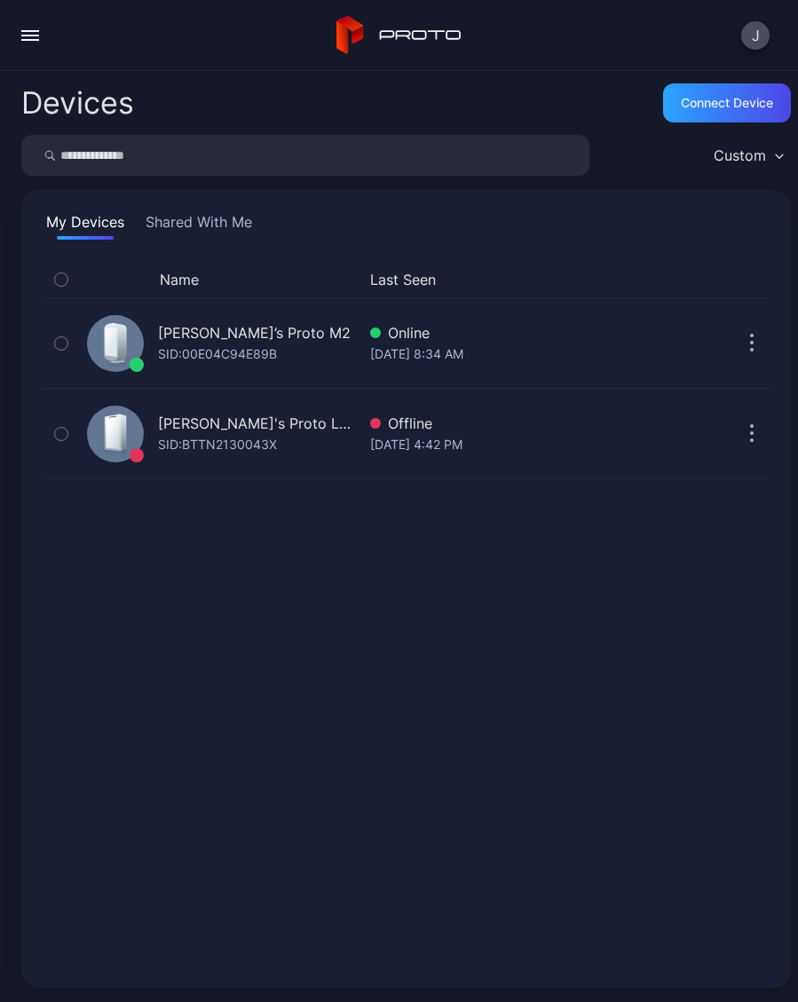
click at [253, 347] on div "SID: 00E04C94E89B" at bounding box center [217, 353] width 119 height 21
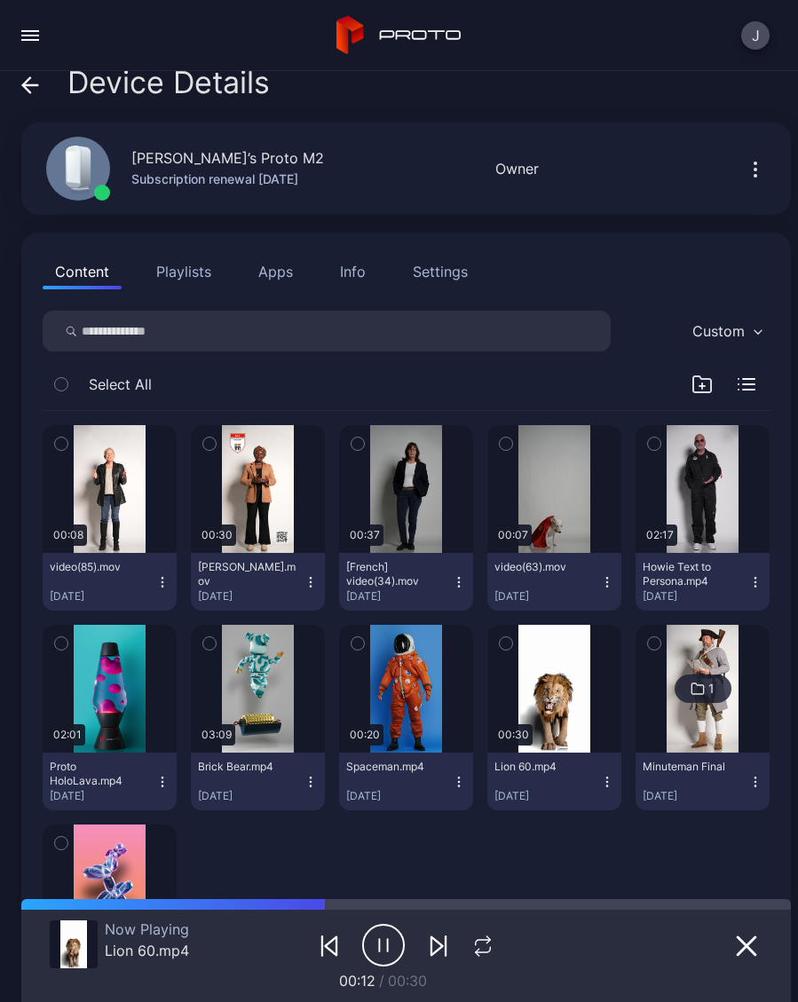
scroll to position [10, 0]
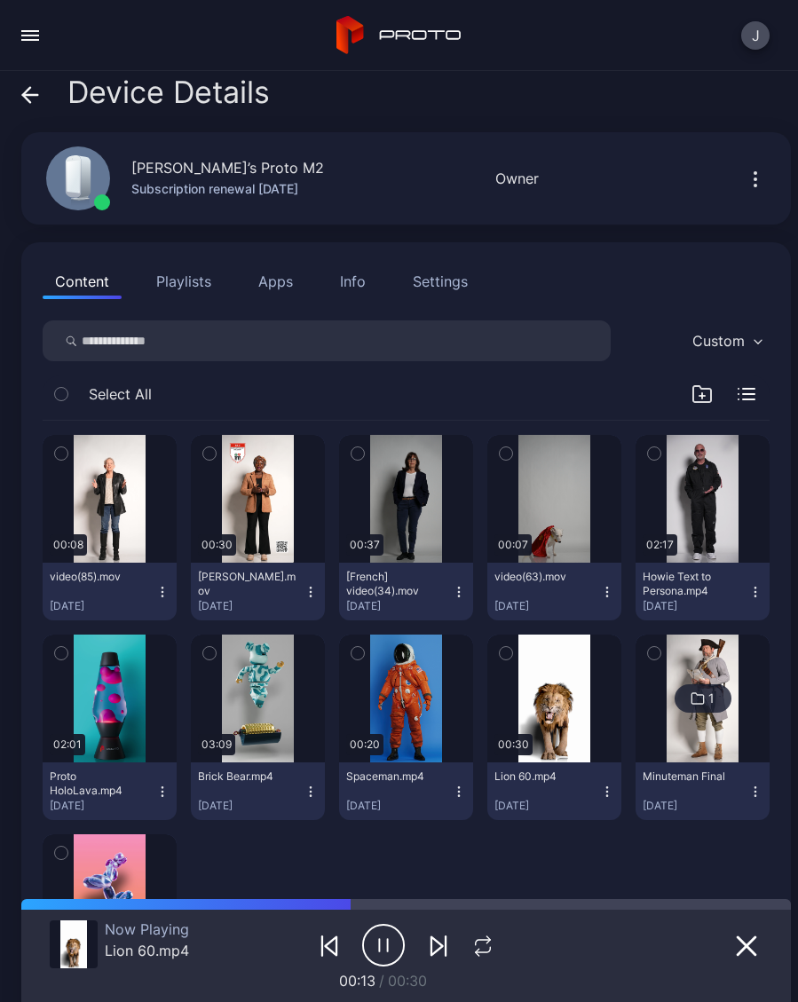
click at [31, 105] on span at bounding box center [30, 92] width 18 height 34
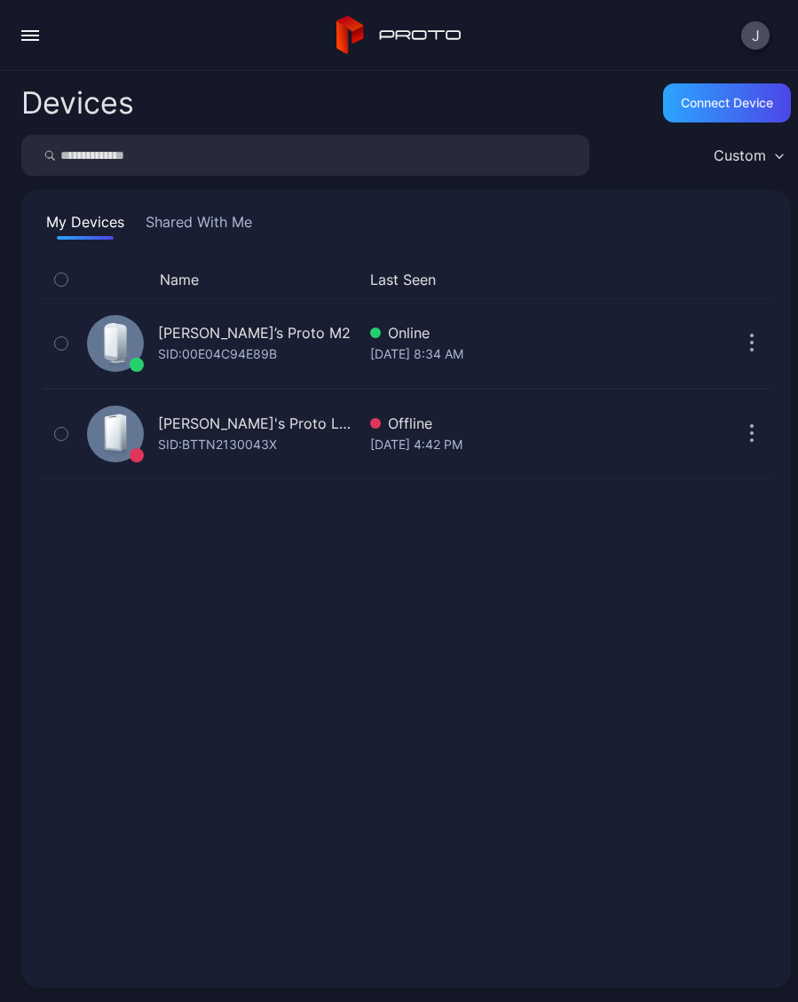
click at [35, 44] on button "button" at bounding box center [29, 35] width 35 height 35
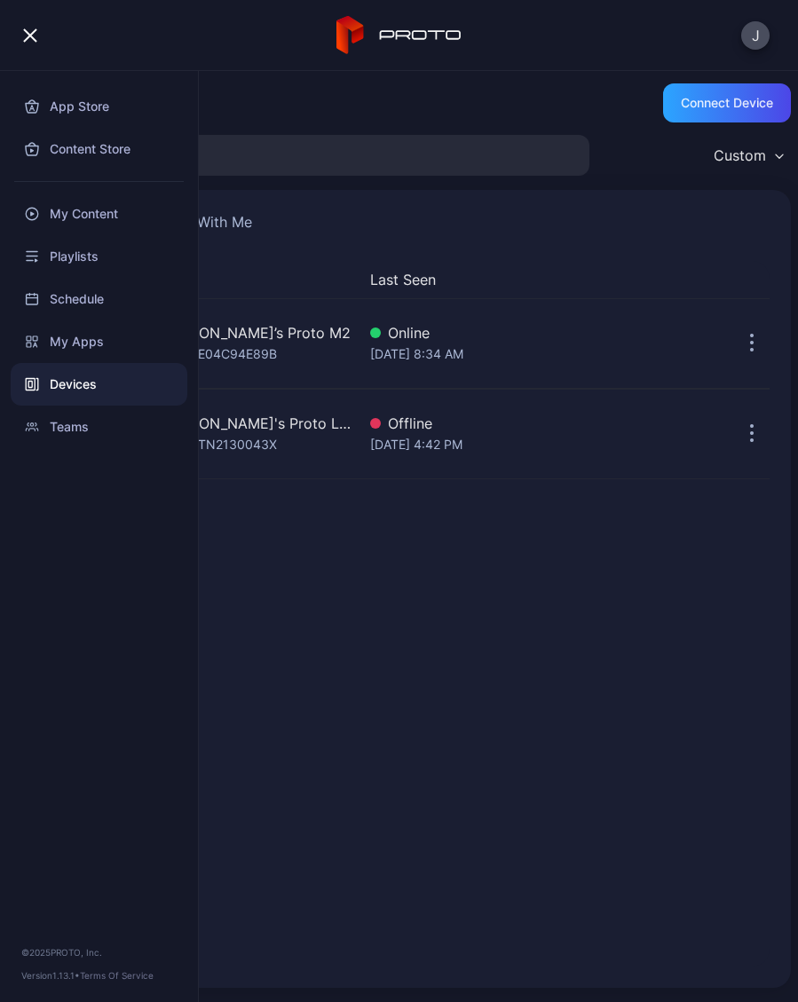
click at [121, 217] on div "My Content" at bounding box center [99, 214] width 177 height 43
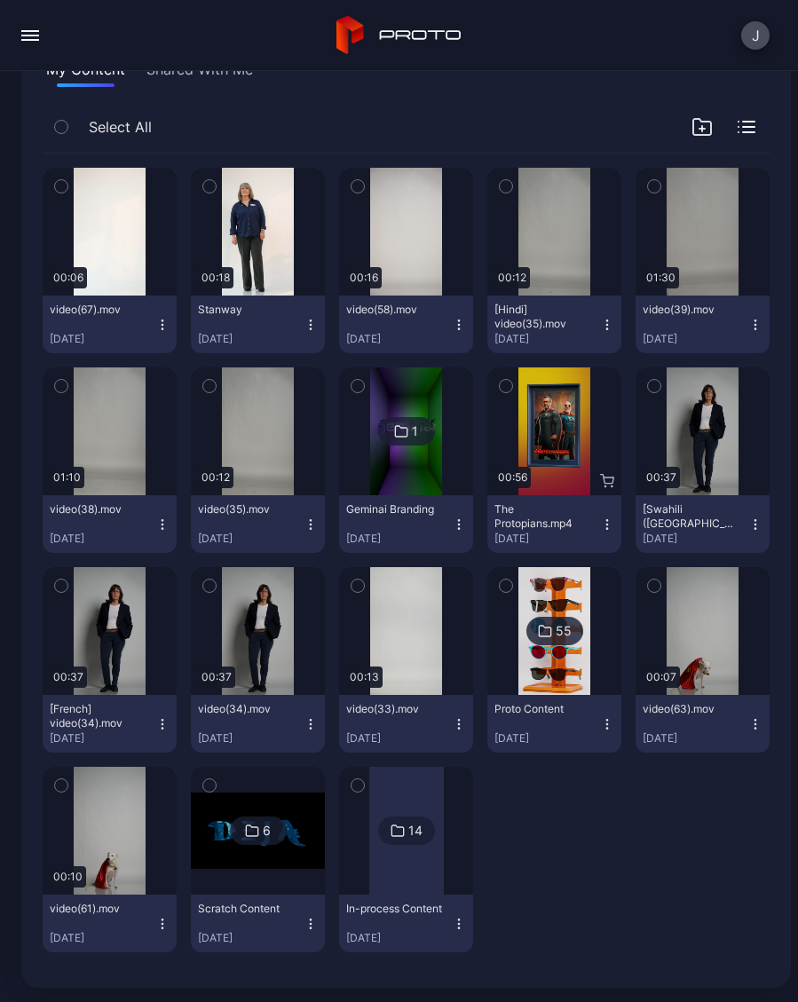
scroll to position [153, 0]
click at [566, 673] on img at bounding box center [554, 631] width 72 height 128
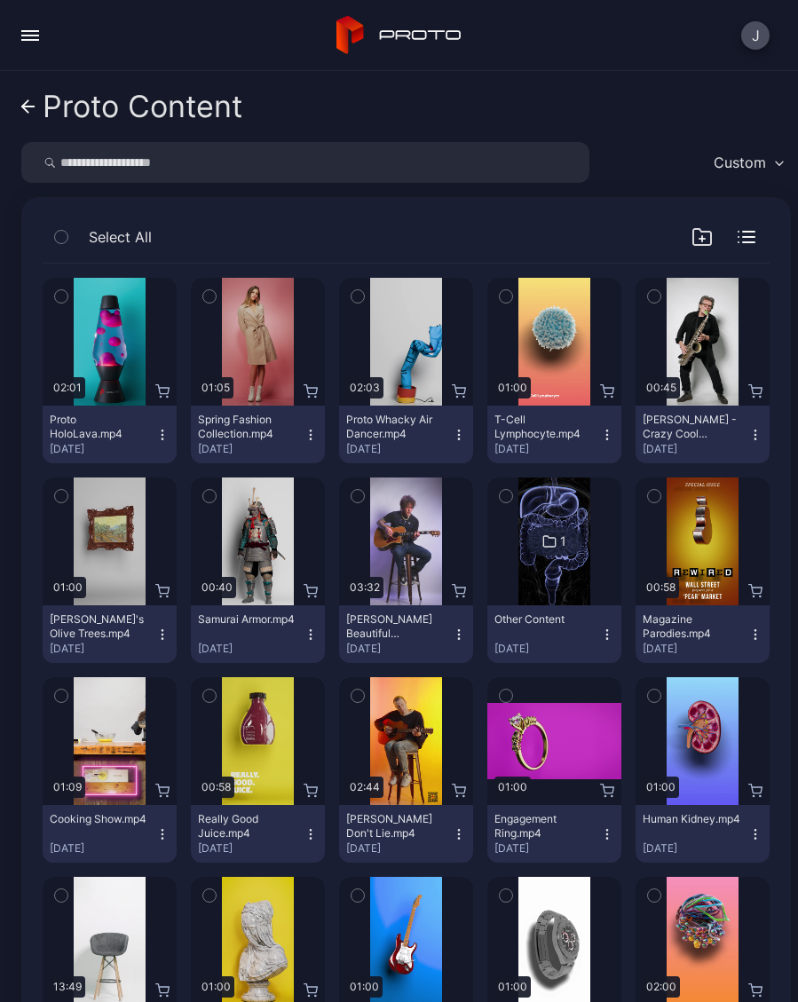
click at [461, 438] on icon "button" at bounding box center [459, 435] width 14 height 14
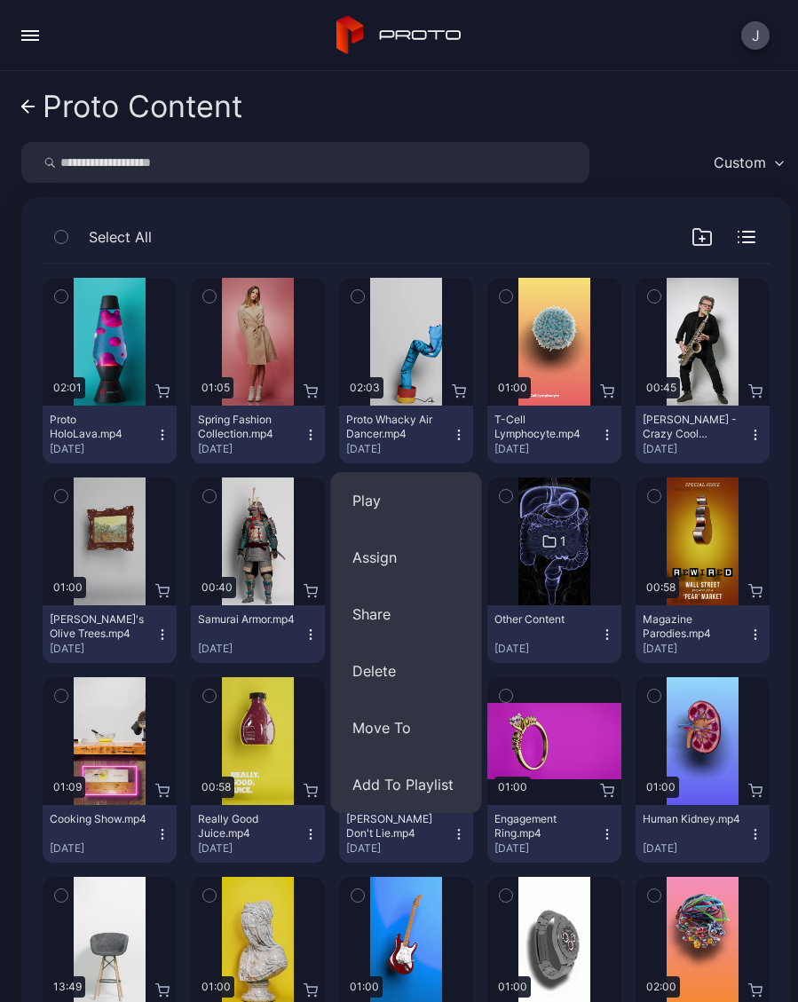
click at [406, 563] on button "Assign" at bounding box center [406, 557] width 151 height 57
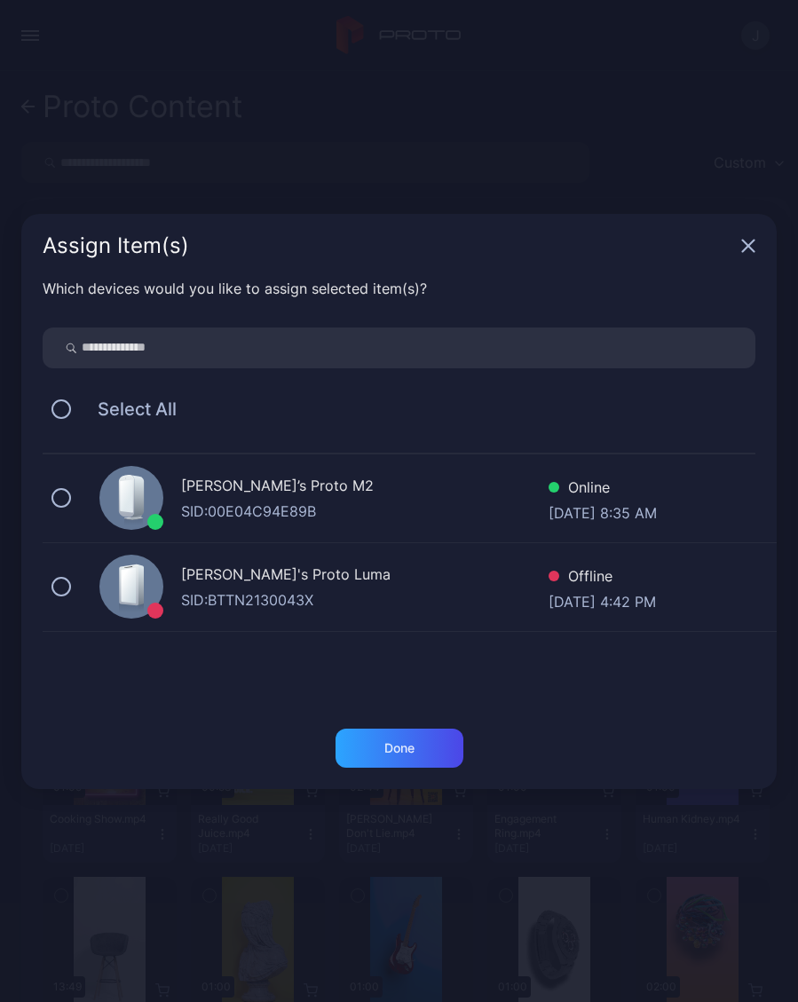
click at [66, 499] on button at bounding box center [61, 498] width 20 height 20
click at [425, 751] on div "Done" at bounding box center [399, 747] width 128 height 39
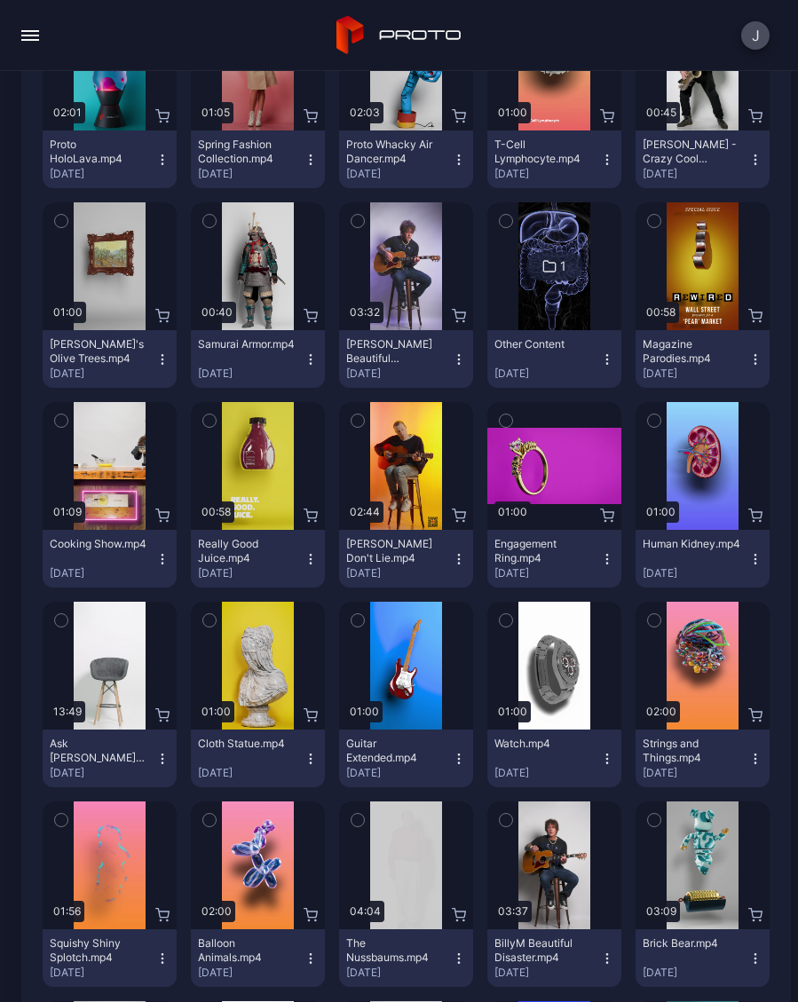
scroll to position [276, 0]
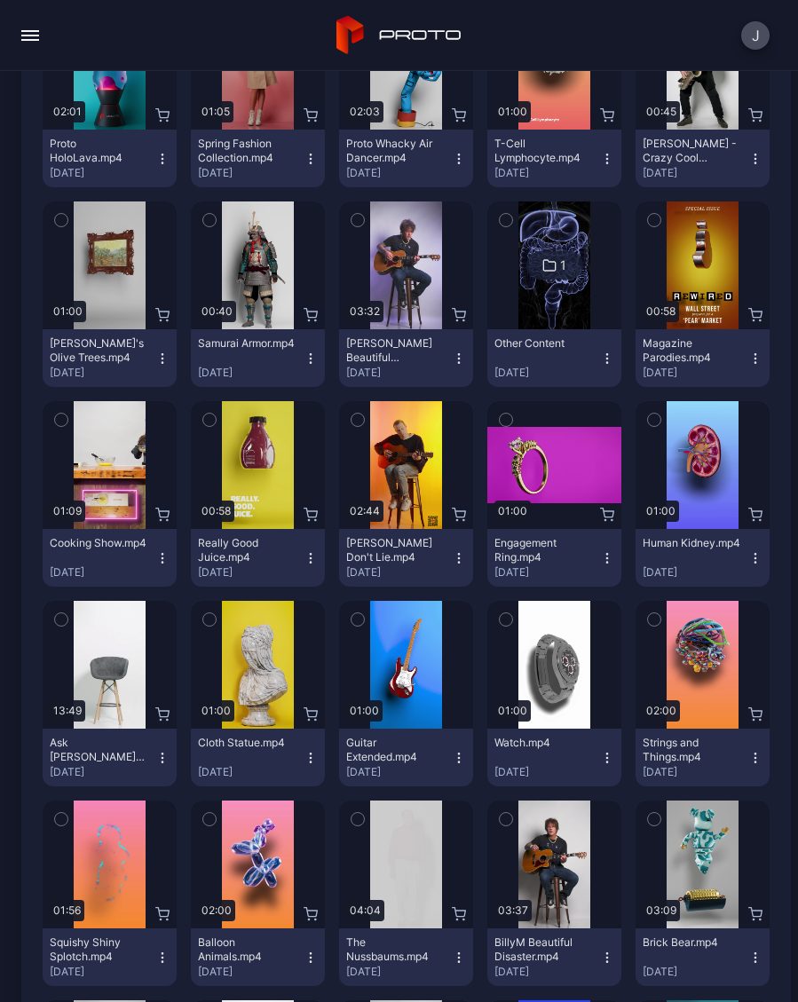
click at [169, 362] on icon "button" at bounding box center [162, 358] width 14 height 14
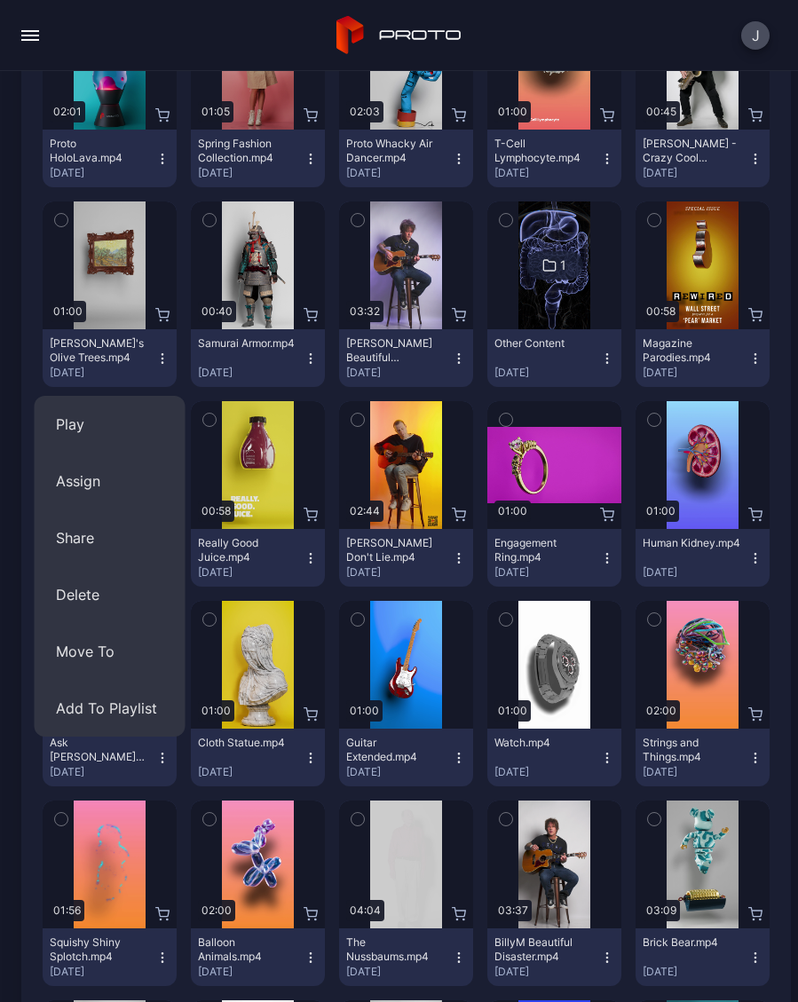
click at [100, 499] on button "Assign" at bounding box center [110, 480] width 151 height 57
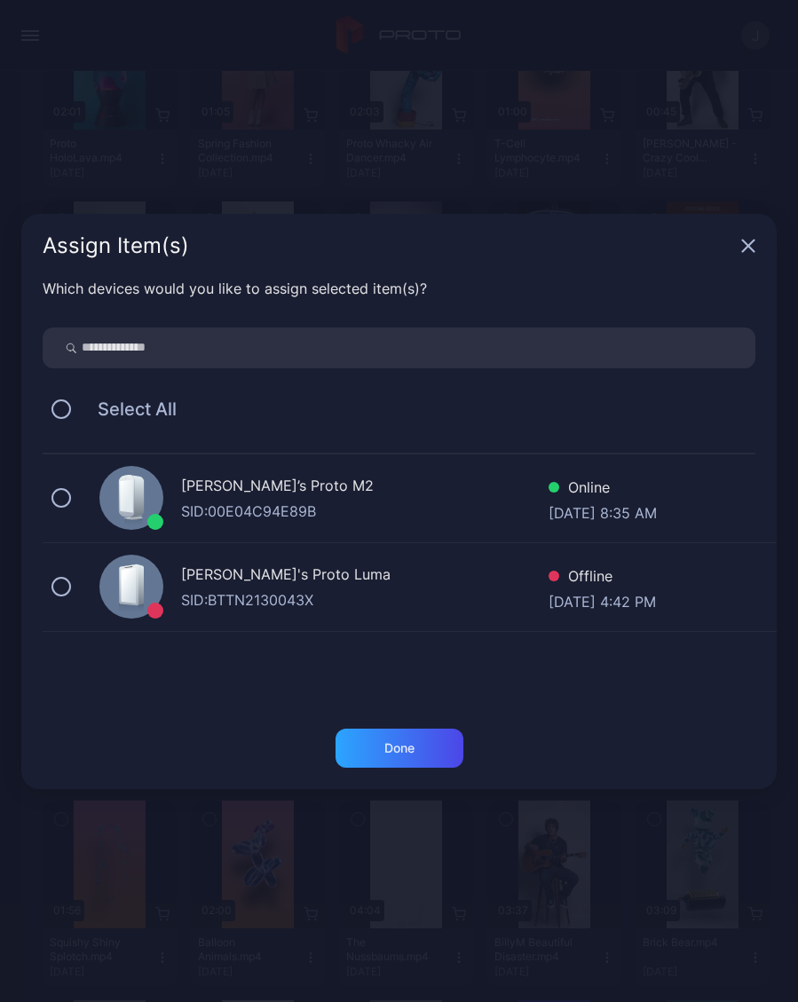
click at [75, 493] on div "Geminai’s Proto M2 SID: 00E04C94E89B Online Sep 06, 2025 at 8:35 AM" at bounding box center [410, 498] width 734 height 89
click at [441, 751] on div "Done" at bounding box center [399, 747] width 128 height 39
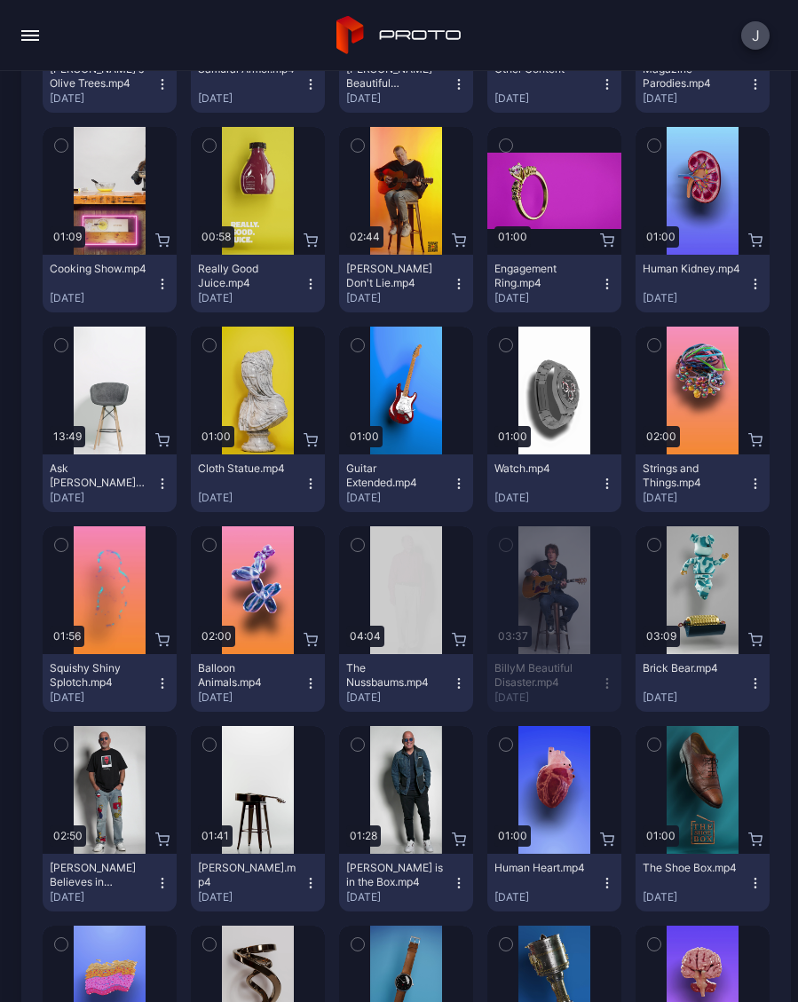
scroll to position [559, 0]
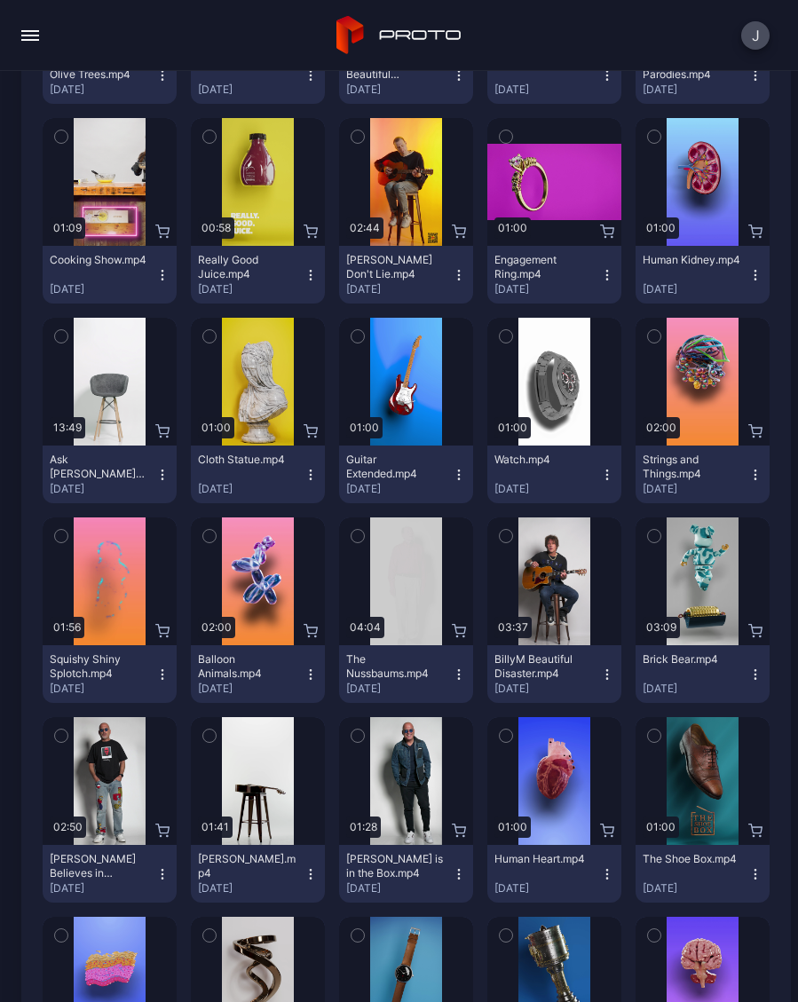
click at [462, 478] on icon "button" at bounding box center [459, 475] width 14 height 14
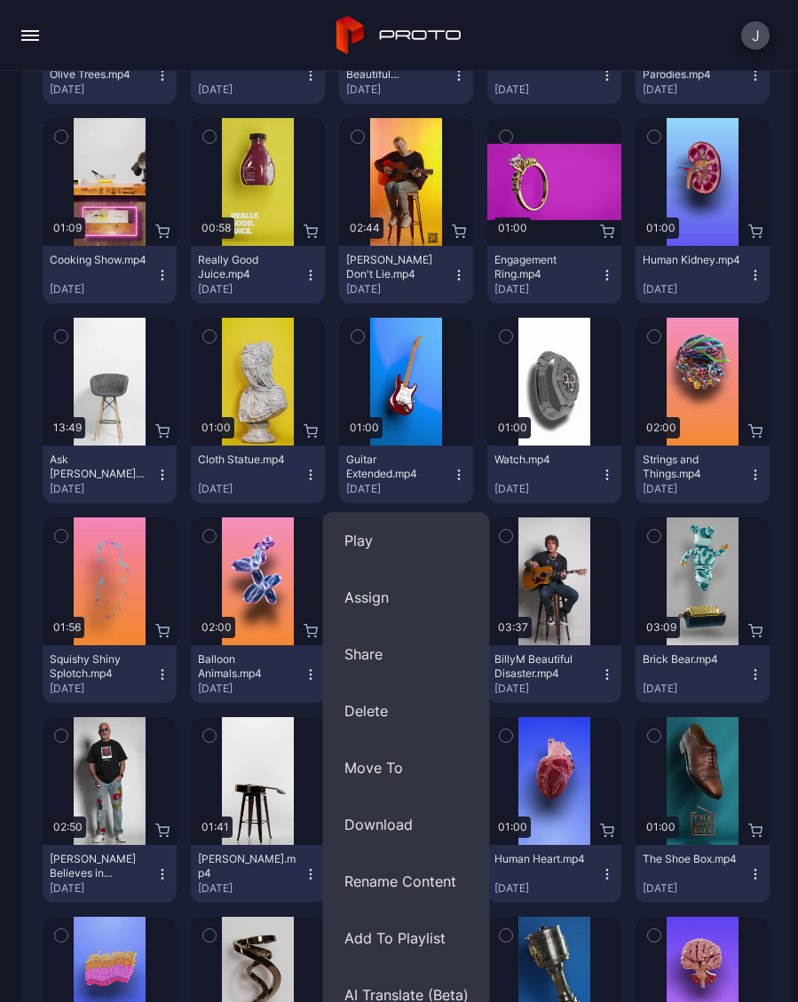
click at [383, 599] on button "Assign" at bounding box center [406, 597] width 167 height 57
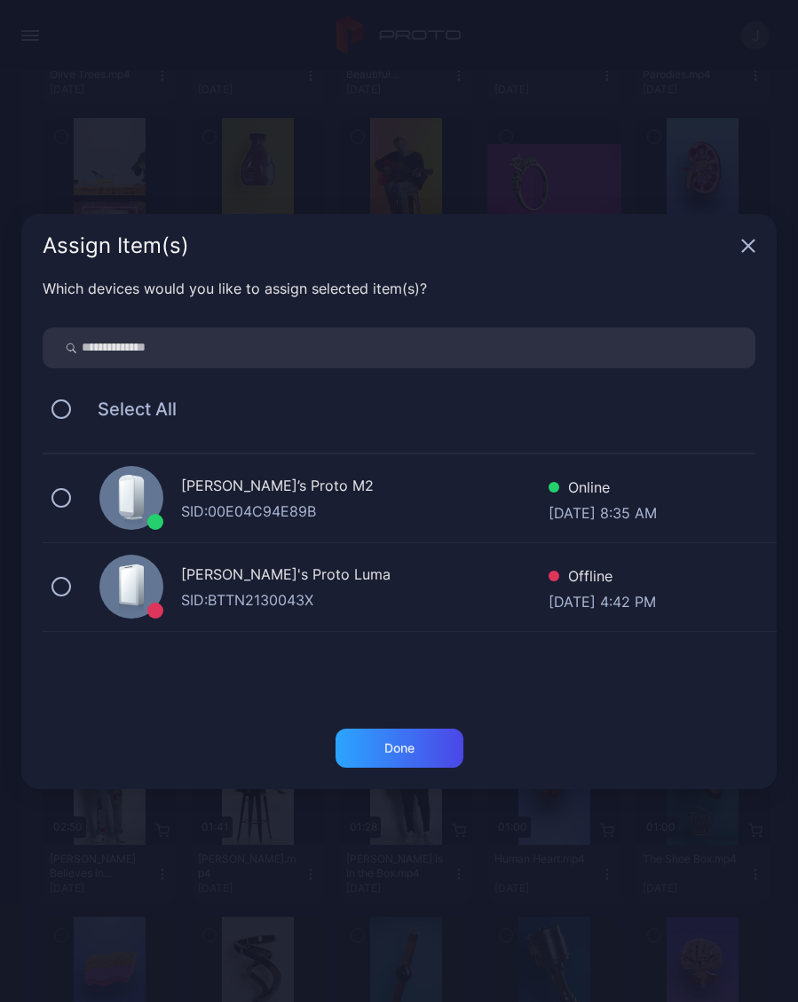
click at [69, 503] on button at bounding box center [61, 498] width 20 height 20
click at [399, 762] on div "Done" at bounding box center [399, 747] width 128 height 39
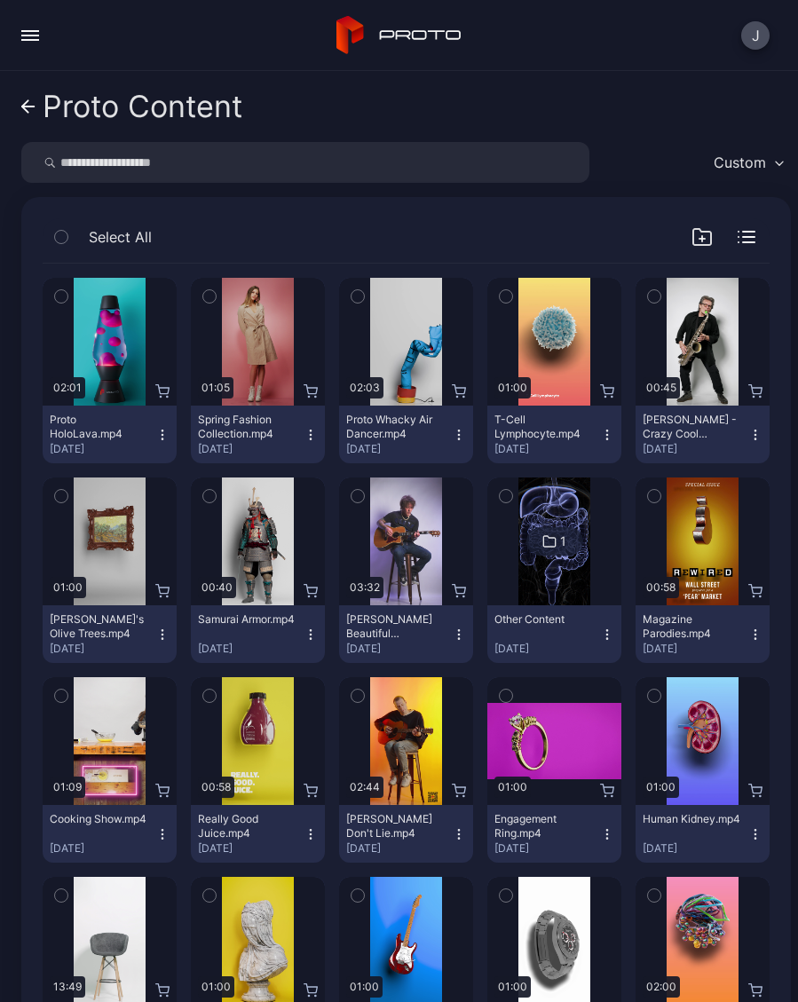
scroll to position [0, 0]
click at [28, 112] on icon at bounding box center [25, 106] width 6 height 12
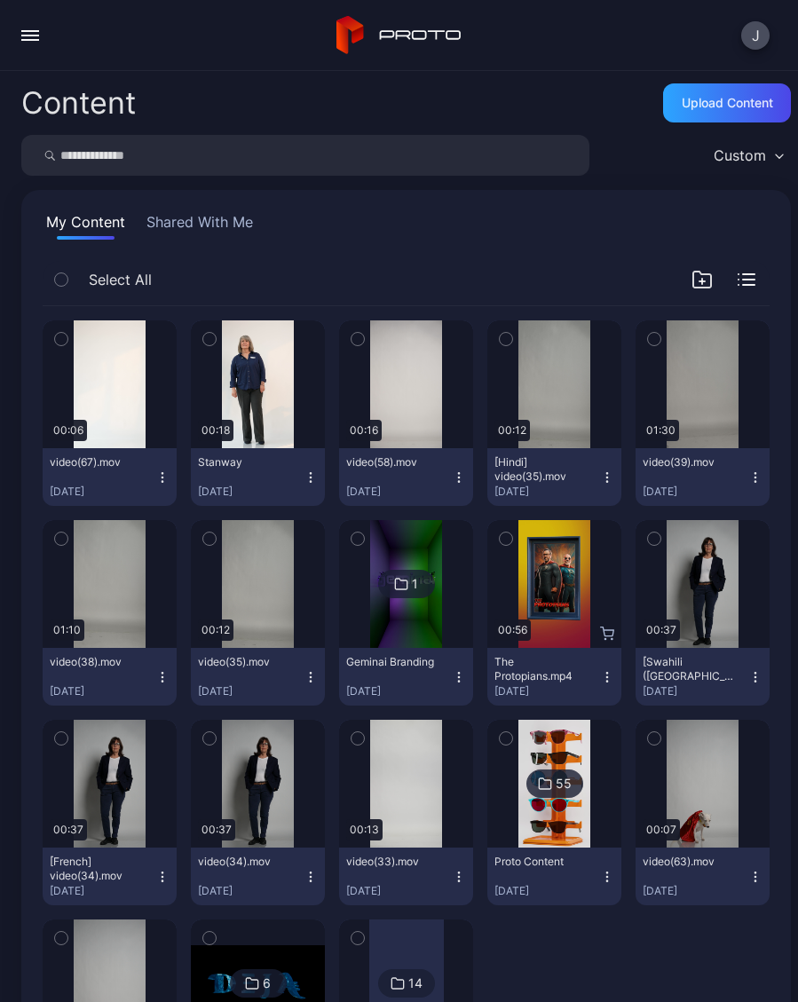
scroll to position [153, 0]
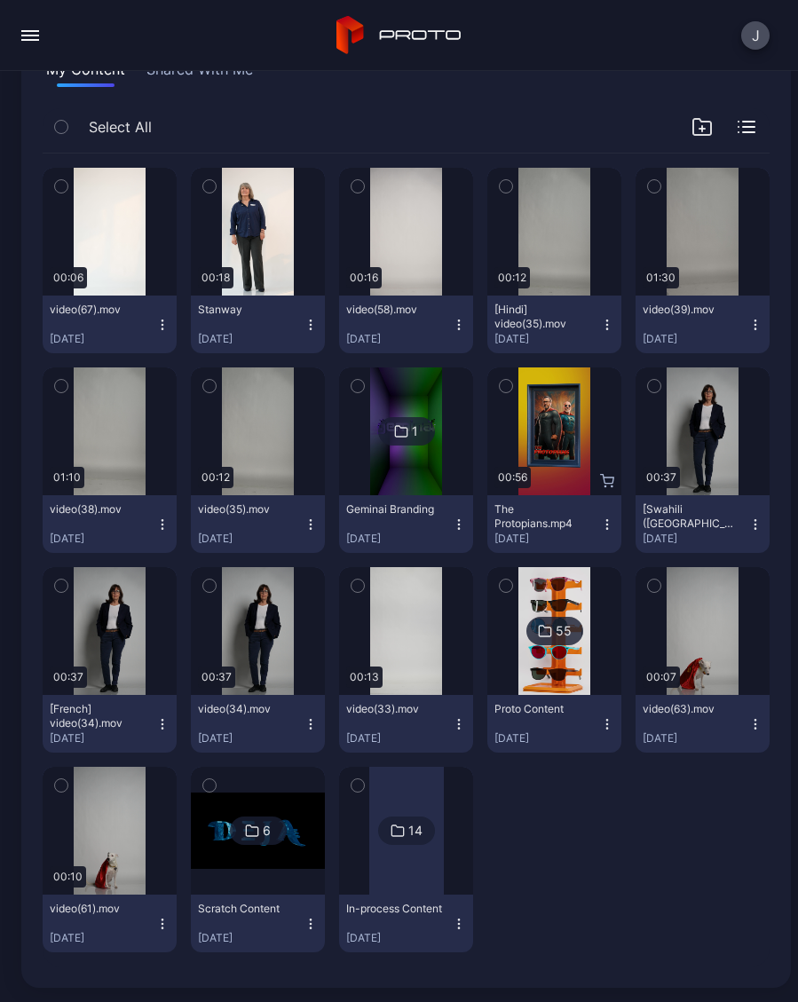
click at [37, 39] on div "button" at bounding box center [30, 40] width 18 height 2
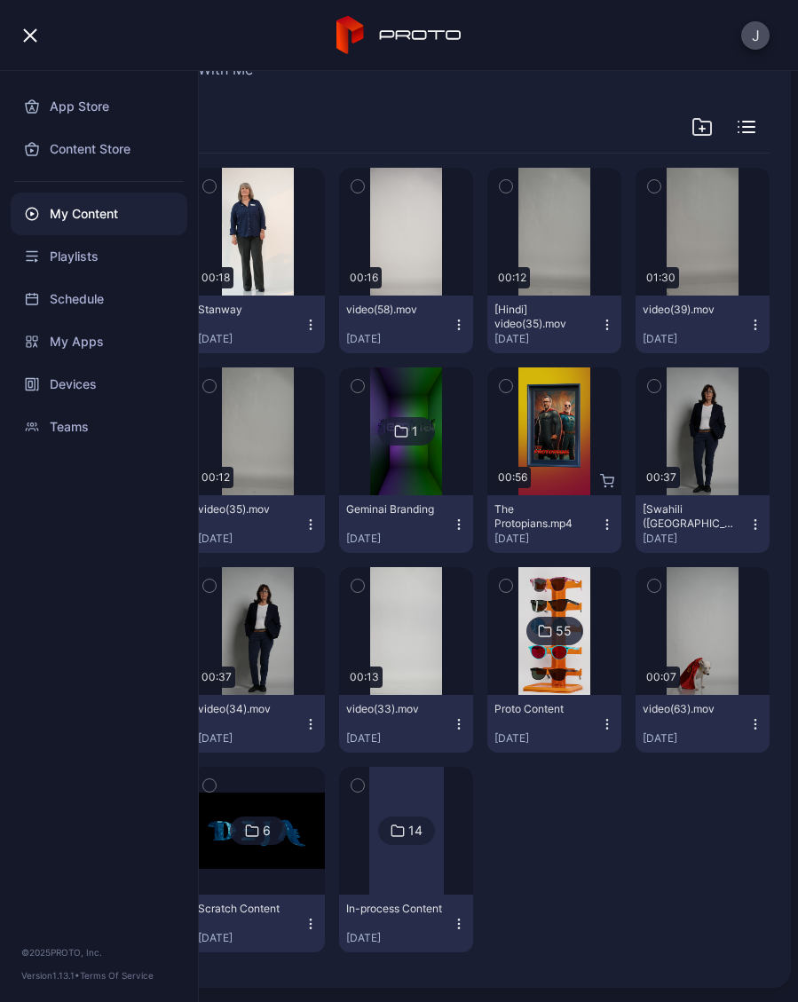
click at [32, 43] on button "button" at bounding box center [29, 35] width 35 height 35
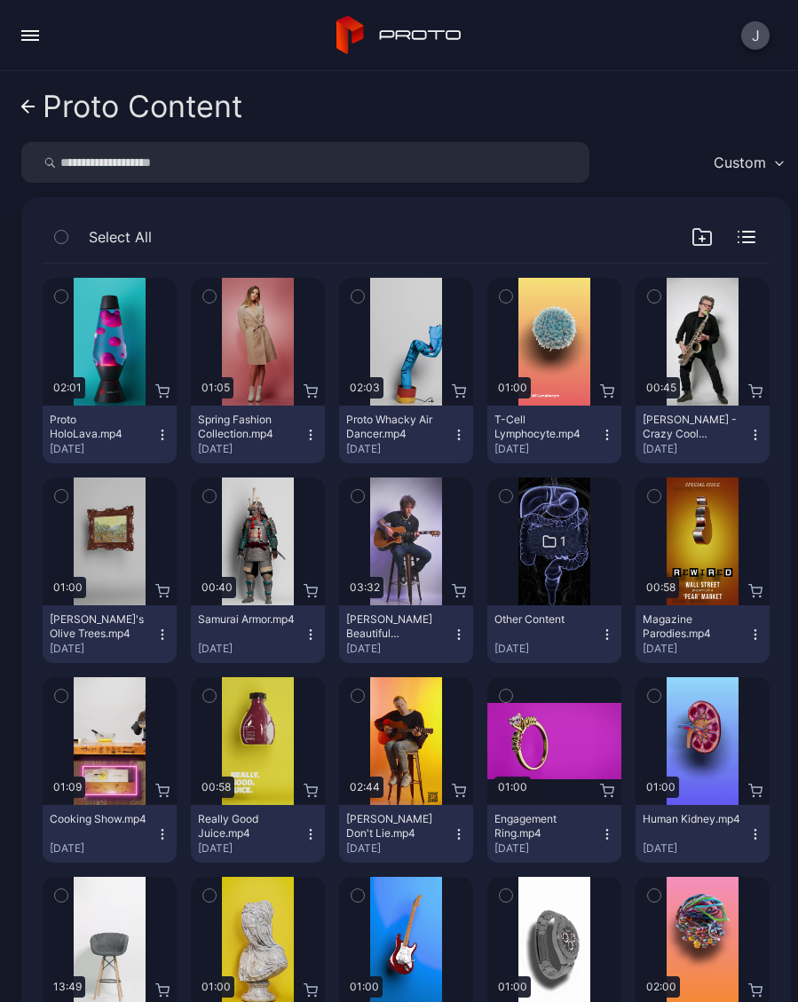
click at [33, 104] on icon at bounding box center [28, 106] width 14 height 15
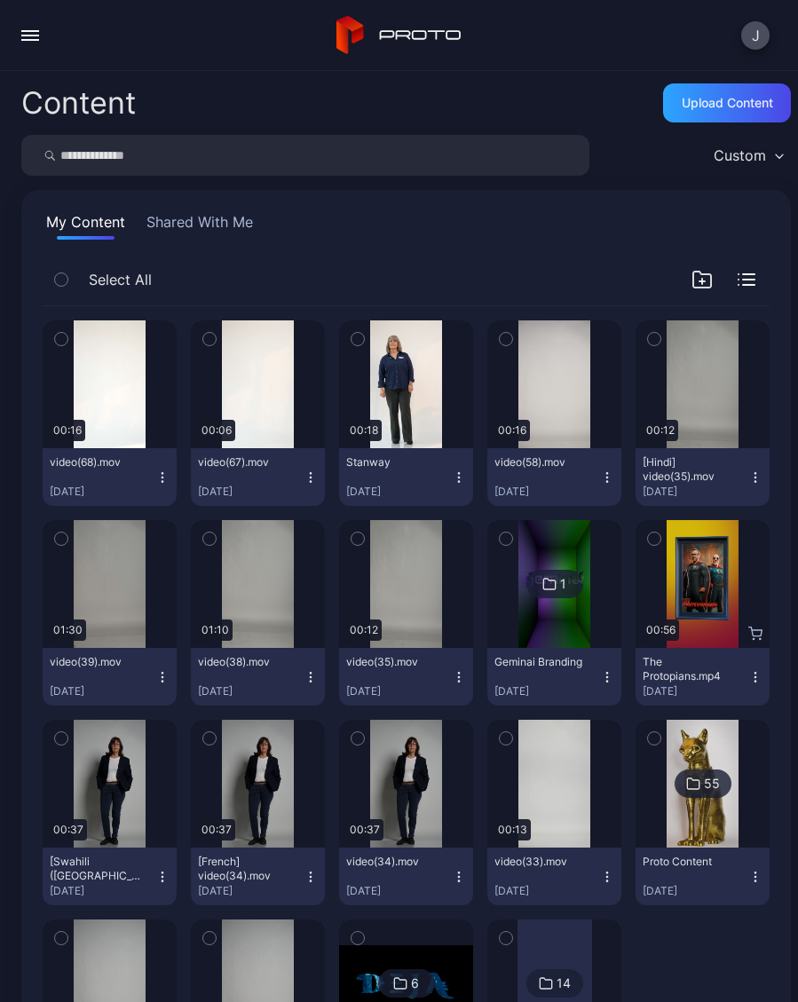
click at [515, 201] on div "My Content Shared With Me Select All Preview 00:16 video(68).mov [DATE] Preview…" at bounding box center [405, 665] width 769 height 950
click at [406, 232] on div "My Content Shared With Me" at bounding box center [406, 225] width 727 height 28
click at [125, 405] on div "Preview" at bounding box center [110, 384] width 134 height 128
